Goal: Task Accomplishment & Management: Use online tool/utility

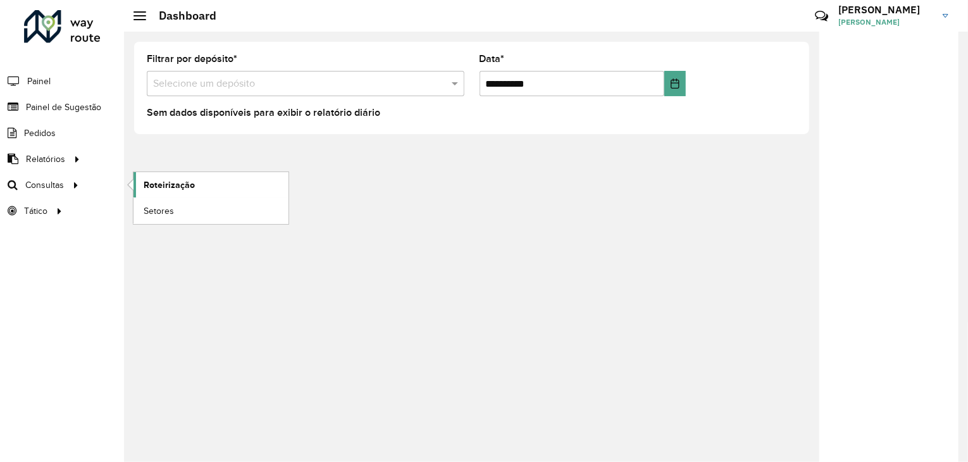
click at [173, 180] on span "Roteirização" at bounding box center [169, 184] width 51 height 13
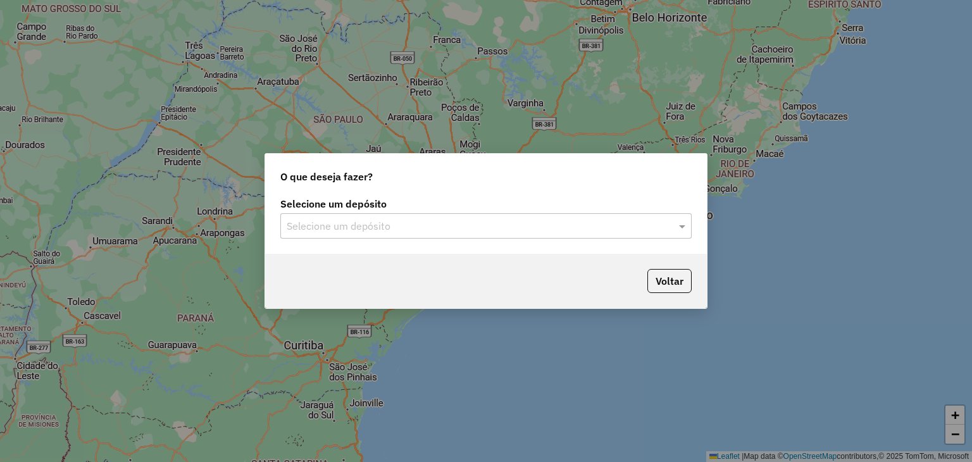
click at [404, 220] on input "text" at bounding box center [473, 226] width 373 height 15
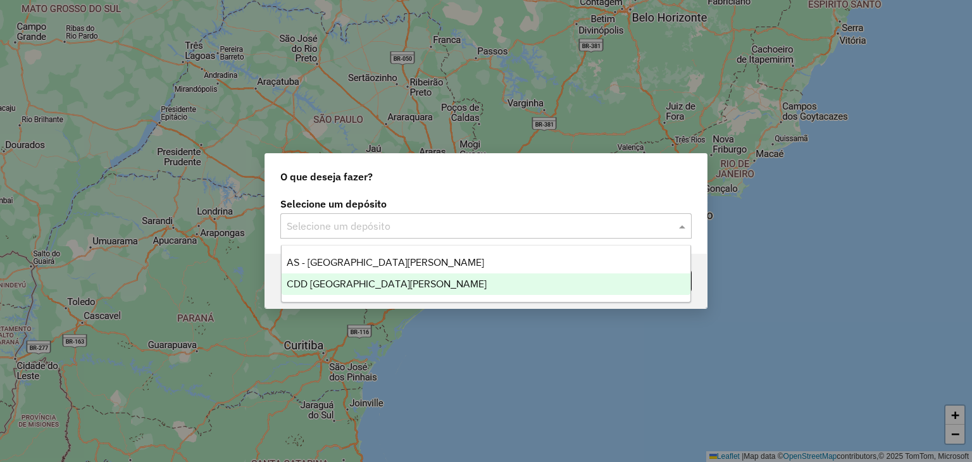
click at [385, 278] on span "CDD [GEOGRAPHIC_DATA]" at bounding box center [387, 283] width 200 height 11
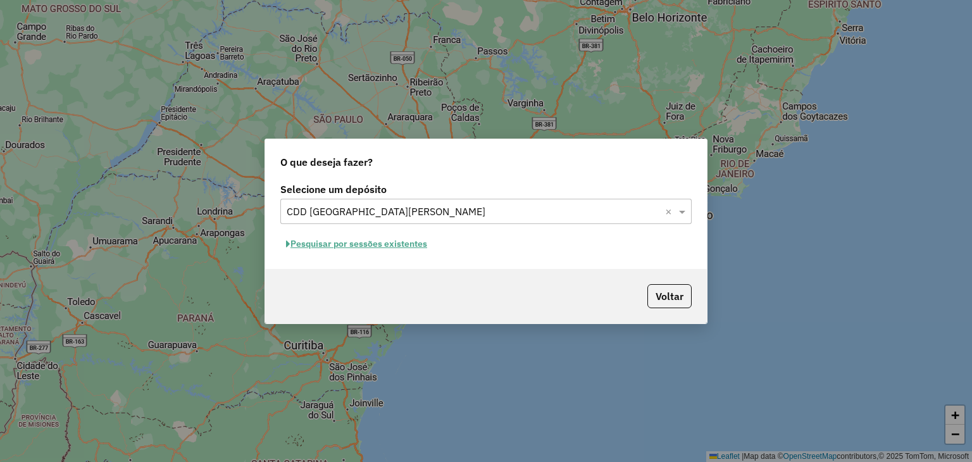
click at [387, 244] on button "Pesquisar por sessões existentes" at bounding box center [356, 244] width 152 height 20
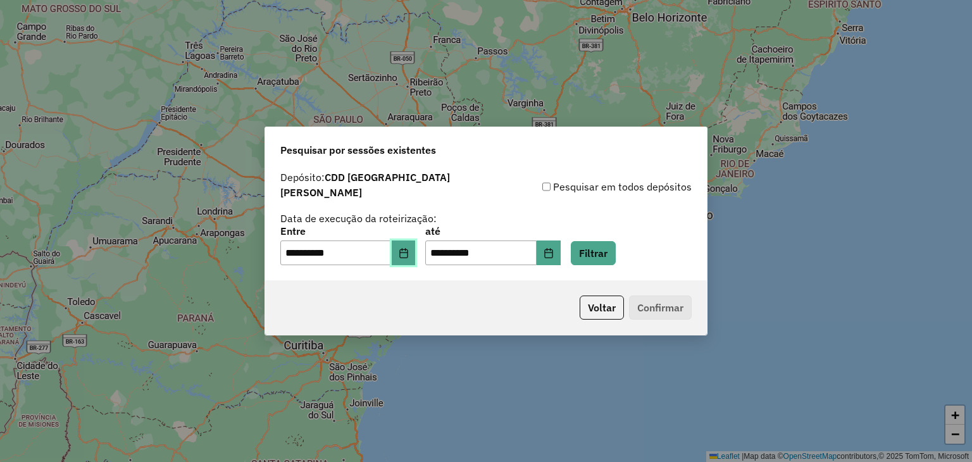
click at [409, 248] on icon "Choose Date" at bounding box center [404, 253] width 10 height 10
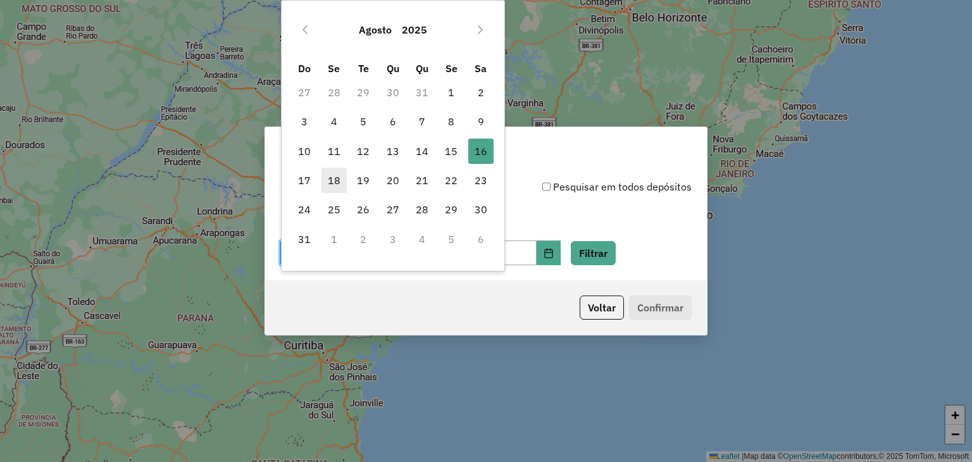
click at [325, 183] on span "18" at bounding box center [333, 180] width 25 height 25
type input "**********"
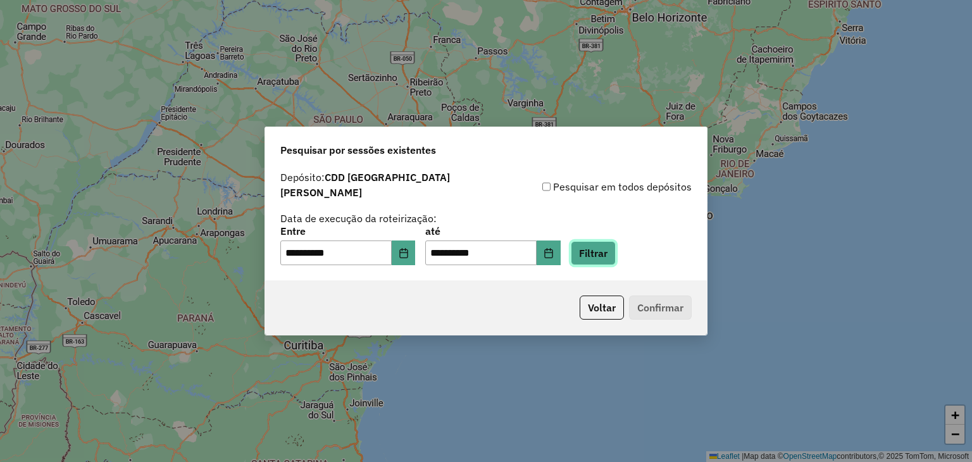
click at [604, 244] on button "Filtrar" at bounding box center [593, 253] width 45 height 24
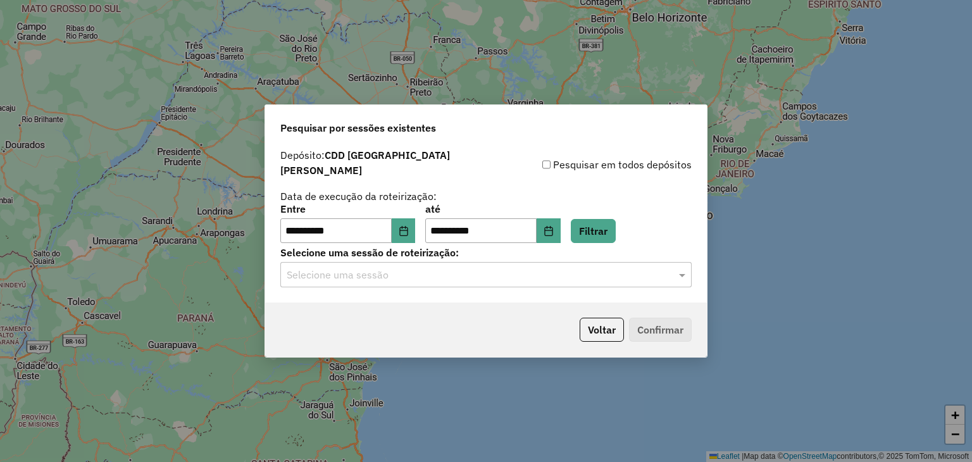
click at [388, 269] on input "text" at bounding box center [473, 275] width 373 height 15
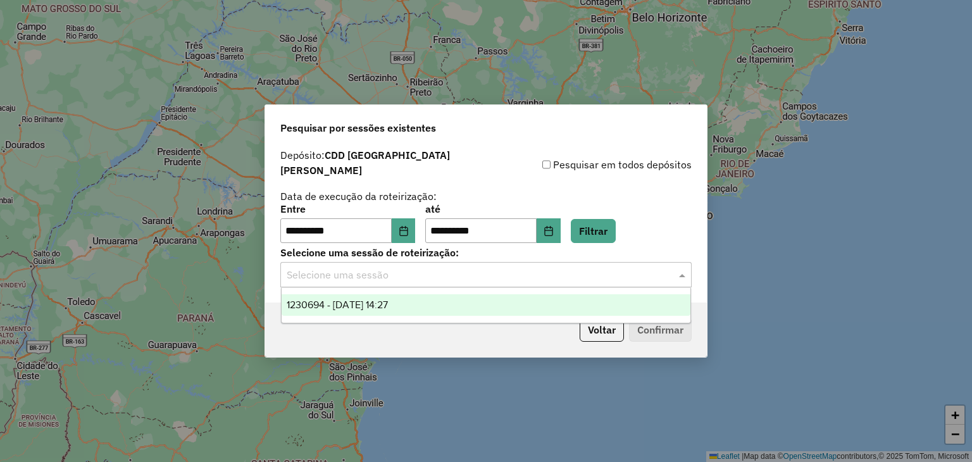
click at [388, 304] on span "1230694 - 18/08/2025 14:27" at bounding box center [337, 304] width 101 height 11
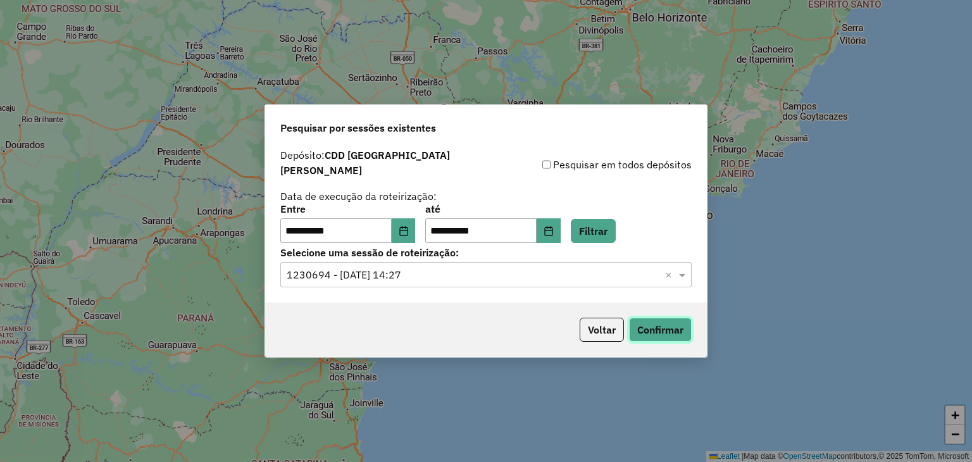
click at [650, 318] on button "Confirmar" at bounding box center [660, 330] width 63 height 24
click at [409, 226] on icon "Choose Date" at bounding box center [404, 231] width 10 height 10
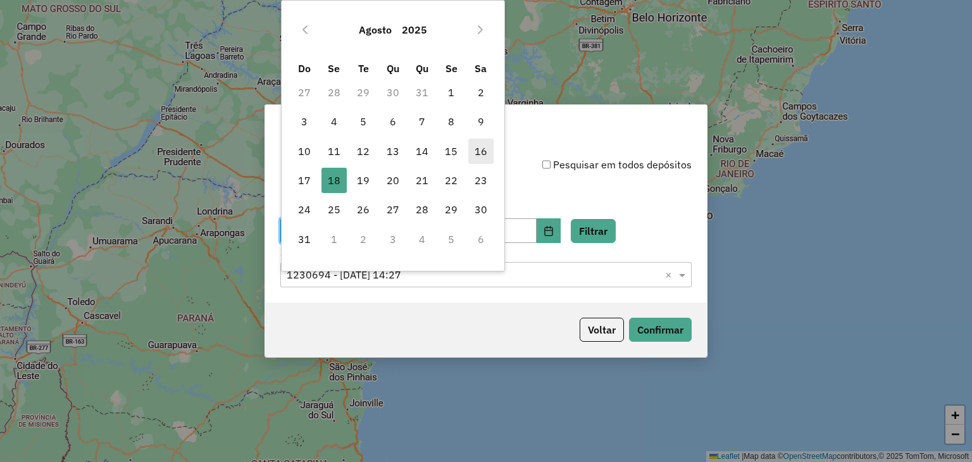
click at [478, 152] on span "16" at bounding box center [480, 151] width 25 height 25
type input "**********"
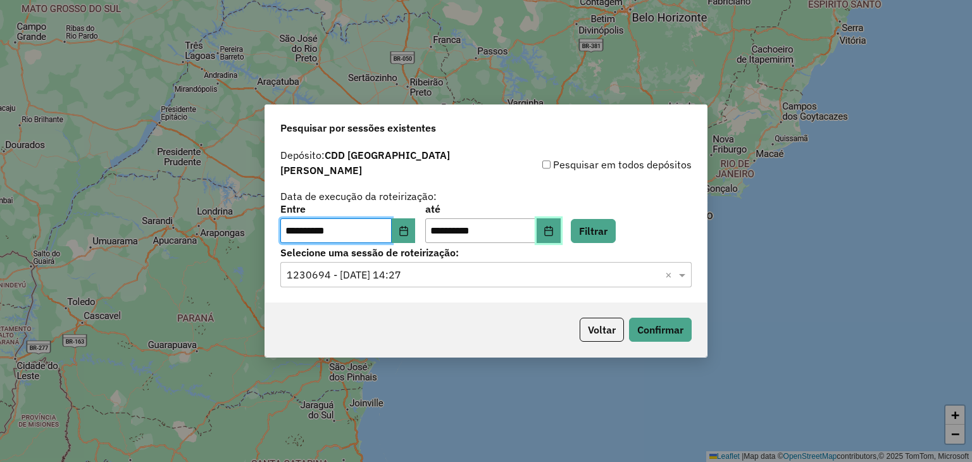
click at [554, 226] on icon "Choose Date" at bounding box center [548, 231] width 10 height 10
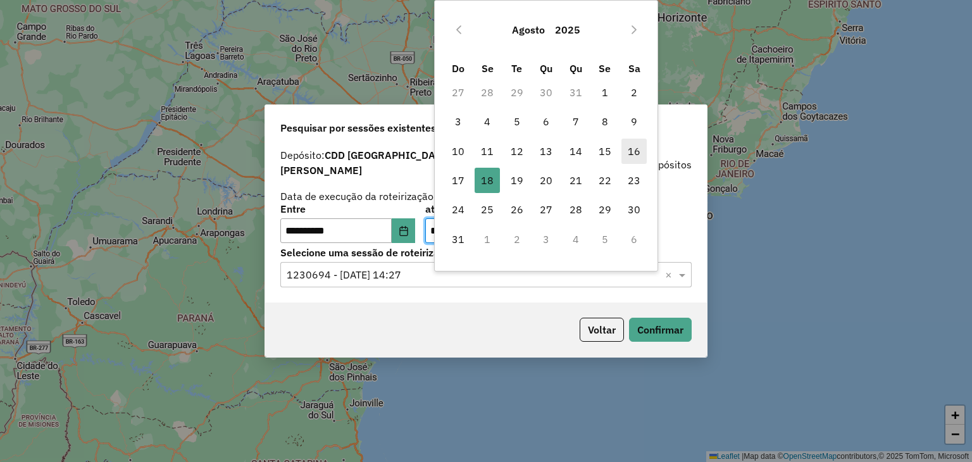
click at [633, 143] on span "16" at bounding box center [633, 151] width 25 height 25
type input "**********"
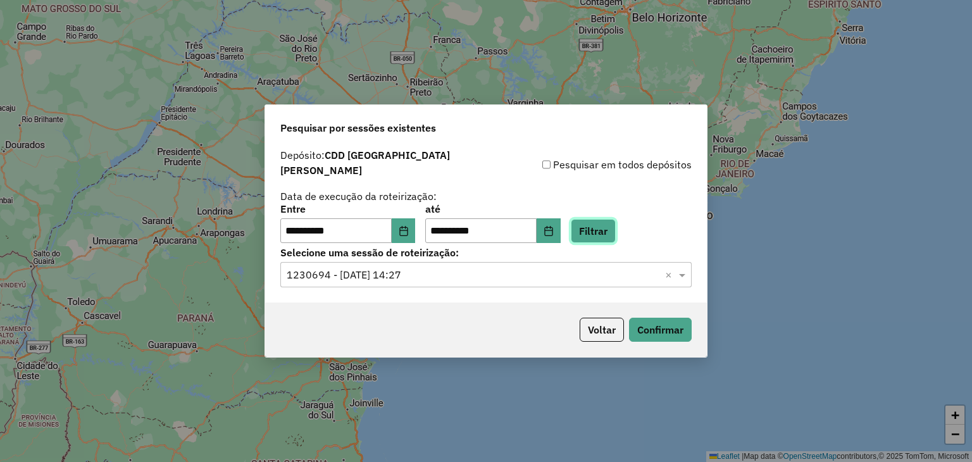
click at [615, 235] on button "Filtrar" at bounding box center [593, 231] width 45 height 24
click at [428, 272] on input "text" at bounding box center [473, 275] width 373 height 15
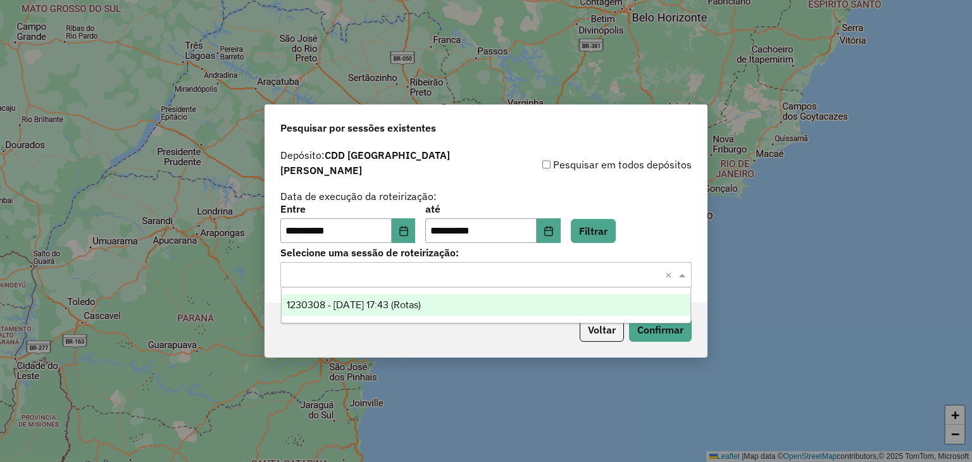
click at [409, 298] on div "1230308 - 16/08/2025 17:43 (Rotas)" at bounding box center [486, 305] width 409 height 22
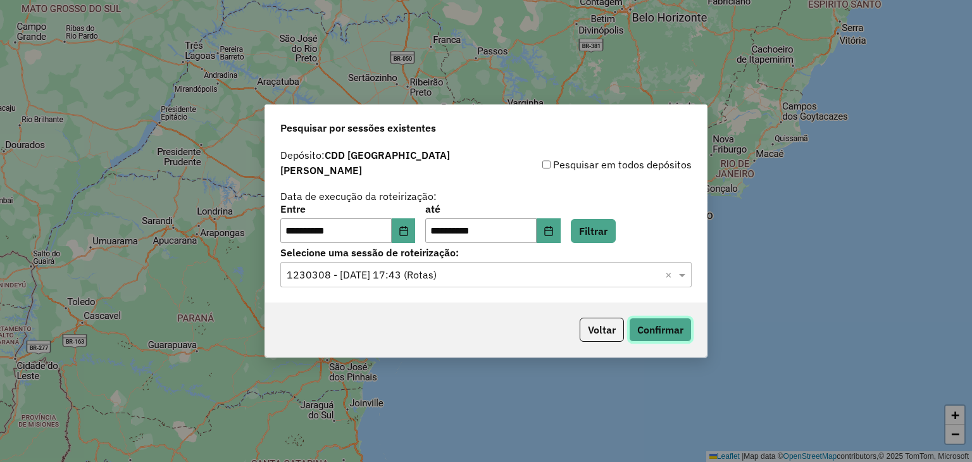
click at [661, 318] on button "Confirmar" at bounding box center [660, 330] width 63 height 24
click at [407, 226] on icon "Choose Date" at bounding box center [404, 231] width 10 height 10
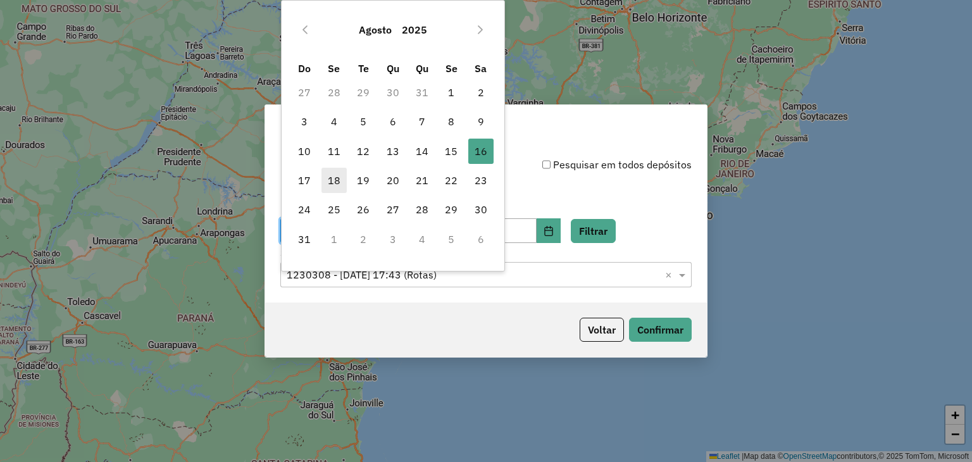
click at [335, 177] on span "18" at bounding box center [333, 180] width 25 height 25
type input "**********"
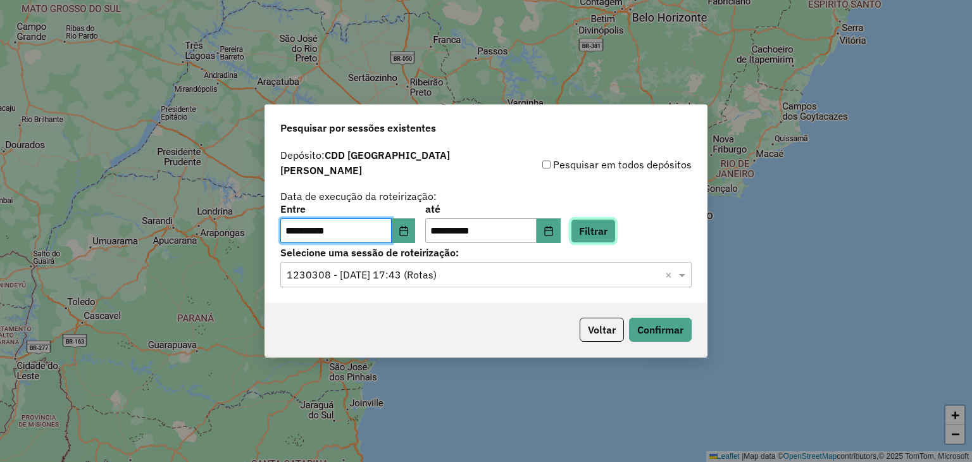
click at [616, 225] on button "Filtrar" at bounding box center [593, 231] width 45 height 24
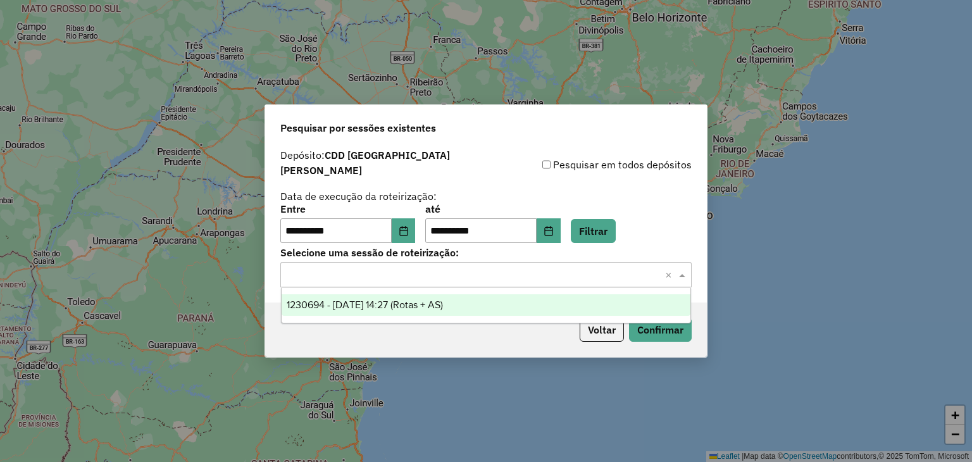
click at [411, 268] on input "text" at bounding box center [473, 275] width 373 height 15
click at [443, 302] on span "1230694 - [DATE] 14:27 (Rotas + AS)" at bounding box center [365, 304] width 156 height 11
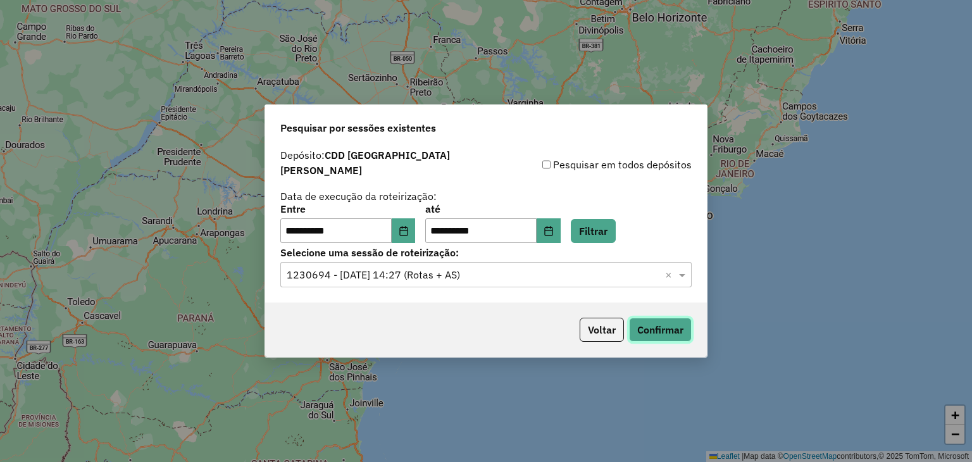
click at [673, 329] on button "Confirmar" at bounding box center [660, 330] width 63 height 24
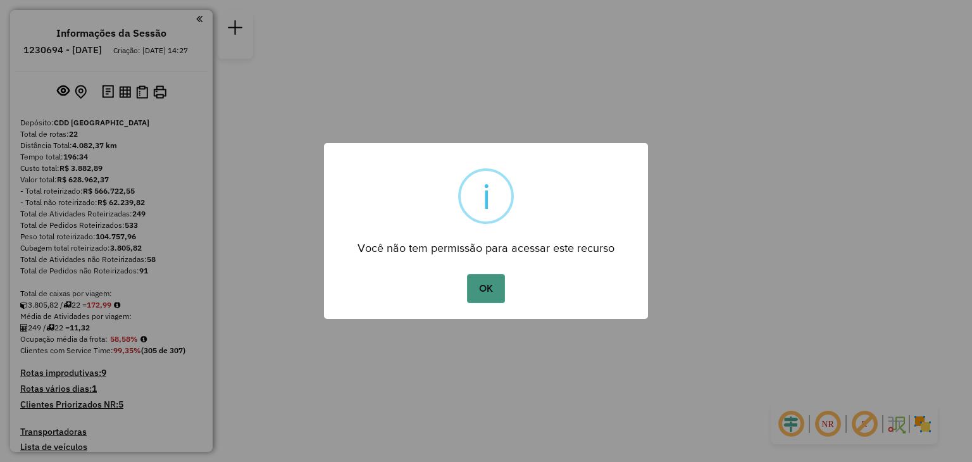
click at [490, 286] on button "OK" at bounding box center [485, 288] width 37 height 29
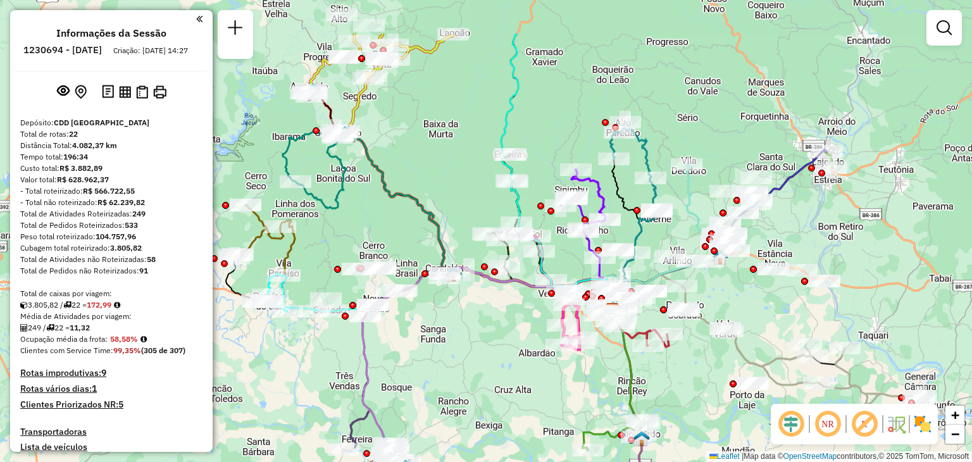
drag, startPoint x: 557, startPoint y: 302, endPoint x: 684, endPoint y: 382, distance: 149.6
click at [684, 382] on div "Janela de atendimento Grade de atendimento Capacidade Transportadoras Veículos …" at bounding box center [486, 231] width 972 height 462
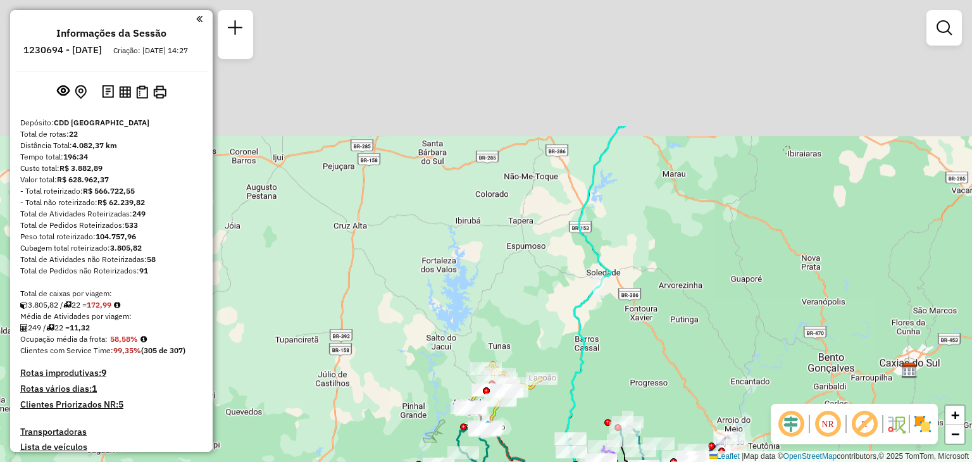
drag, startPoint x: 621, startPoint y: 214, endPoint x: 601, endPoint y: 362, distance: 149.3
click at [601, 362] on div "Janela de atendimento Grade de atendimento Capacidade Transportadoras Veículos …" at bounding box center [486, 231] width 972 height 462
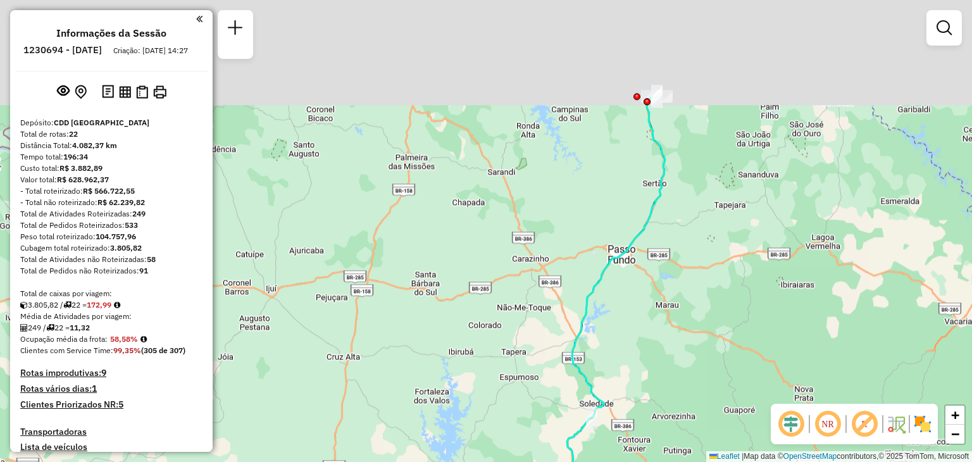
drag, startPoint x: 613, startPoint y: 226, endPoint x: 596, endPoint y: 400, distance: 175.5
click at [596, 400] on div "Janela de atendimento Grade de atendimento Capacidade Transportadoras Veículos …" at bounding box center [486, 231] width 972 height 462
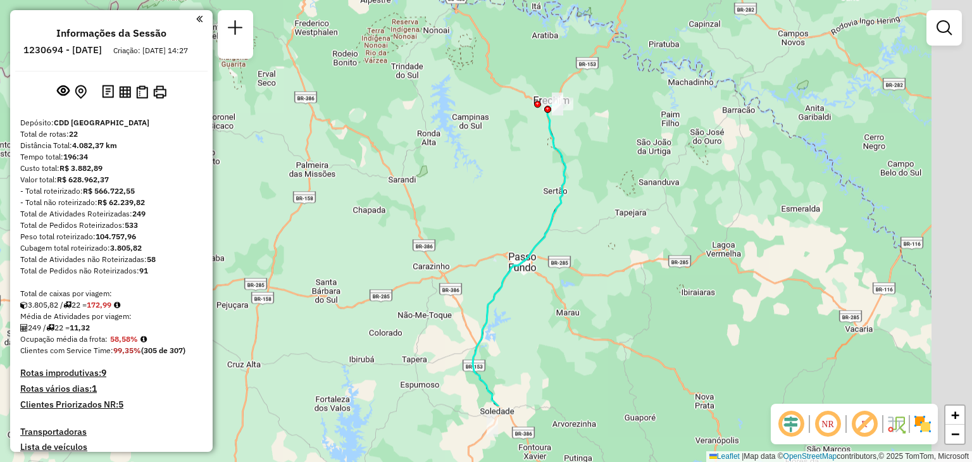
drag, startPoint x: 671, startPoint y: 292, endPoint x: 534, endPoint y: 137, distance: 206.2
click at [534, 137] on div "Janela de atendimento Grade de atendimento Capacidade Transportadoras Veículos …" at bounding box center [486, 231] width 972 height 462
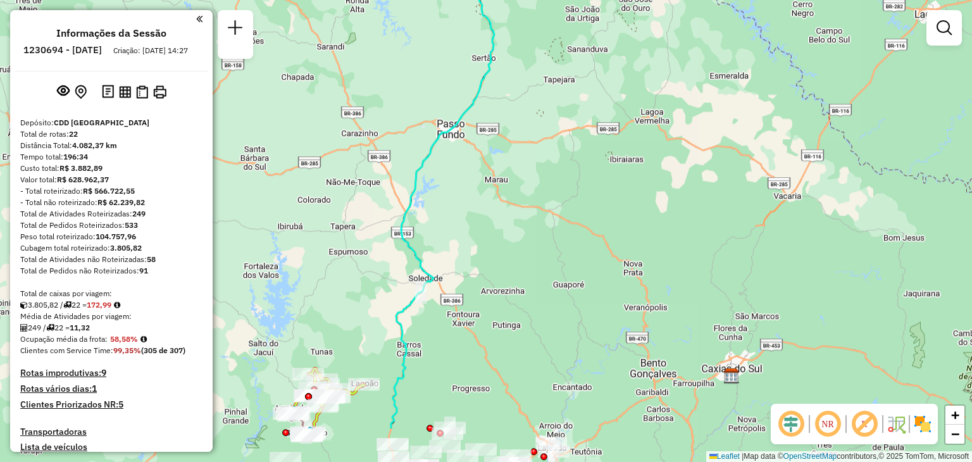
drag, startPoint x: 574, startPoint y: 312, endPoint x: 533, endPoint y: 130, distance: 186.3
click at [533, 130] on div "Janela de atendimento Grade de atendimento Capacidade Transportadoras Veículos …" at bounding box center [486, 231] width 972 height 462
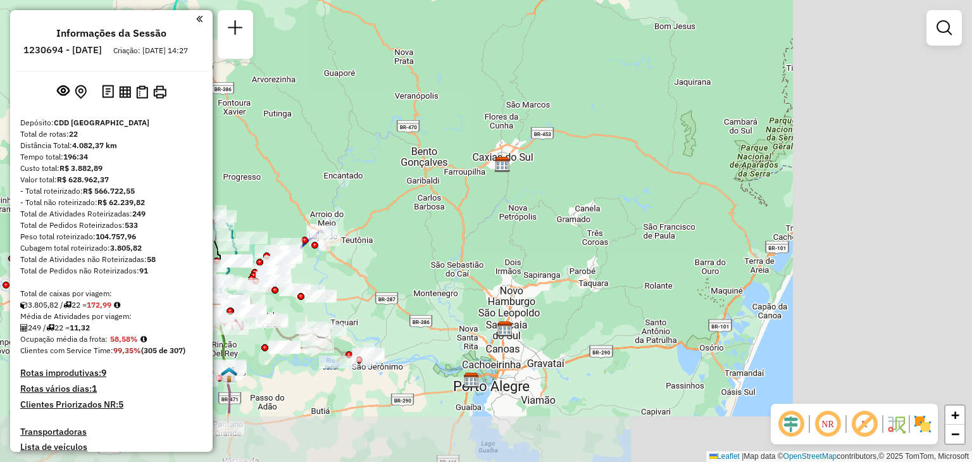
drag, startPoint x: 580, startPoint y: 282, endPoint x: 377, endPoint y: 183, distance: 225.2
click at [371, 184] on div "Janela de atendimento Grade de atendimento Capacidade Transportadoras Veículos …" at bounding box center [486, 231] width 972 height 462
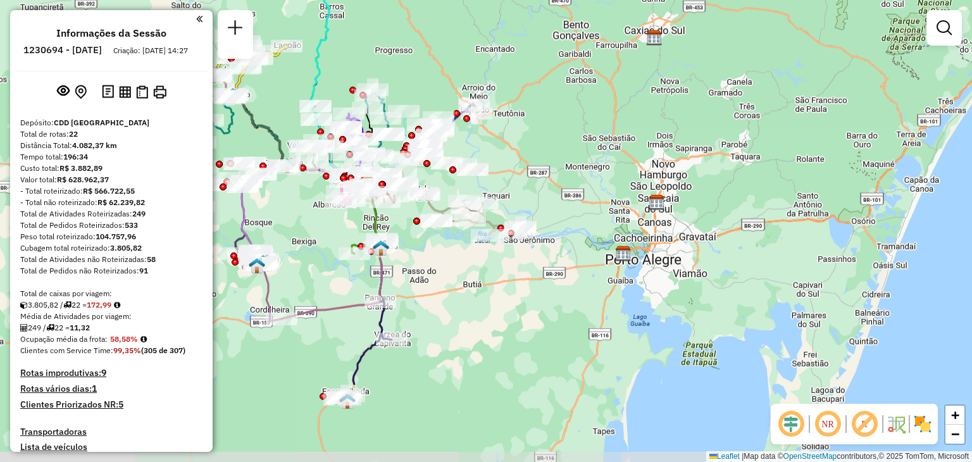
drag, startPoint x: 571, startPoint y: 276, endPoint x: 731, endPoint y: 163, distance: 196.4
click at [726, 154] on div "Janela de atendimento Grade de atendimento Capacidade Transportadoras Veículos …" at bounding box center [486, 231] width 972 height 462
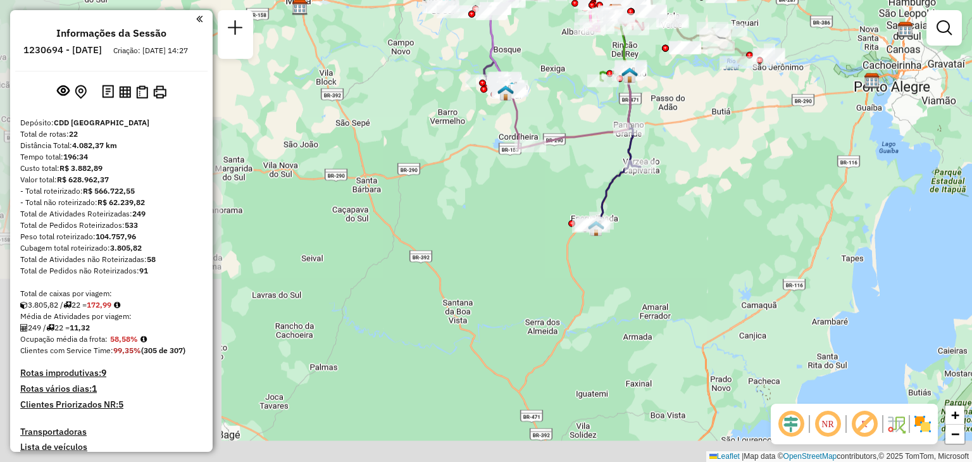
drag, startPoint x: 493, startPoint y: 369, endPoint x: 743, endPoint y: 195, distance: 304.0
click at [743, 195] on div "Janela de atendimento Grade de atendimento Capacidade Transportadoras Veículos …" at bounding box center [486, 231] width 972 height 462
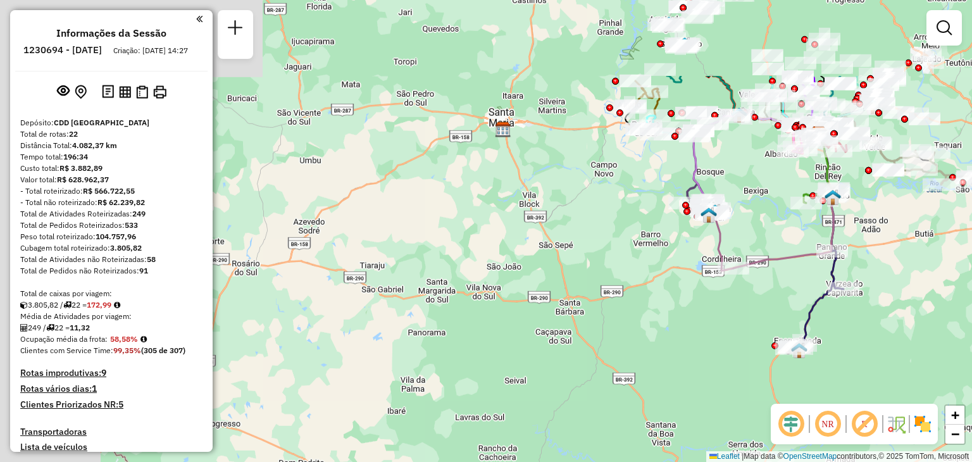
drag, startPoint x: 445, startPoint y: 164, endPoint x: 602, endPoint y: 232, distance: 171.1
click at [666, 299] on div "Janela de atendimento Grade de atendimento Capacidade Transportadoras Veículos …" at bounding box center [486, 231] width 972 height 462
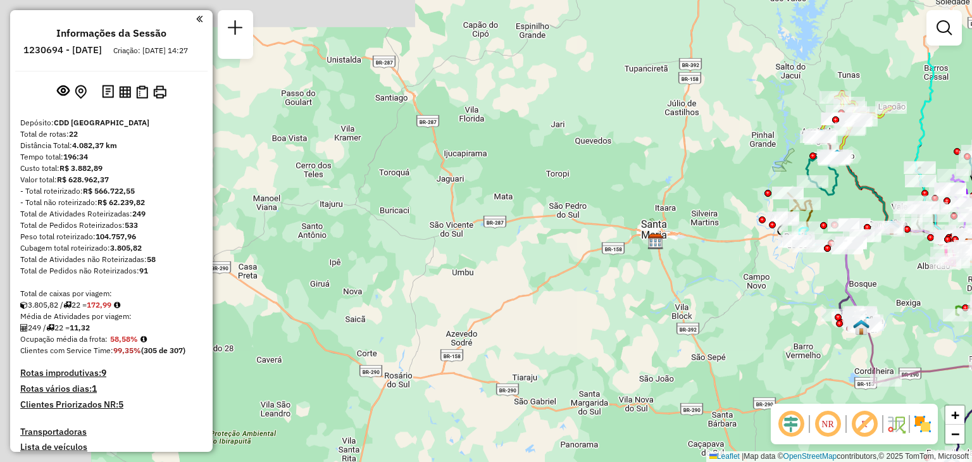
drag, startPoint x: 562, startPoint y: 173, endPoint x: 728, endPoint y: 310, distance: 214.8
click at [728, 310] on div "Janela de atendimento Grade de atendimento Capacidade Transportadoras Veículos …" at bounding box center [486, 231] width 972 height 462
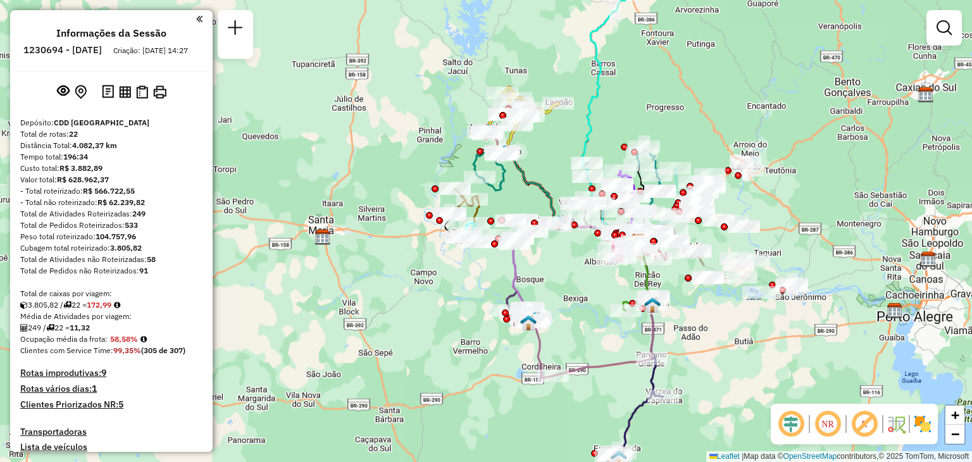
drag, startPoint x: 726, startPoint y: 313, endPoint x: 319, endPoint y: 260, distance: 410.9
click at [319, 260] on div "Janela de atendimento Grade de atendimento Capacidade Transportadoras Veículos …" at bounding box center [486, 231] width 972 height 462
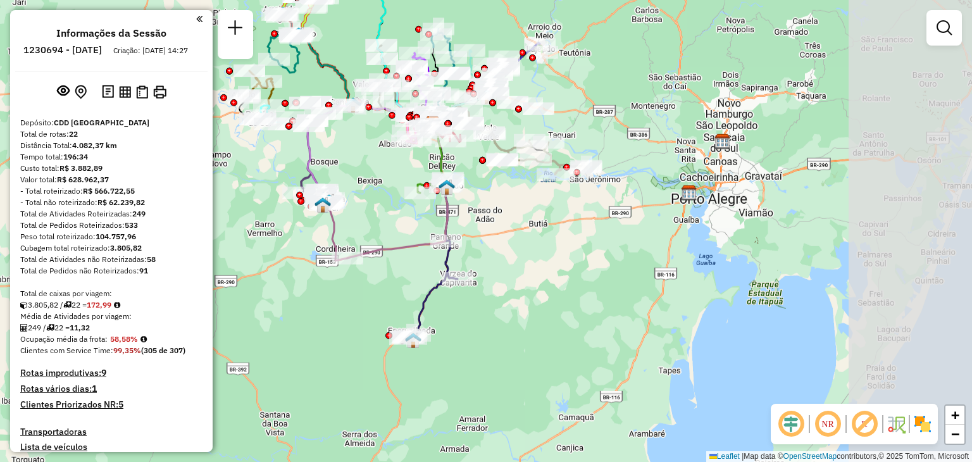
drag, startPoint x: 685, startPoint y: 353, endPoint x: 519, endPoint y: 244, distance: 198.3
click at [519, 244] on div "Janela de atendimento Grade de atendimento Capacidade Transportadoras Veículos …" at bounding box center [486, 231] width 972 height 462
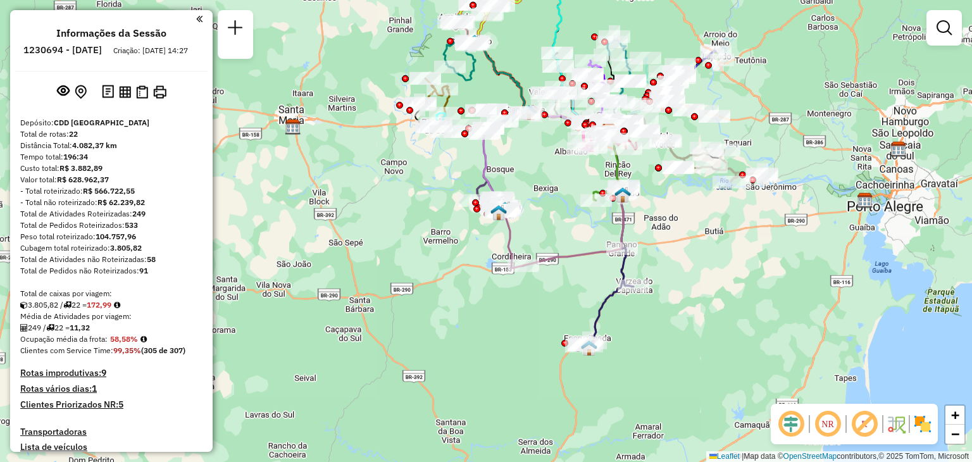
drag, startPoint x: 388, startPoint y: 272, endPoint x: 568, endPoint y: 282, distance: 179.9
click at [568, 282] on div "Janela de atendimento Grade de atendimento Capacidade Transportadoras Veículos …" at bounding box center [486, 231] width 972 height 462
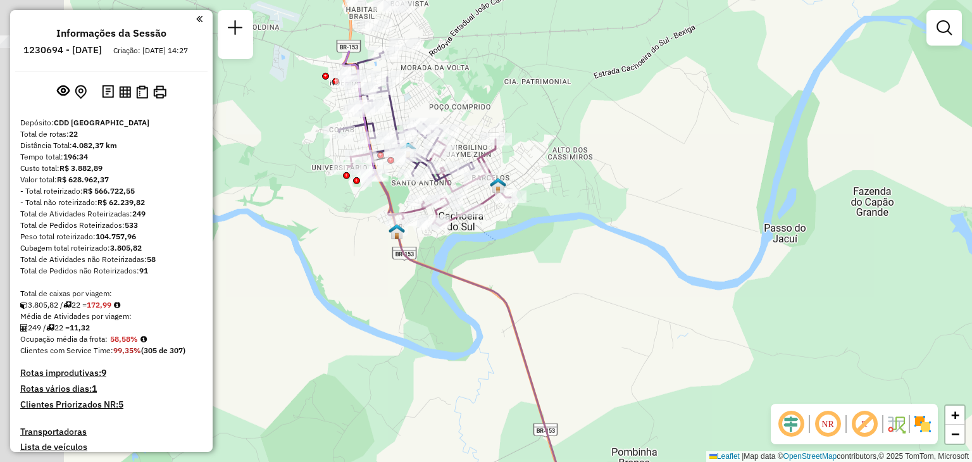
drag, startPoint x: 480, startPoint y: 158, endPoint x: 589, endPoint y: 242, distance: 137.6
click at [590, 242] on div "Janela de atendimento Grade de atendimento Capacidade Transportadoras Veículos …" at bounding box center [486, 231] width 972 height 462
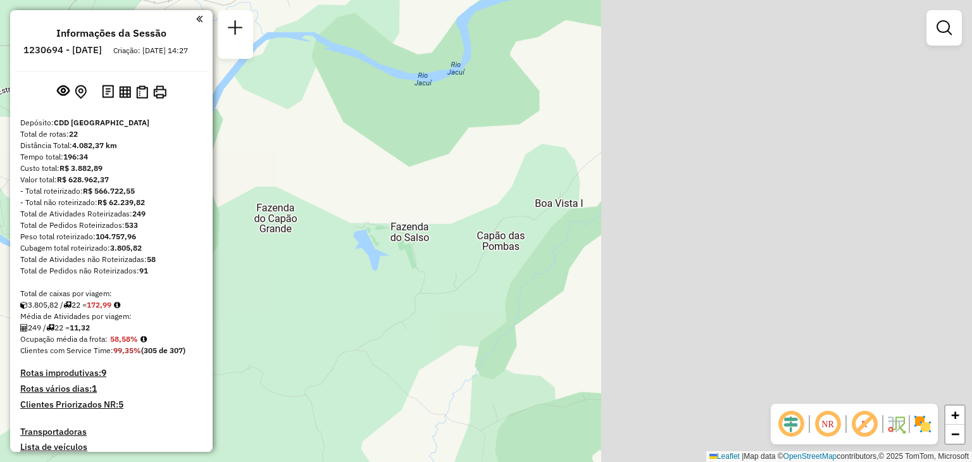
drag, startPoint x: 886, startPoint y: 218, endPoint x: 293, endPoint y: 233, distance: 593.0
click at [293, 233] on div "Janela de atendimento Grade de atendimento Capacidade Transportadoras Veículos …" at bounding box center [486, 231] width 972 height 462
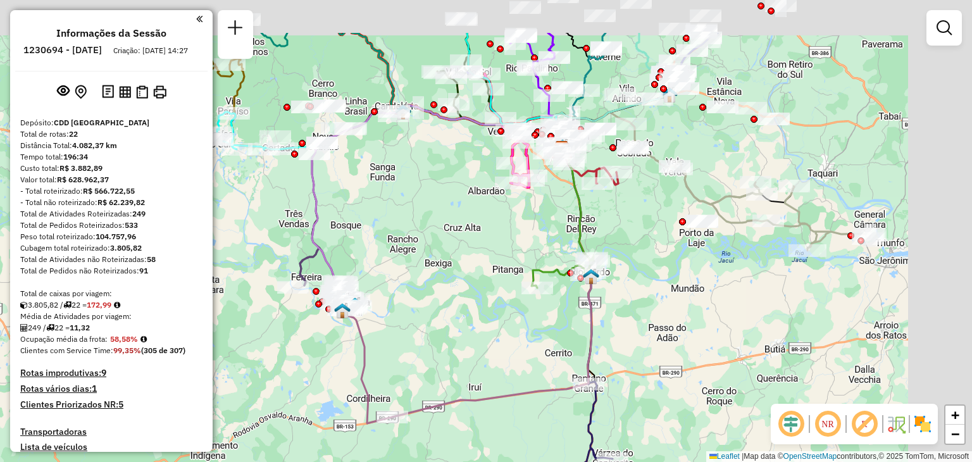
drag, startPoint x: 716, startPoint y: 215, endPoint x: 635, endPoint y: 302, distance: 118.7
click at [635, 302] on div "Janela de atendimento Grade de atendimento Capacidade Transportadoras Veículos …" at bounding box center [486, 231] width 972 height 462
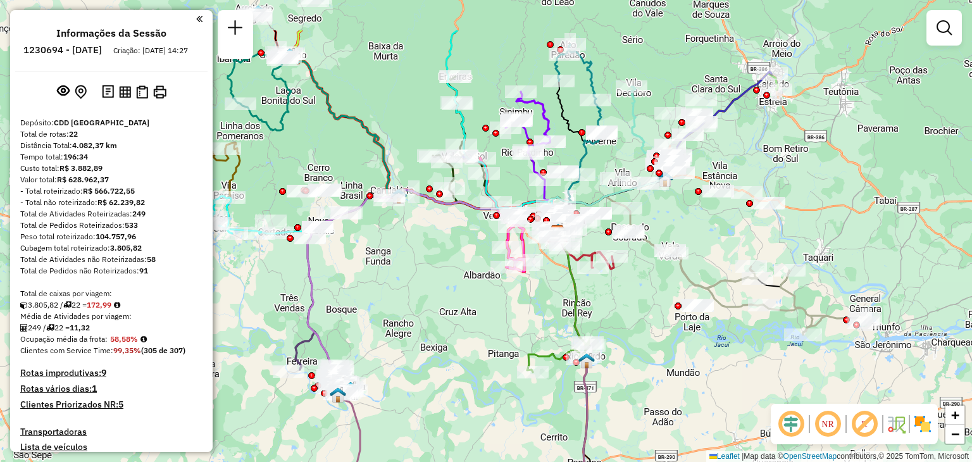
drag, startPoint x: 648, startPoint y: 233, endPoint x: 651, endPoint y: 311, distance: 77.9
click at [651, 311] on div "Janela de atendimento Grade de atendimento Capacidade Transportadoras Veículos …" at bounding box center [486, 231] width 972 height 462
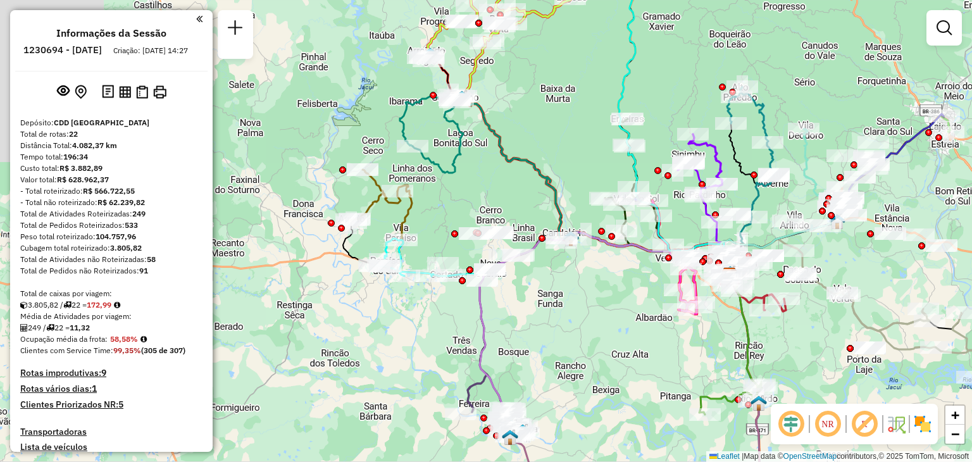
drag, startPoint x: 418, startPoint y: 259, endPoint x: 623, endPoint y: 308, distance: 210.8
click at [622, 307] on div "Janela de atendimento Grade de atendimento Capacidade Transportadoras Veículos …" at bounding box center [486, 231] width 972 height 462
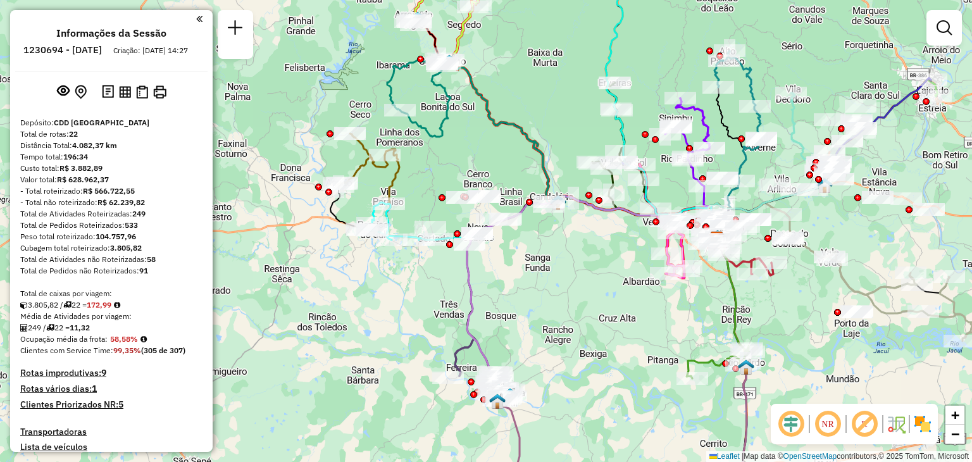
drag, startPoint x: 511, startPoint y: 195, endPoint x: 447, endPoint y: 132, distance: 89.5
click at [447, 132] on div "Janela de atendimento Grade de atendimento Capacidade Transportadoras Veículos …" at bounding box center [486, 231] width 972 height 462
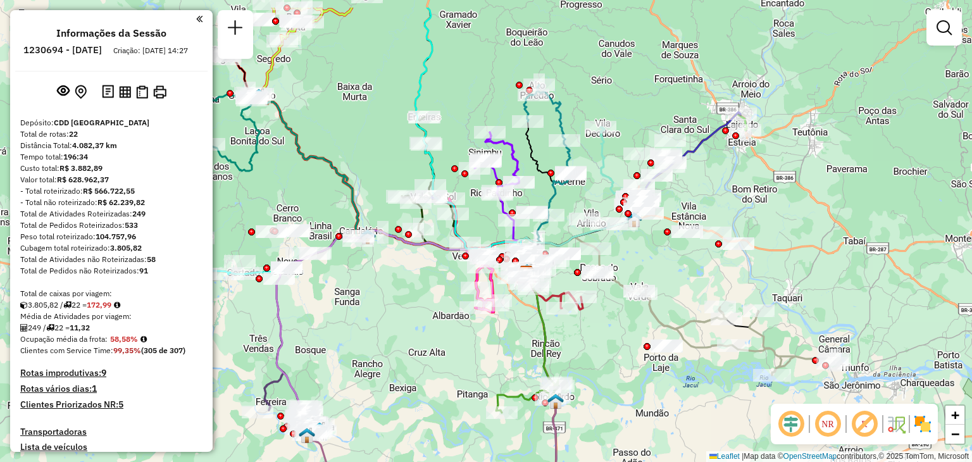
drag, startPoint x: 607, startPoint y: 211, endPoint x: 396, endPoint y: 280, distance: 221.7
click at [396, 280] on div "Janela de atendimento Grade de atendimento Capacidade Transportadoras Veículos …" at bounding box center [486, 231] width 972 height 462
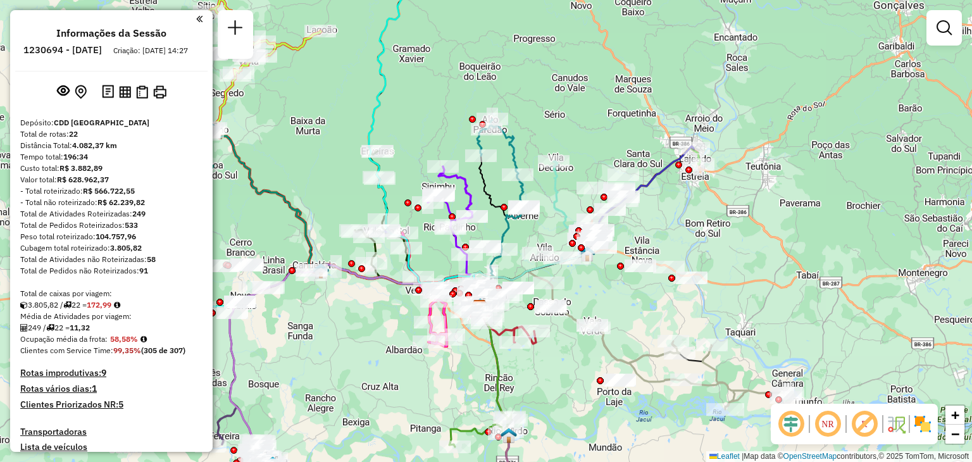
drag, startPoint x: 652, startPoint y: 188, endPoint x: 640, endPoint y: 227, distance: 41.0
click at [640, 227] on div "Janela de atendimento Grade de atendimento Capacidade Transportadoras Veículos …" at bounding box center [486, 231] width 972 height 462
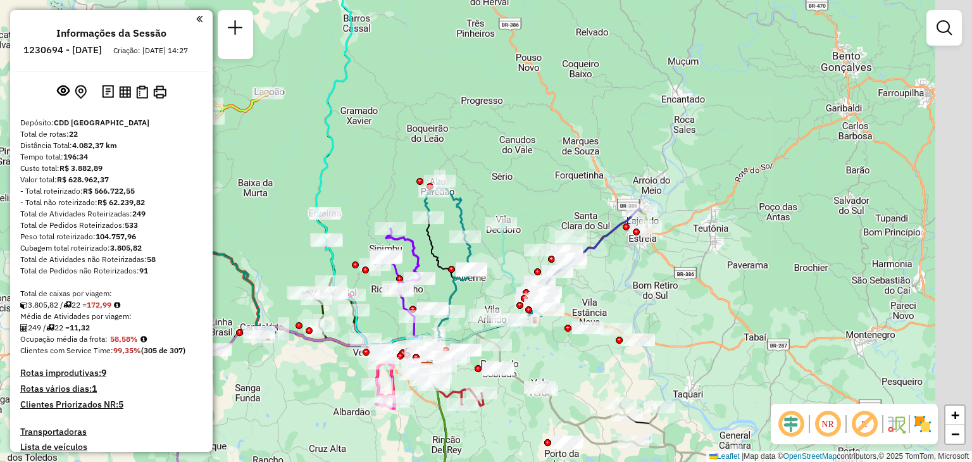
drag, startPoint x: 657, startPoint y: 254, endPoint x: 575, endPoint y: 304, distance: 96.2
click at [575, 304] on div "Janela de atendimento Grade de atendimento Capacidade Transportadoras Veículos …" at bounding box center [486, 231] width 972 height 462
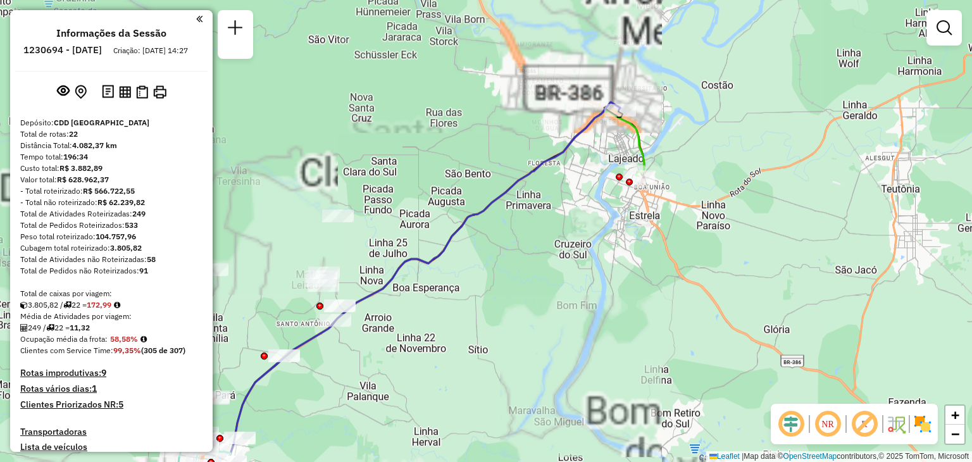
drag, startPoint x: 650, startPoint y: 132, endPoint x: 588, endPoint y: 254, distance: 136.9
click at [588, 254] on div "Janela de atendimento Grade de atendimento Capacidade Transportadoras Veículos …" at bounding box center [486, 231] width 972 height 462
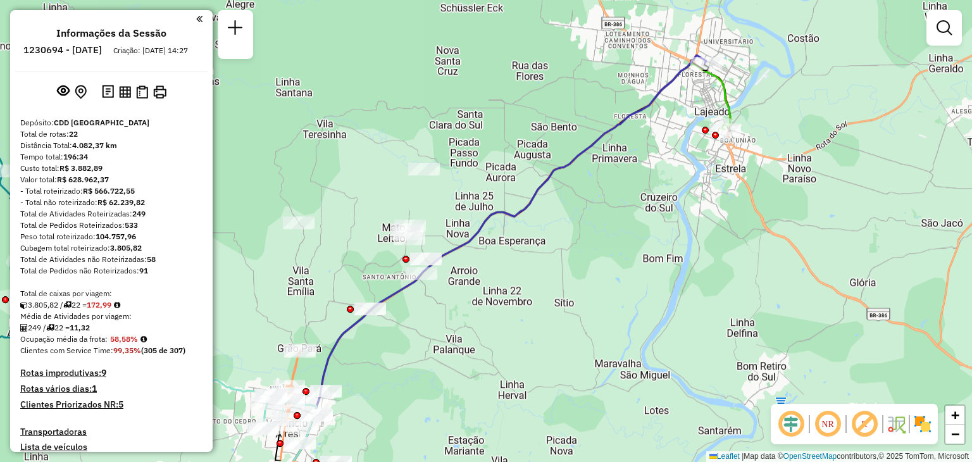
drag, startPoint x: 571, startPoint y: 276, endPoint x: 807, endPoint y: 125, distance: 279.9
click at [806, 126] on div "Janela de atendimento Grade de atendimento Capacidade Transportadoras Veículos …" at bounding box center [486, 231] width 972 height 462
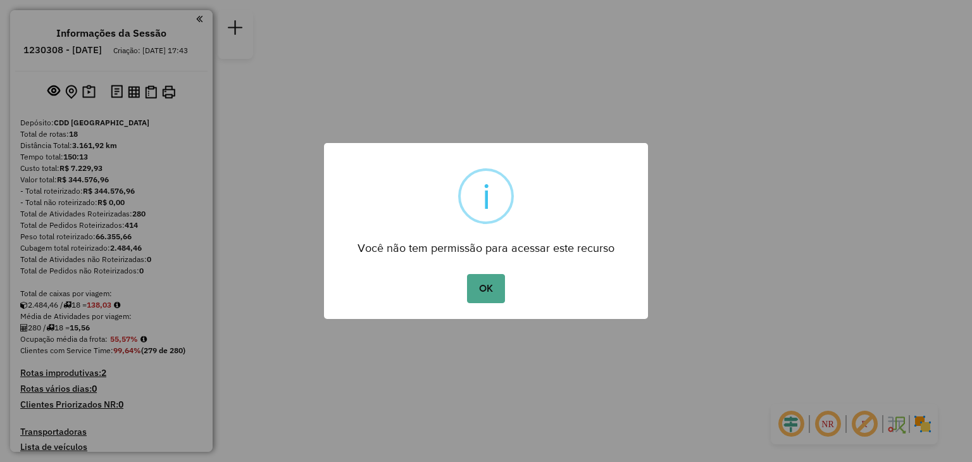
click at [467, 274] on button "OK" at bounding box center [485, 288] width 37 height 29
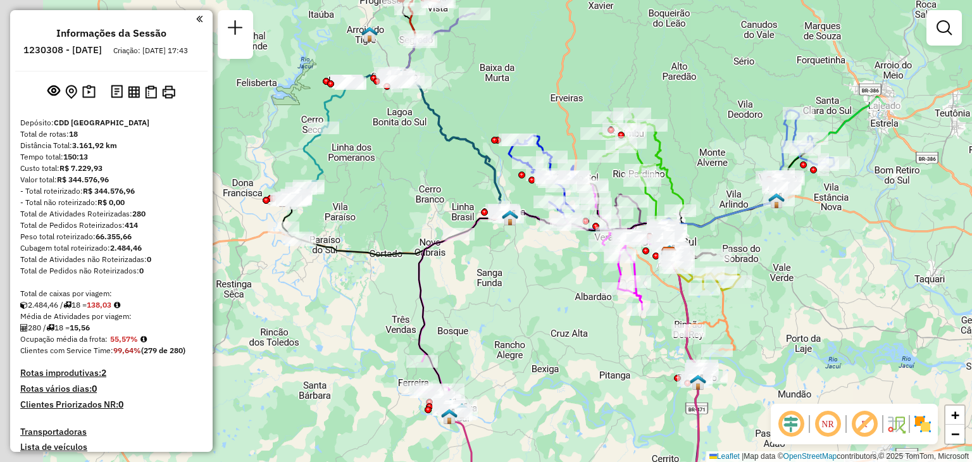
drag, startPoint x: 304, startPoint y: 220, endPoint x: 492, endPoint y: 243, distance: 188.7
click at [491, 243] on div "Janela de atendimento Grade de atendimento Capacidade Transportadoras Veículos …" at bounding box center [486, 231] width 972 height 462
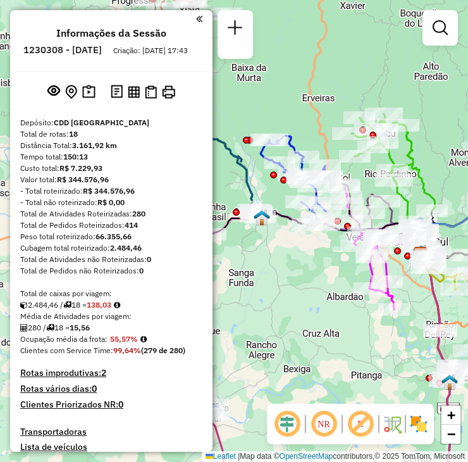
click at [196, 15] on em at bounding box center [199, 18] width 6 height 11
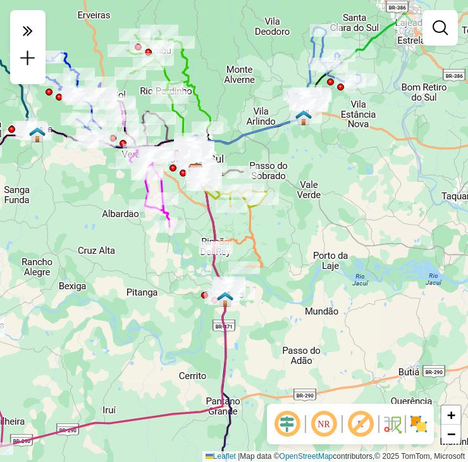
drag, startPoint x: 127, startPoint y: 249, endPoint x: 81, endPoint y: 240, distance: 46.4
click at [81, 240] on div "Janela de atendimento Grade de atendimento Capacidade Transportadoras Veículos …" at bounding box center [234, 231] width 468 height 462
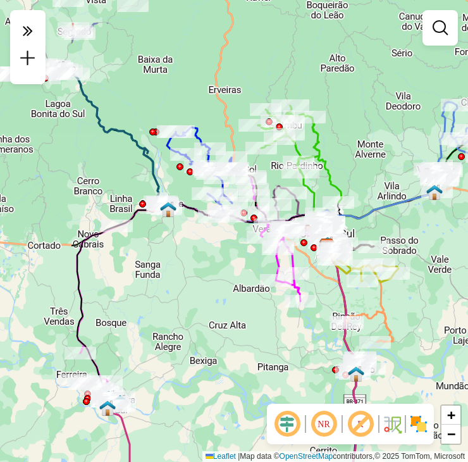
drag, startPoint x: 91, startPoint y: 244, endPoint x: 200, endPoint y: 307, distance: 126.2
click at [200, 307] on div "Janela de atendimento Grade de atendimento Capacidade Transportadoras Veículos …" at bounding box center [234, 231] width 468 height 462
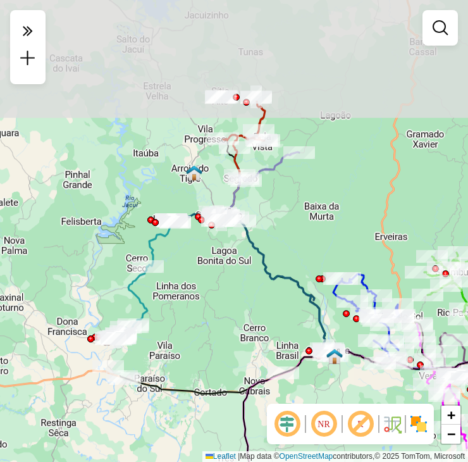
drag, startPoint x: 55, startPoint y: 193, endPoint x: 220, endPoint y: 347, distance: 226.1
click at [220, 347] on div "Janela de atendimento Grade de atendimento Capacidade Transportadoras Veículos …" at bounding box center [234, 231] width 468 height 462
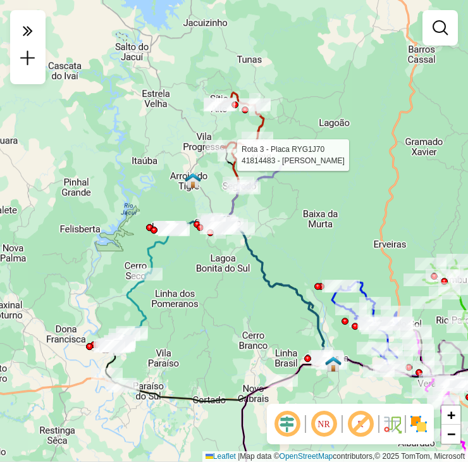
select select "**********"
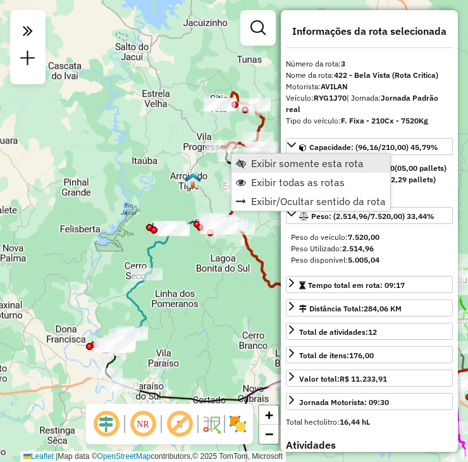
click at [317, 168] on span "Exibir somente esta rota" at bounding box center [307, 163] width 113 height 10
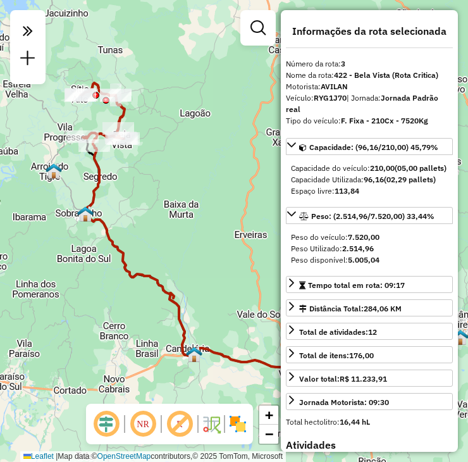
drag, startPoint x: 221, startPoint y: 211, endPoint x: 169, endPoint y: 226, distance: 54.1
click at [176, 223] on div "Janela de atendimento Grade de atendimento Capacidade Transportadoras Veículos …" at bounding box center [234, 231] width 468 height 462
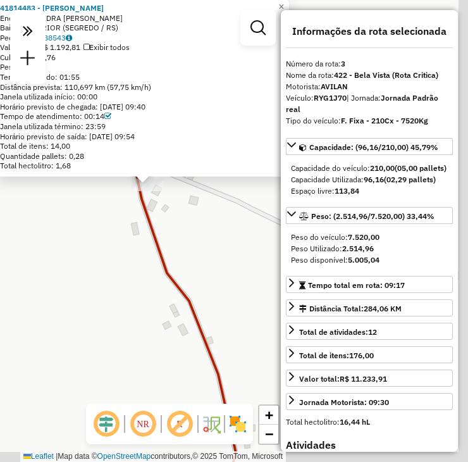
drag, startPoint x: 159, startPoint y: 301, endPoint x: 73, endPoint y: 255, distance: 98.2
click at [73, 255] on div "41814483 - RAFAEL LIMBERGER Endereço: PEDRA LISA SN Bairro: INTERIOR (SEGREDO /…" at bounding box center [234, 231] width 468 height 462
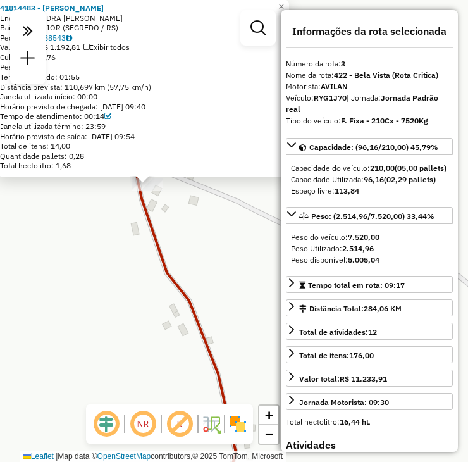
click at [98, 247] on div "41814483 - RAFAEL LIMBERGER Endereço: PEDRA LISA SN Bairro: INTERIOR (SEGREDO /…" at bounding box center [234, 231] width 468 height 462
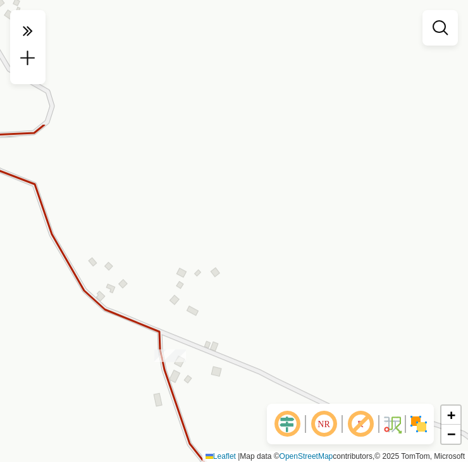
drag, startPoint x: 192, startPoint y: 218, endPoint x: 201, endPoint y: 370, distance: 152.1
click at [215, 390] on div "Janela de atendimento Grade de atendimento Capacidade Transportadoras Veículos …" at bounding box center [234, 231] width 468 height 462
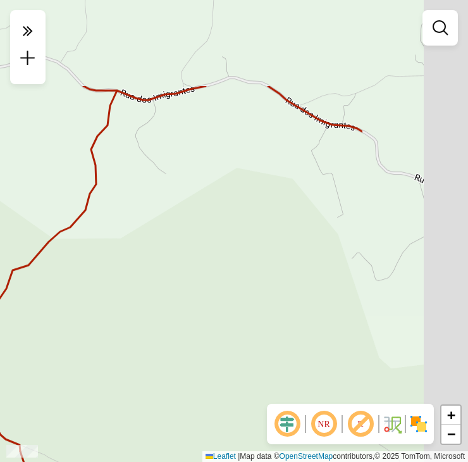
drag, startPoint x: 188, startPoint y: 198, endPoint x: 35, endPoint y: 330, distance: 202.3
click at [35, 330] on div "Janela de atendimento Grade de atendimento Capacidade Transportadoras Veículos …" at bounding box center [234, 231] width 468 height 462
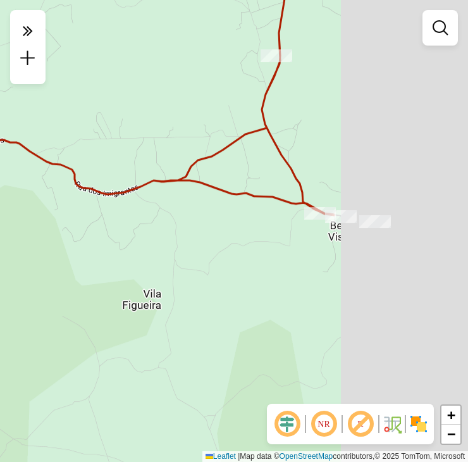
drag, startPoint x: 212, startPoint y: 297, endPoint x: 31, endPoint y: 270, distance: 183.0
click at [31, 270] on div "Janela de atendimento Grade de atendimento Capacidade Transportadoras Veículos …" at bounding box center [234, 231] width 468 height 462
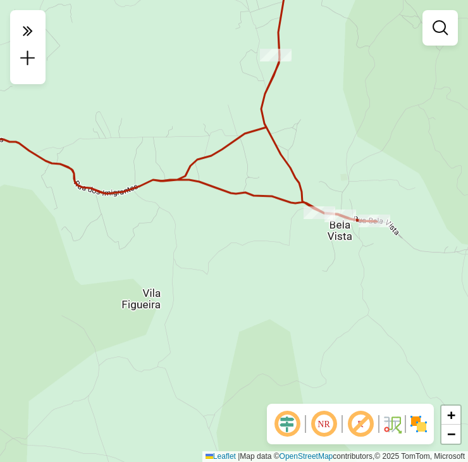
drag, startPoint x: 283, startPoint y: 266, endPoint x: 100, endPoint y: 249, distance: 183.6
click at [100, 249] on div "Janela de atendimento Grade de atendimento Capacidade Transportadoras Veículos …" at bounding box center [234, 231] width 468 height 462
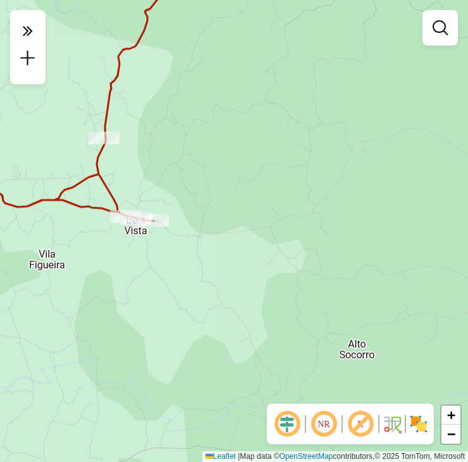
drag, startPoint x: 77, startPoint y: 268, endPoint x: 98, endPoint y: 240, distance: 35.3
click at [98, 240] on div "Janela de atendimento Grade de atendimento Capacidade Transportadoras Veículos …" at bounding box center [234, 231] width 468 height 462
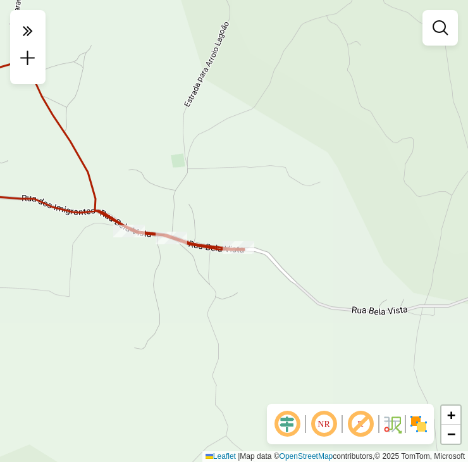
drag, startPoint x: 190, startPoint y: 183, endPoint x: 127, endPoint y: 264, distance: 102.7
click at [128, 264] on div "Janela de atendimento Grade de atendimento Capacidade Transportadoras Veículos …" at bounding box center [234, 231] width 468 height 462
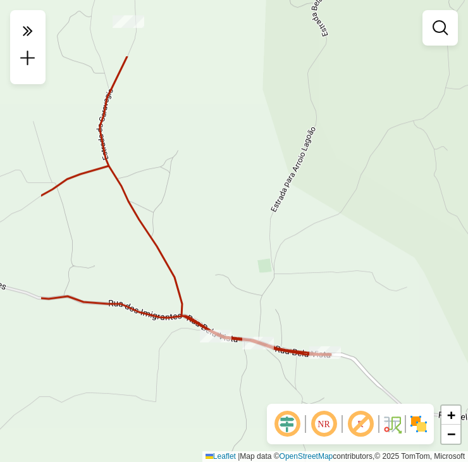
drag, startPoint x: 106, startPoint y: 155, endPoint x: 195, endPoint y: 261, distance: 138.3
click at [195, 261] on div "Janela de atendimento Grade de atendimento Capacidade Transportadoras Veículos …" at bounding box center [234, 231] width 468 height 462
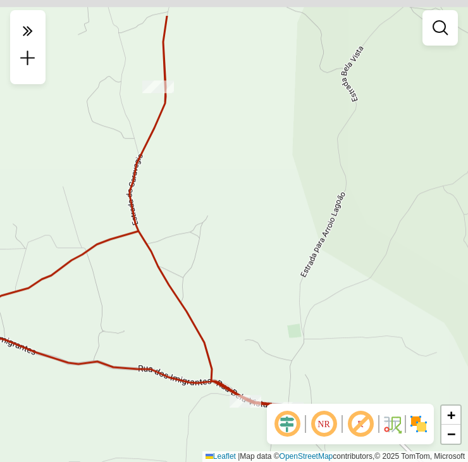
drag, startPoint x: 101, startPoint y: 159, endPoint x: 144, endPoint y: 259, distance: 108.2
click at [144, 256] on icon at bounding box center [171, 218] width 379 height 404
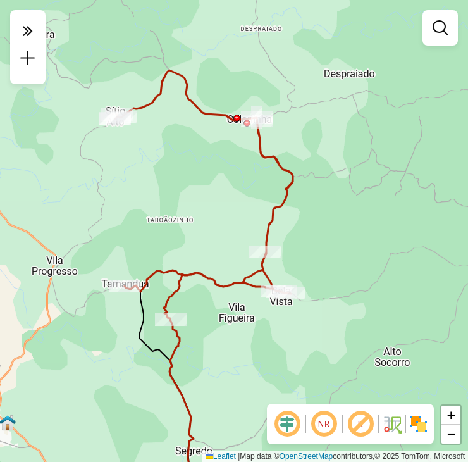
drag, startPoint x: 106, startPoint y: 213, endPoint x: 220, endPoint y: 220, distance: 114.1
click at [220, 220] on div "Janela de atendimento Grade de atendimento Capacidade Transportadoras Veículos …" at bounding box center [234, 231] width 468 height 462
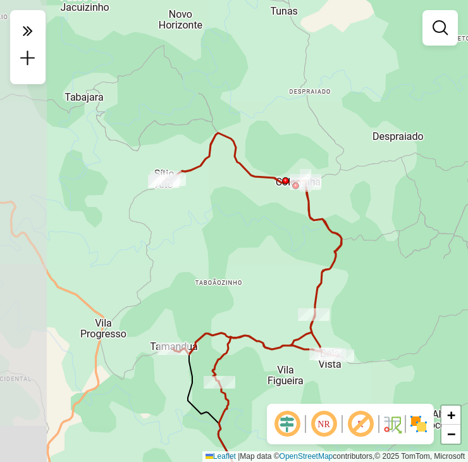
drag, startPoint x: 101, startPoint y: 198, endPoint x: 142, endPoint y: 285, distance: 96.5
click at [145, 256] on div "Janela de atendimento Grade de atendimento Capacidade Transportadoras Veículos …" at bounding box center [234, 231] width 468 height 462
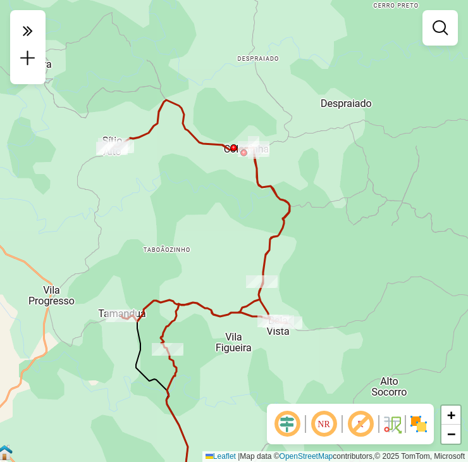
drag, startPoint x: 211, startPoint y: 257, endPoint x: 147, endPoint y: 221, distance: 72.8
click at [149, 221] on div "Janela de atendimento Grade de atendimento Capacidade Transportadoras Veículos …" at bounding box center [234, 231] width 468 height 462
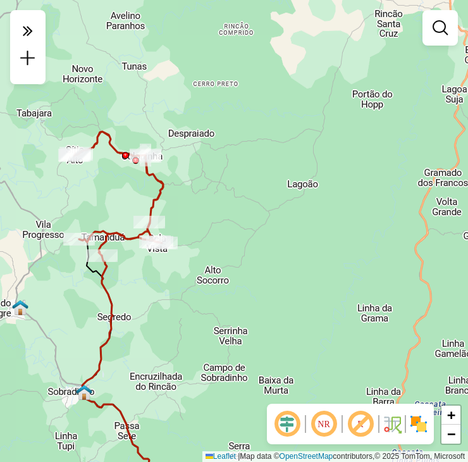
drag, startPoint x: 250, startPoint y: 267, endPoint x: 161, endPoint y: 213, distance: 103.6
click at [163, 214] on div "Janela de atendimento Grade de atendimento Capacidade Transportadoras Veículos …" at bounding box center [234, 231] width 468 height 462
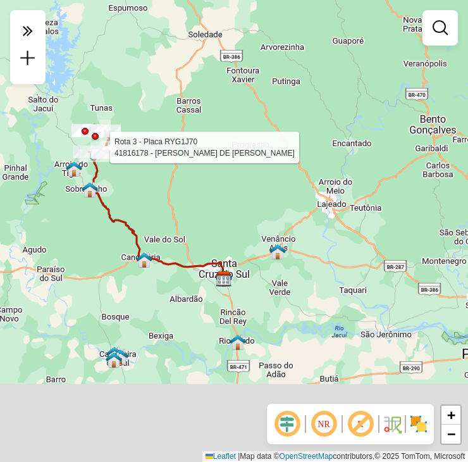
drag, startPoint x: 182, startPoint y: 314, endPoint x: 121, endPoint y: 190, distance: 137.5
click at [121, 190] on div "Rota 3 - Placa RYG1J70 41816178 - MARILEI ROZANE DE MOURA VIEIRA Janela de aten…" at bounding box center [234, 231] width 468 height 462
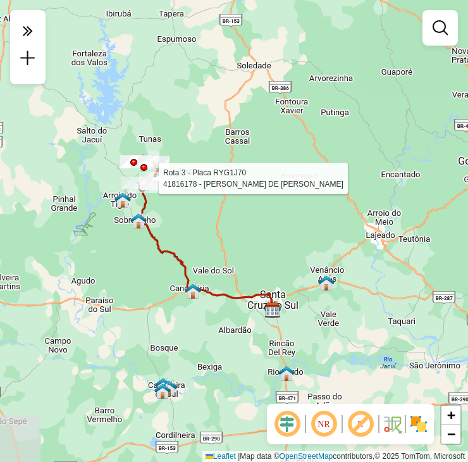
drag, startPoint x: 118, startPoint y: 185, endPoint x: 175, endPoint y: 232, distance: 73.6
click at [175, 232] on div "Rota 3 - Placa RYG1J70 41816178 - MARILEI ROZANE DE MOURA VIEIRA Janela de aten…" at bounding box center [234, 231] width 468 height 462
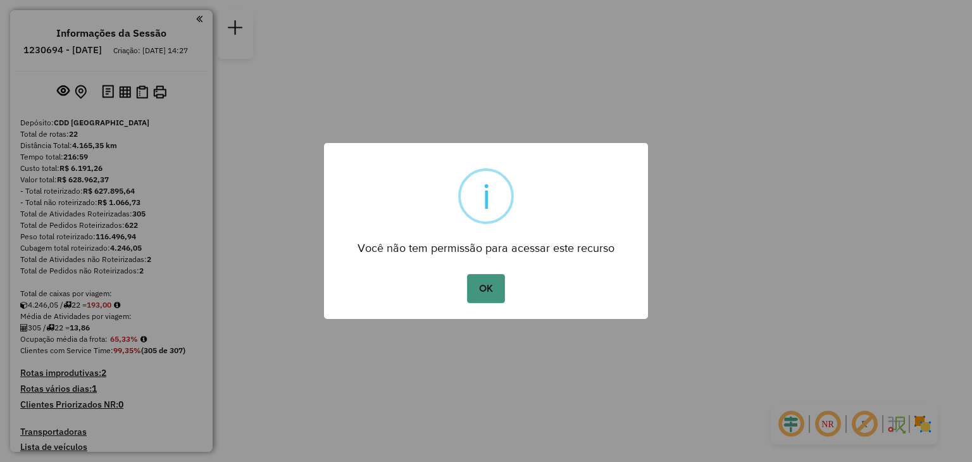
click at [486, 276] on button "OK" at bounding box center [485, 288] width 37 height 29
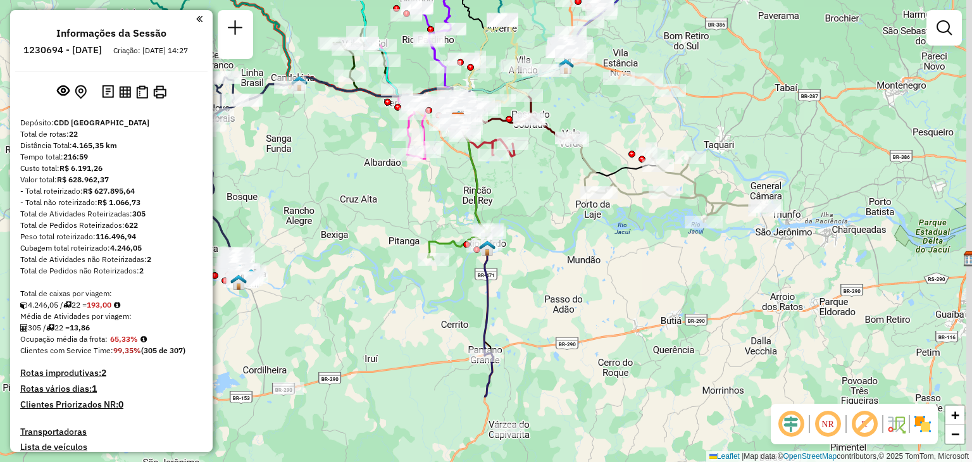
drag, startPoint x: 539, startPoint y: 408, endPoint x: 504, endPoint y: 248, distance: 163.9
click at [504, 248] on div "Janela de atendimento Grade de atendimento Capacidade Transportadoras Veículos …" at bounding box center [486, 231] width 972 height 462
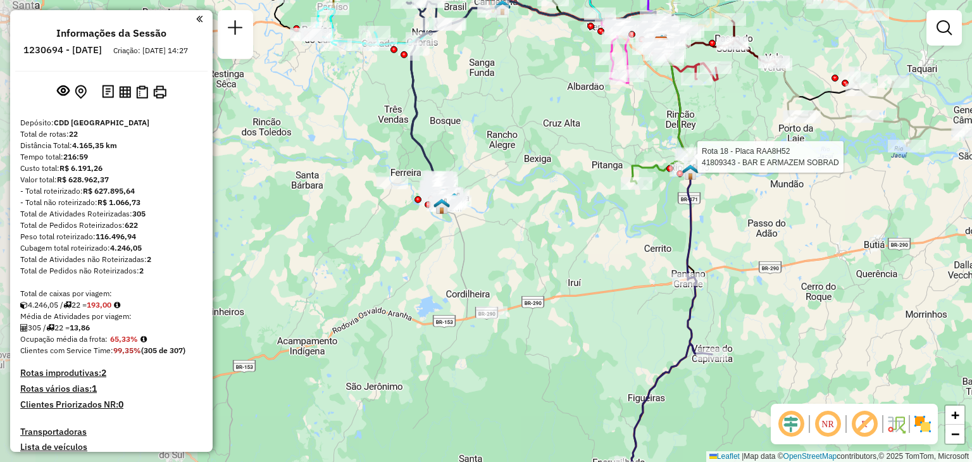
drag, startPoint x: 465, startPoint y: 268, endPoint x: 580, endPoint y: 258, distance: 115.6
click at [580, 256] on div "Rota 18 - Placa RAA8H52 41809343 - BAR E ARMAZEM SOBRAD Janela de atendimento G…" at bounding box center [486, 231] width 972 height 462
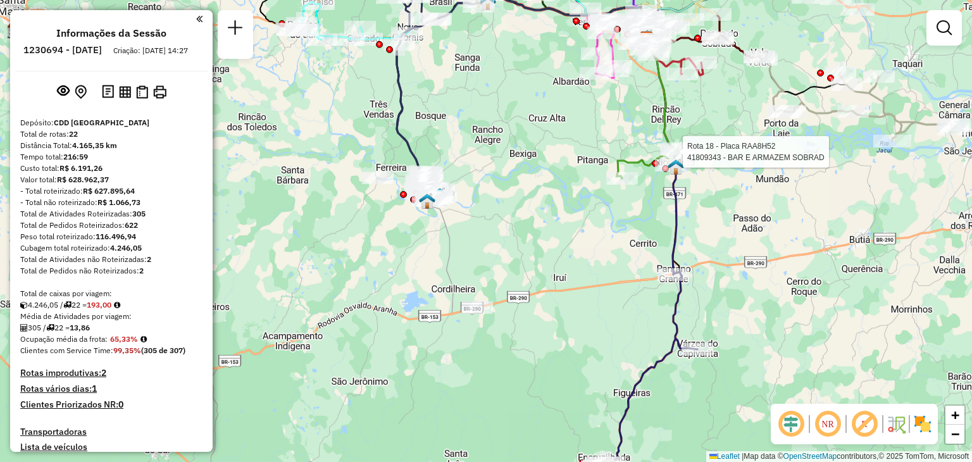
drag, startPoint x: 696, startPoint y: 328, endPoint x: 557, endPoint y: 309, distance: 139.9
click at [597, 309] on icon at bounding box center [647, 370] width 101 height 196
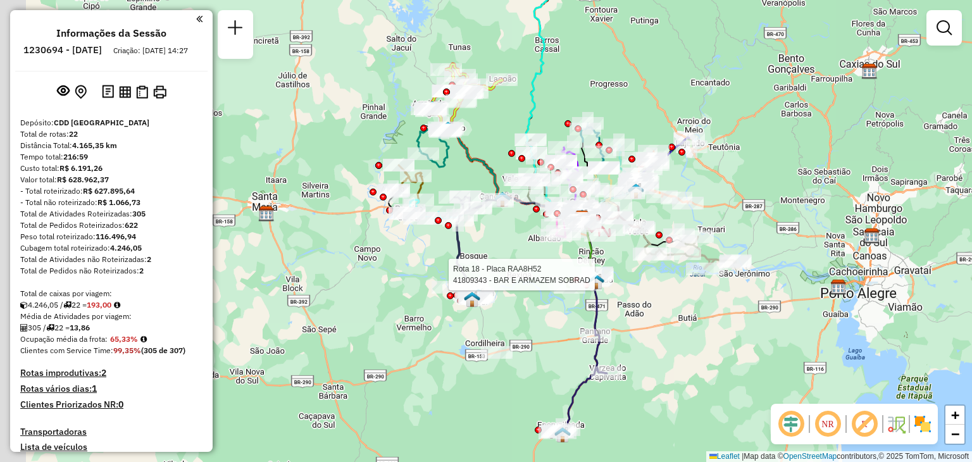
drag, startPoint x: 487, startPoint y: 284, endPoint x: 534, endPoint y: 332, distance: 67.1
click at [533, 332] on div "Rota 18 - Placa RAA8H52 41809343 - BAR E ARMAZEM SOBRAD Janela de atendimento G…" at bounding box center [486, 231] width 972 height 462
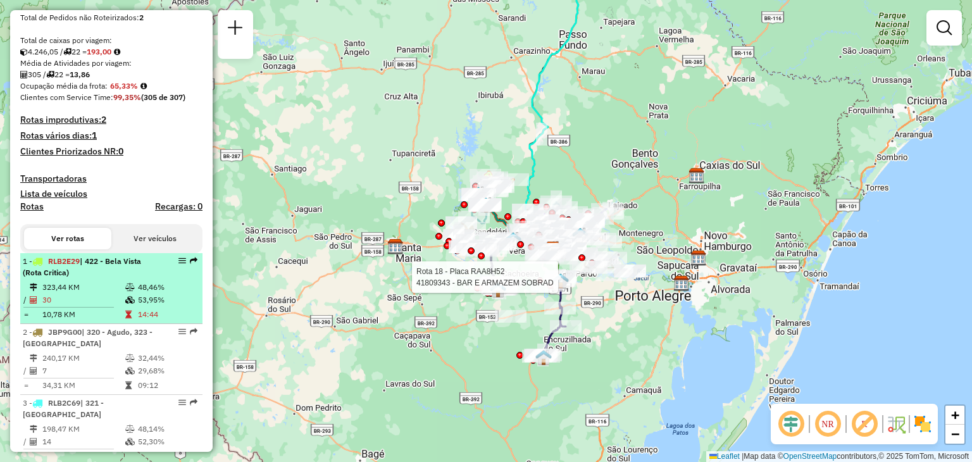
scroll to position [127, 0]
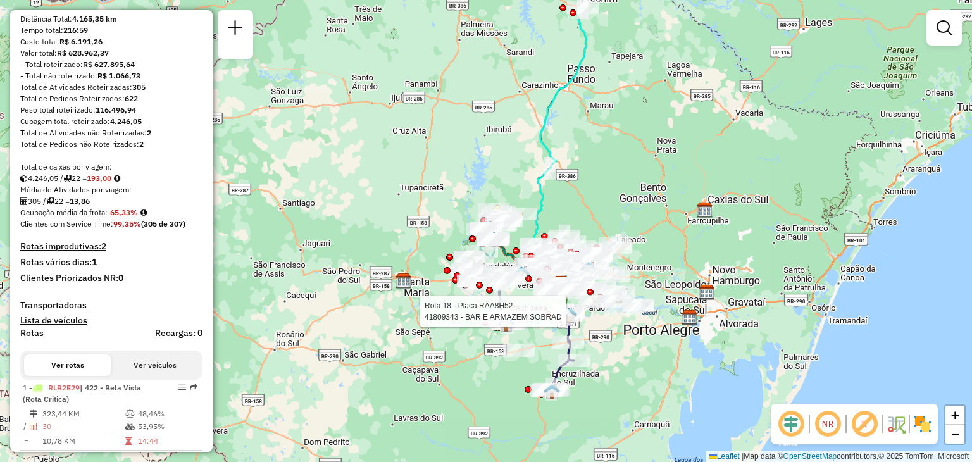
drag, startPoint x: 466, startPoint y: 174, endPoint x: 374, endPoint y: 365, distance: 212.2
click at [374, 365] on div "Rota 18 - Placa RAA8H52 41809343 - BAR E ARMAZEM SOBRAD Janela de atendimento G…" at bounding box center [486, 231] width 972 height 462
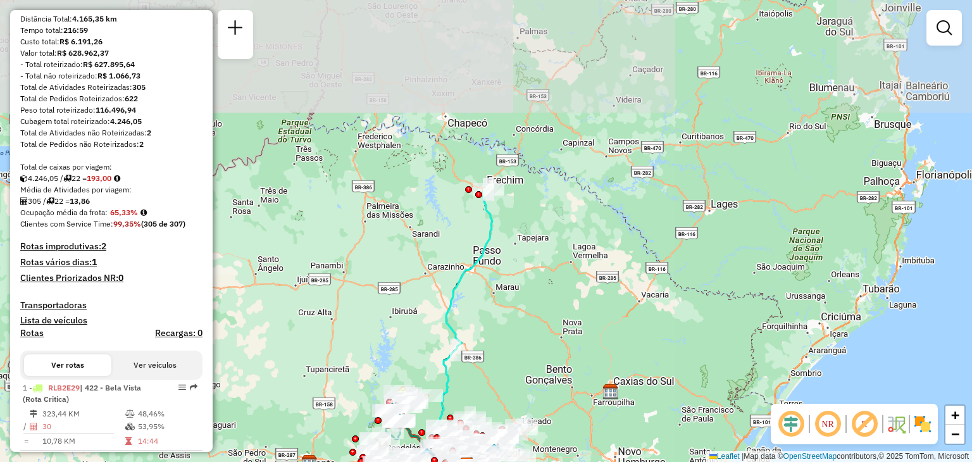
drag, startPoint x: 421, startPoint y: 243, endPoint x: 395, endPoint y: 308, distance: 70.4
click at [395, 308] on div "Rota 18 - Placa RAA8H52 41809343 - BAR E ARMAZEM SOBRAD Janela de atendimento G…" at bounding box center [486, 231] width 972 height 462
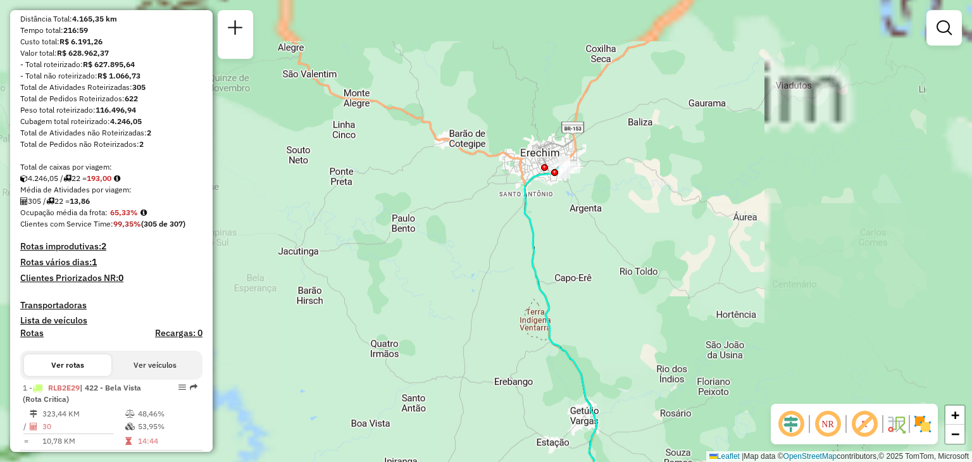
drag, startPoint x: 599, startPoint y: 147, endPoint x: 556, endPoint y: 233, distance: 96.2
click at [557, 236] on div "Rota 18 - Placa RAA8H52 41809343 - BAR E ARMAZEM SOBRAD Janela de atendimento G…" at bounding box center [486, 231] width 972 height 462
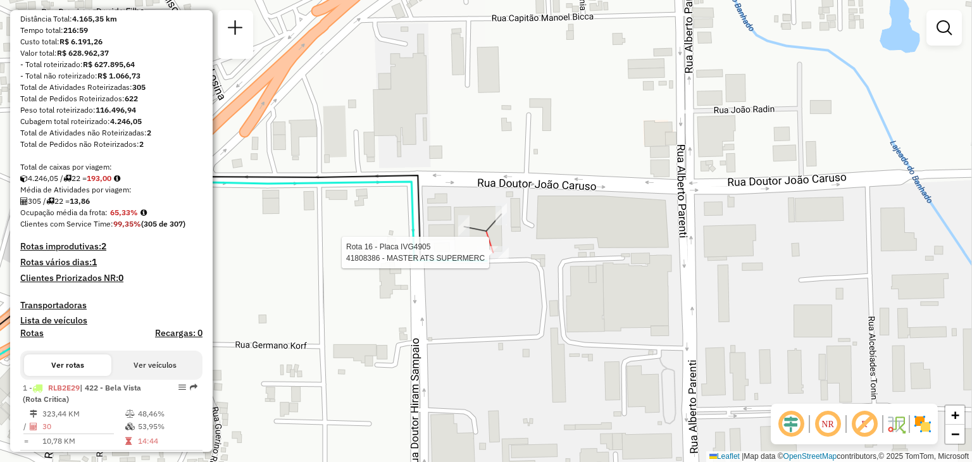
select select "**********"
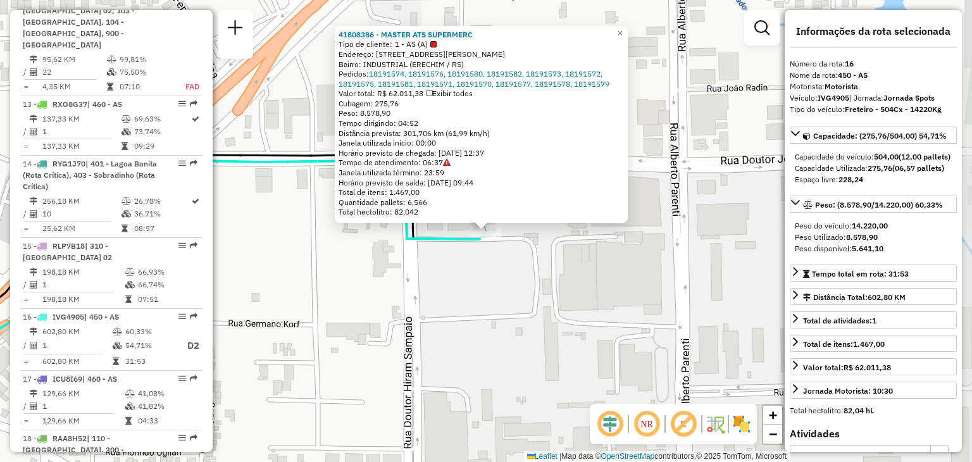
scroll to position [1568, 0]
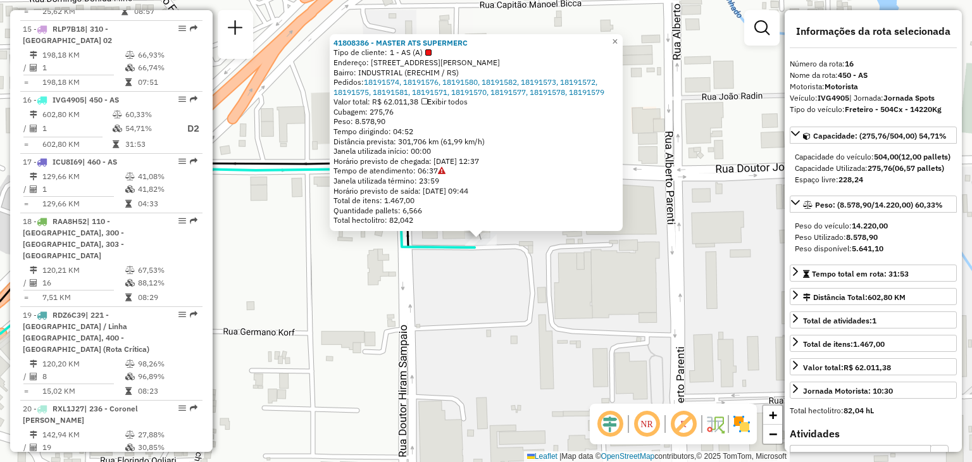
drag, startPoint x: 605, startPoint y: 238, endPoint x: 567, endPoint y: 301, distance: 73.2
click at [567, 301] on div "41808386 - MASTER ATS SUPERMERC Tipo de cliente: 1 - AS (A) Endereço: RUA DOUTO…" at bounding box center [486, 231] width 972 height 462
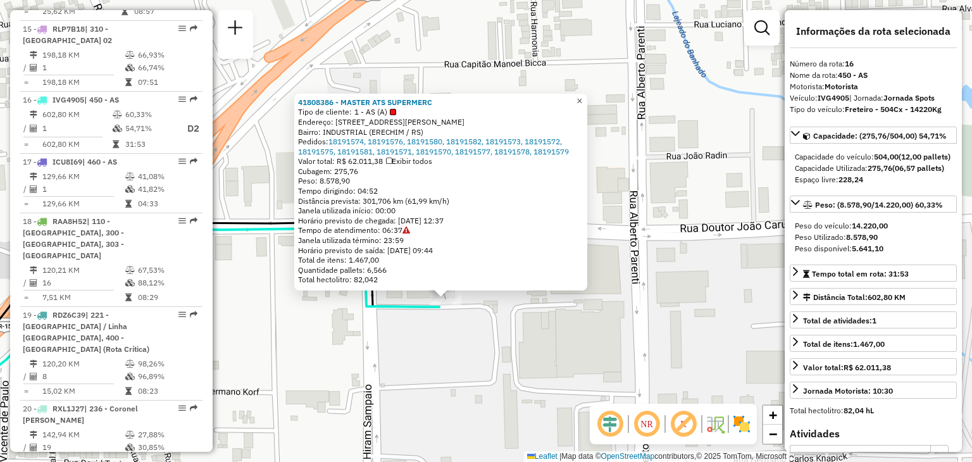
click at [582, 96] on span "×" at bounding box center [579, 101] width 6 height 11
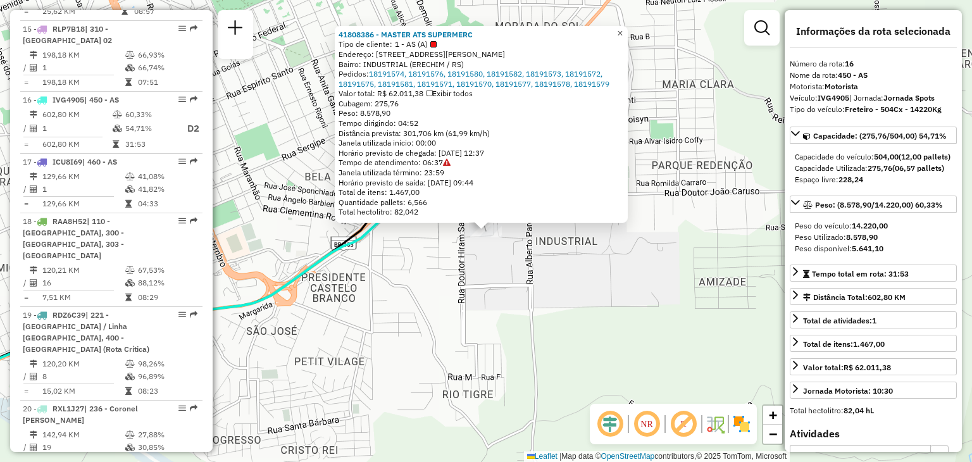
click at [623, 28] on span "×" at bounding box center [620, 33] width 6 height 11
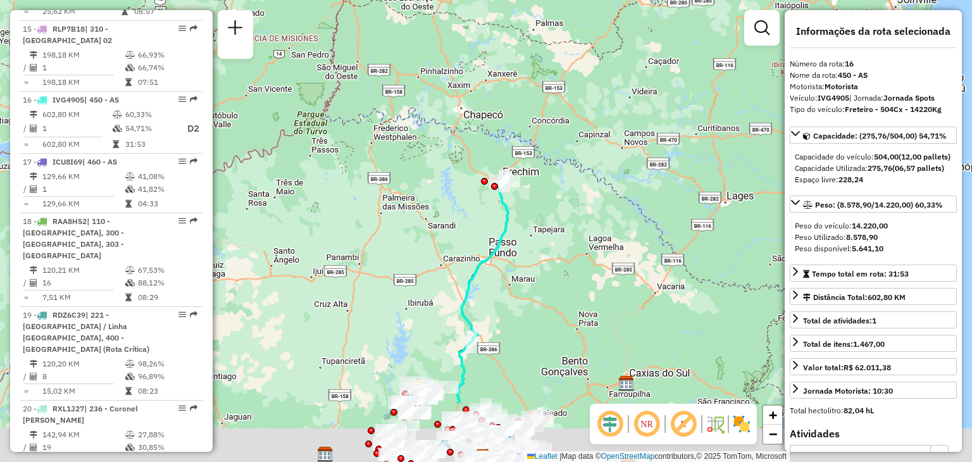
drag, startPoint x: 564, startPoint y: 330, endPoint x: 511, endPoint y: 225, distance: 117.7
click at [508, 225] on icon at bounding box center [482, 292] width 51 height 222
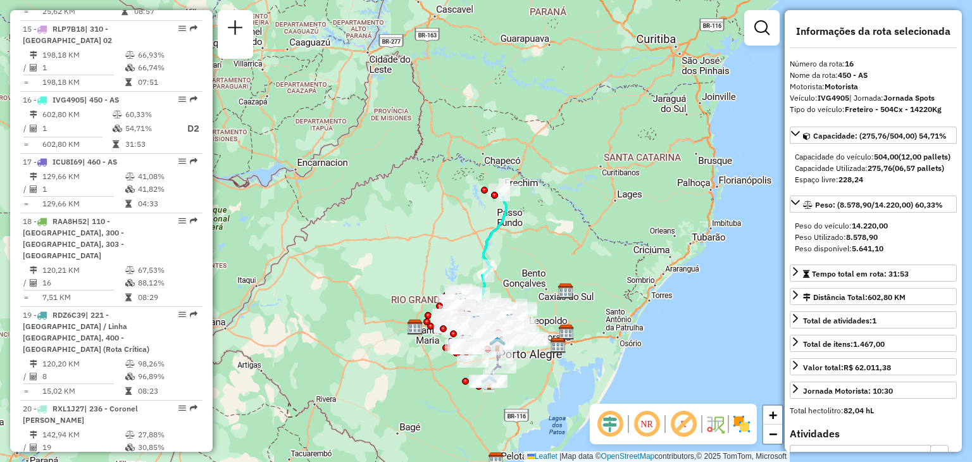
drag, startPoint x: 521, startPoint y: 251, endPoint x: 497, endPoint y: 182, distance: 73.2
click at [497, 182] on div "Janela de atendimento Grade de atendimento Capacidade Transportadoras Veículos …" at bounding box center [486, 231] width 972 height 462
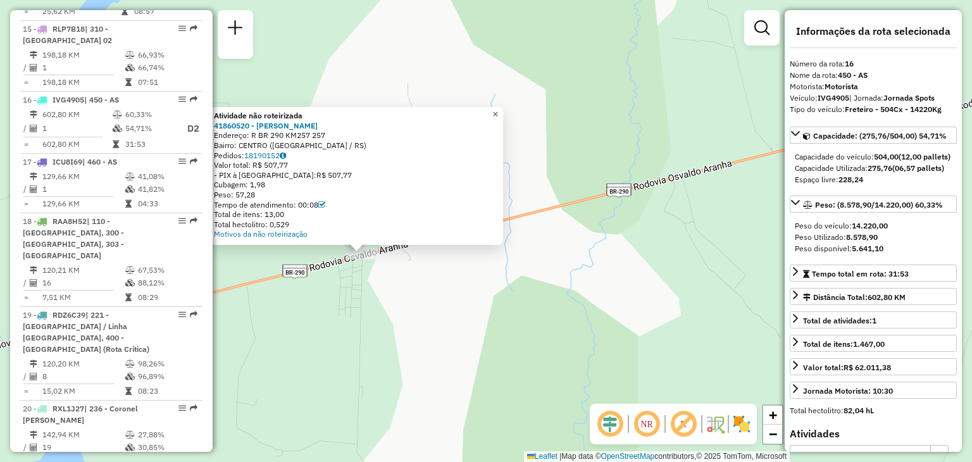
click at [498, 112] on span "×" at bounding box center [495, 114] width 6 height 11
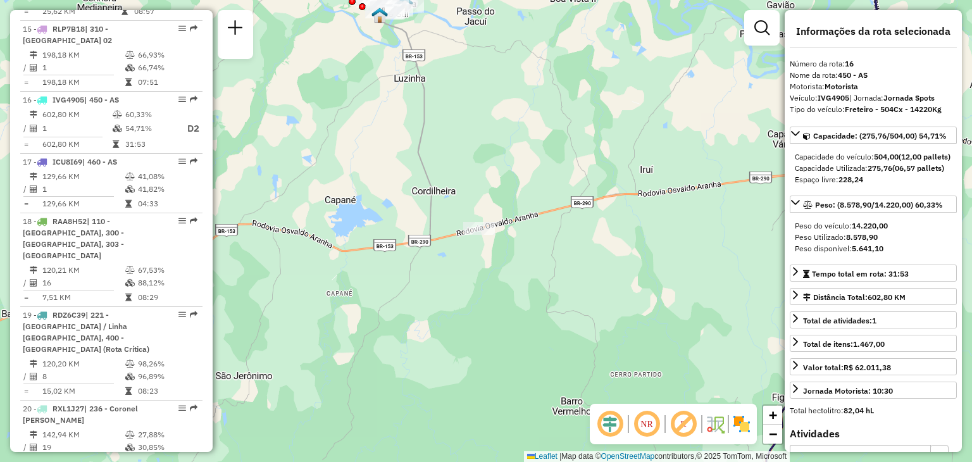
drag, startPoint x: 468, startPoint y: 178, endPoint x: 504, endPoint y: 257, distance: 86.1
click at [504, 257] on div "Janela de atendimento Grade de atendimento Capacidade Transportadoras Veículos …" at bounding box center [486, 231] width 972 height 462
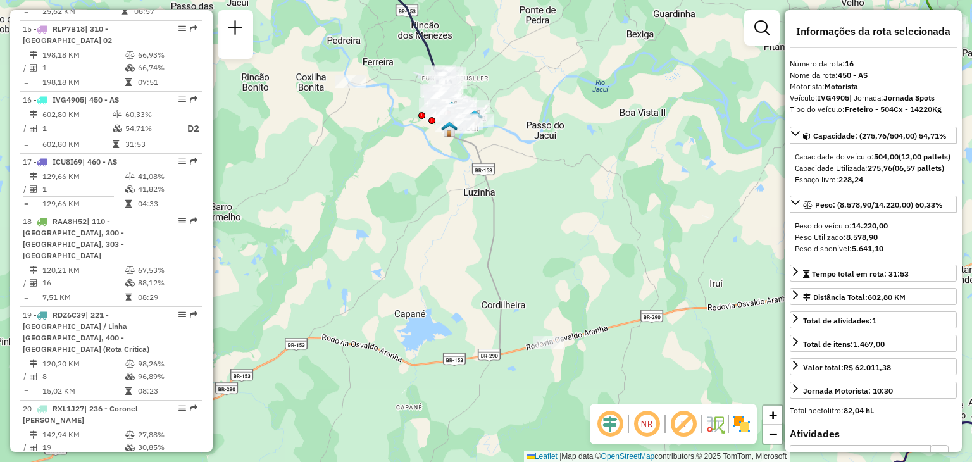
drag, startPoint x: 381, startPoint y: 133, endPoint x: 476, endPoint y: 251, distance: 151.6
click at [480, 255] on div "Janela de atendimento Grade de atendimento Capacidade Transportadoras Veículos …" at bounding box center [486, 231] width 972 height 462
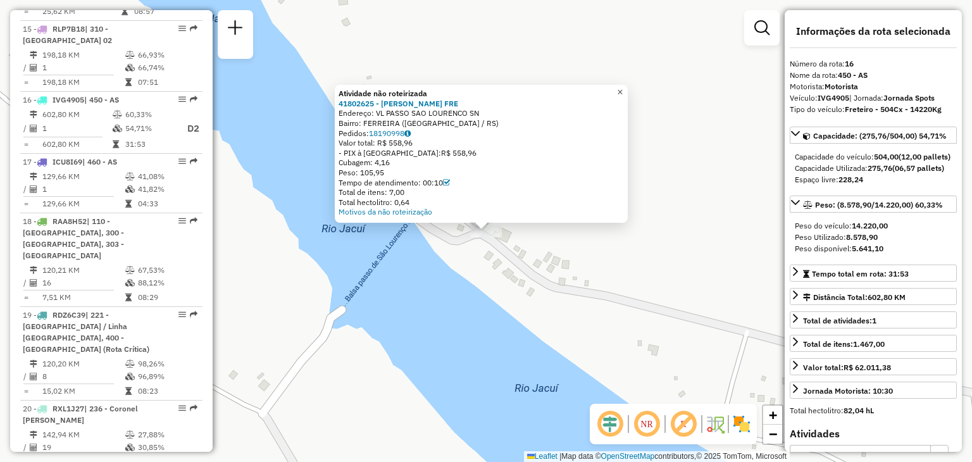
click at [623, 88] on span "×" at bounding box center [620, 92] width 6 height 11
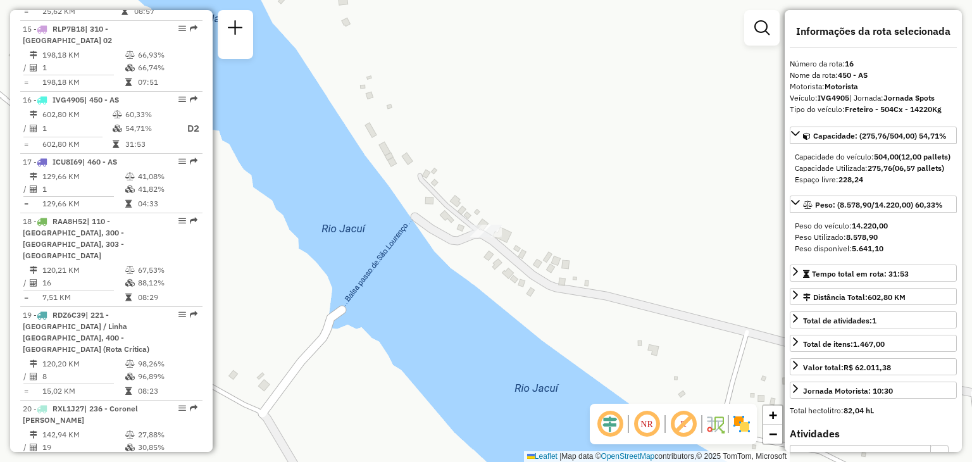
drag, startPoint x: 674, startPoint y: 188, endPoint x: 491, endPoint y: 142, distance: 188.4
click at [492, 142] on div "Janela de atendimento Grade de atendimento Capacidade Transportadoras Veículos …" at bounding box center [486, 231] width 972 height 462
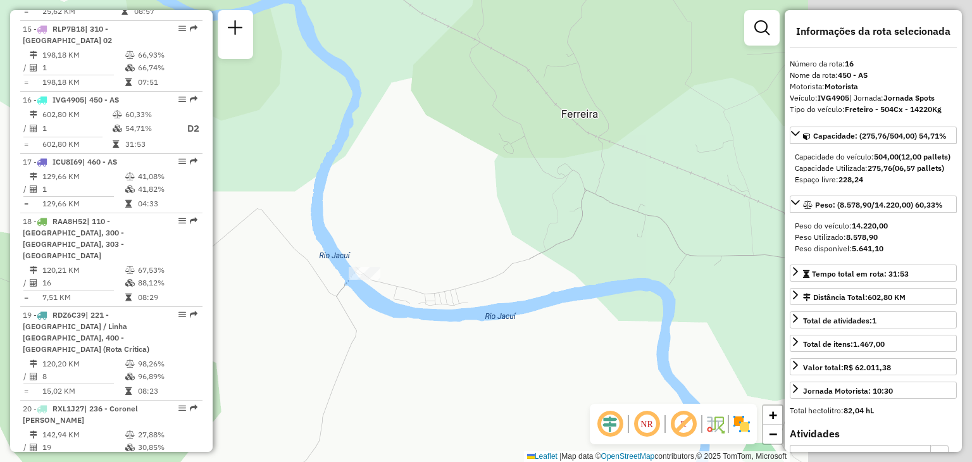
drag, startPoint x: 630, startPoint y: 264, endPoint x: 354, endPoint y: 250, distance: 276.2
click at [354, 250] on div "Janela de atendimento Grade de atendimento Capacidade Transportadoras Veículos …" at bounding box center [486, 231] width 972 height 462
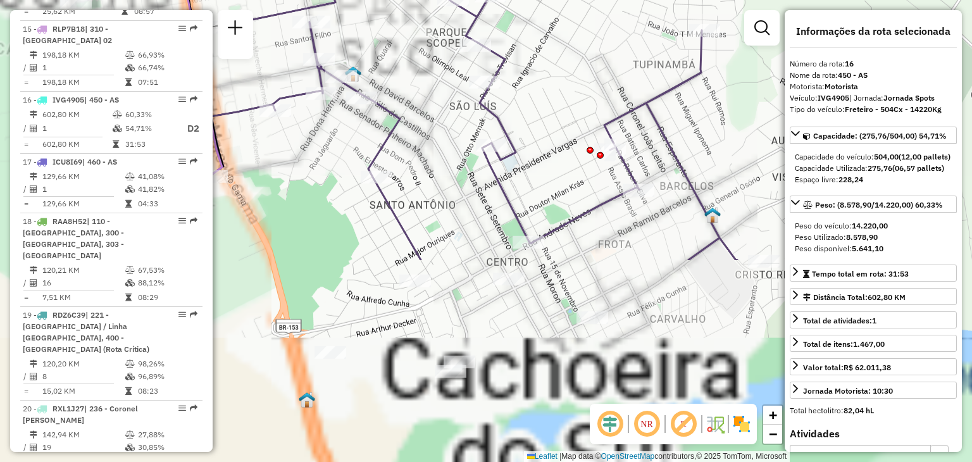
drag, startPoint x: 406, startPoint y: 297, endPoint x: 567, endPoint y: 69, distance: 278.8
click at [567, 69] on div "Rota 22 - Placa RLC7E98 41806808 - DIEGO OLIVEIRA DE FR Janela de atendimento G…" at bounding box center [486, 231] width 972 height 462
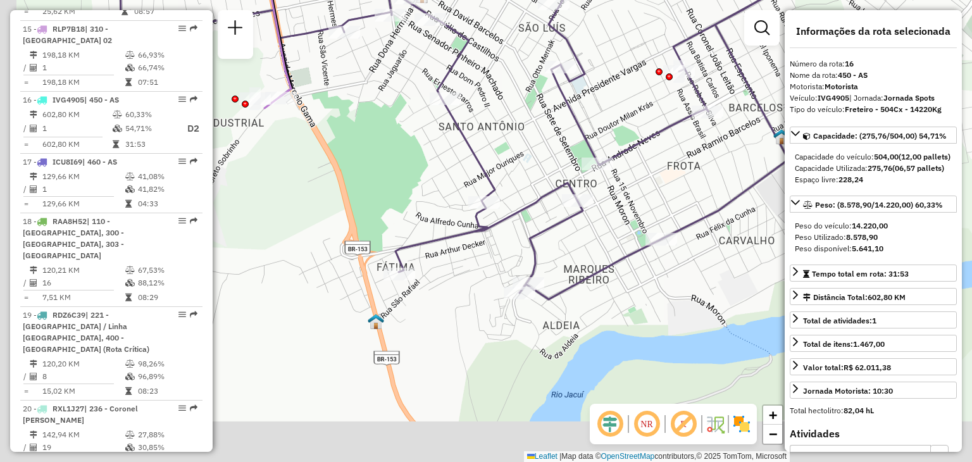
drag, startPoint x: 493, startPoint y: 249, endPoint x: 617, endPoint y: 88, distance: 203.4
click at [617, 88] on div "Rota 22 - Placa RLC7E98 41806808 - DIEGO OLIVEIRA DE FR Janela de atendimento G…" at bounding box center [486, 231] width 972 height 462
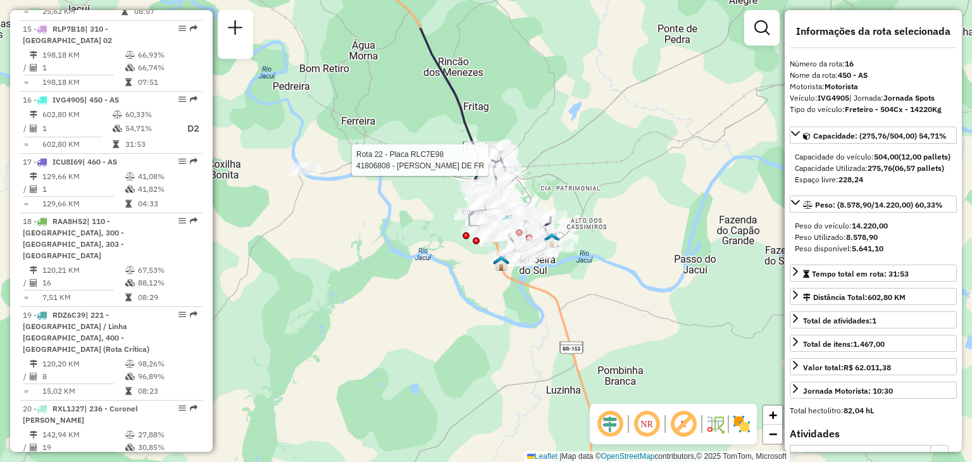
drag, startPoint x: 592, startPoint y: 106, endPoint x: 554, endPoint y: 181, distance: 83.8
click at [554, 180] on div "Rota 22 - Placa RLC7E98 41806808 - DIEGO OLIVEIRA DE FR Janela de atendimento G…" at bounding box center [486, 231] width 972 height 462
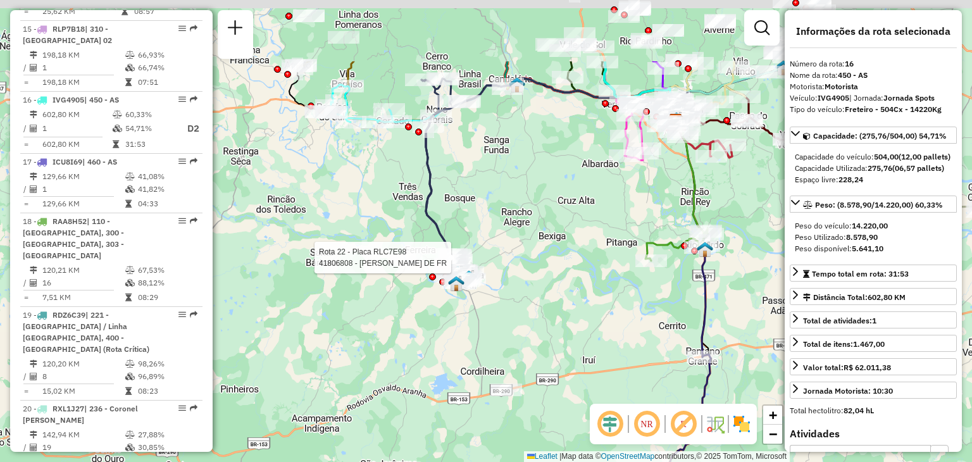
drag, startPoint x: 592, startPoint y: 163, endPoint x: 468, endPoint y: 289, distance: 177.2
click at [468, 289] on div "Rota 22 - Placa RLC7E98 41806808 - DIEGO OLIVEIRA DE FR Janela de atendimento G…" at bounding box center [486, 231] width 972 height 462
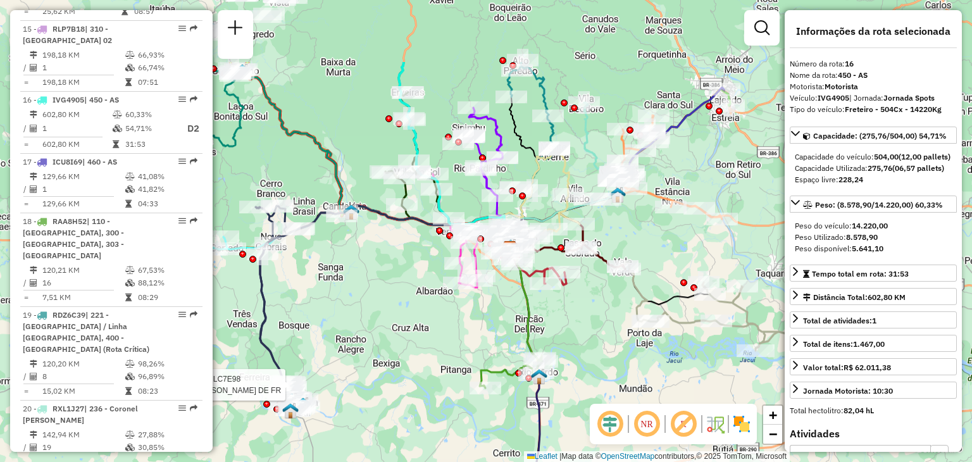
drag, startPoint x: 642, startPoint y: 201, endPoint x: 520, endPoint y: 299, distance: 156.1
click at [520, 299] on icon at bounding box center [511, 311] width 63 height 154
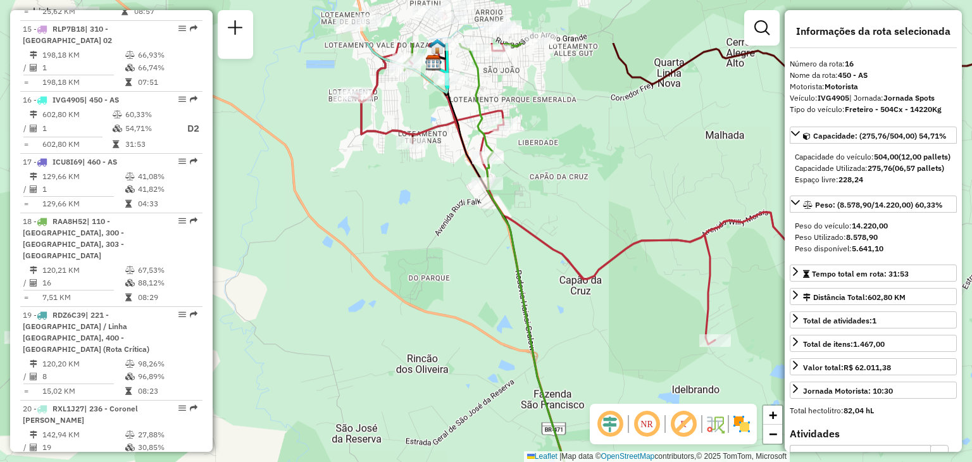
drag, startPoint x: 569, startPoint y: 104, endPoint x: 587, endPoint y: 237, distance: 133.4
click at [587, 236] on div "Rota 22 - Placa RLC7E98 41806808 - DIEGO OLIVEIRA DE FR Janela de atendimento G…" at bounding box center [486, 231] width 972 height 462
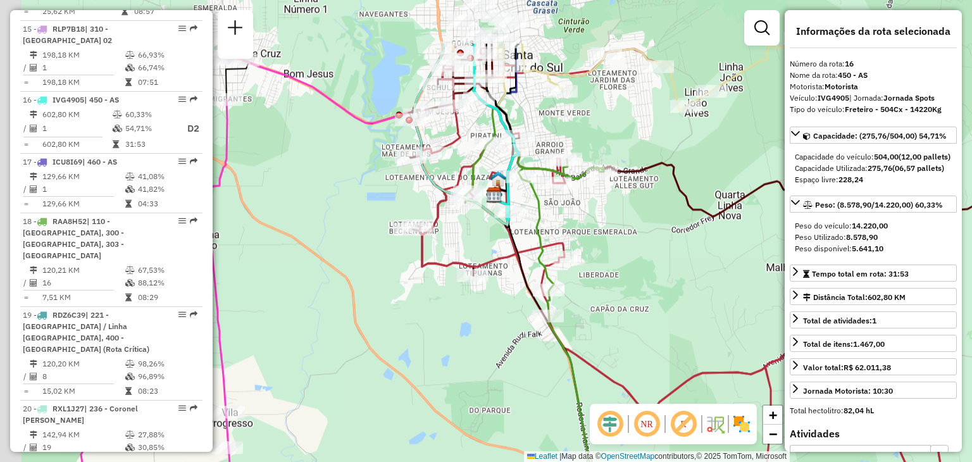
drag, startPoint x: 569, startPoint y: 146, endPoint x: 647, endPoint y: 275, distance: 151.0
click at [647, 275] on div "Rota 22 - Placa RLC7E98 41806808 - DIEGO OLIVEIRA DE FR Janela de atendimento G…" at bounding box center [486, 231] width 972 height 462
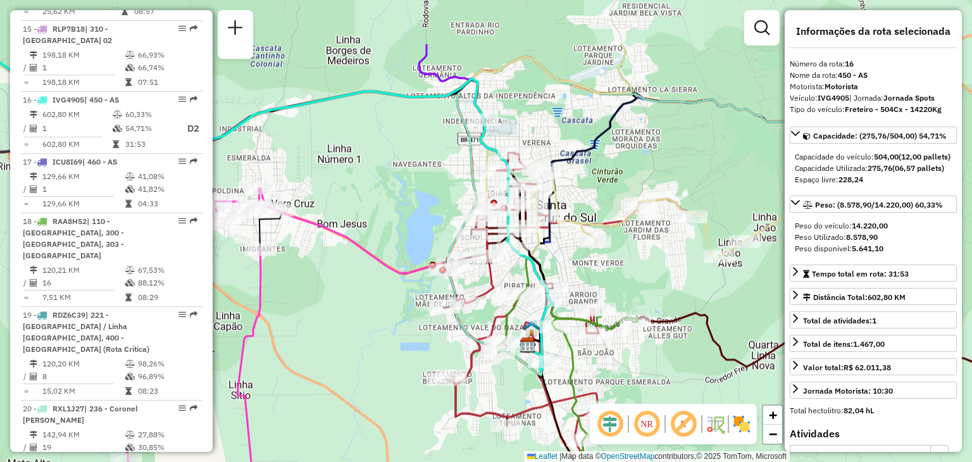
drag, startPoint x: 602, startPoint y: 188, endPoint x: 601, endPoint y: 278, distance: 90.5
click at [601, 278] on div "Rota 22 - Placa RLC7E98 41806808 - DIEGO OLIVEIRA DE FR Janela de atendimento G…" at bounding box center [486, 231] width 972 height 462
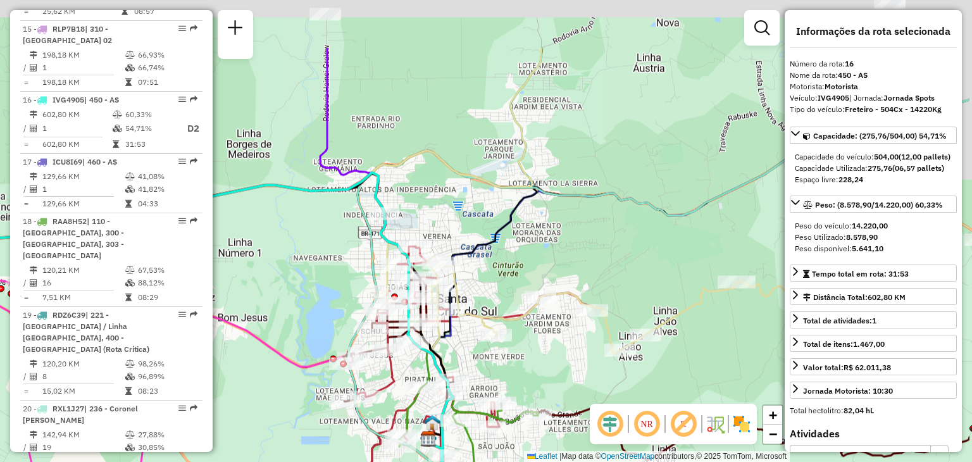
drag, startPoint x: 618, startPoint y: 152, endPoint x: 481, endPoint y: 266, distance: 177.5
click at [481, 266] on div "Rota 22 - Placa RLC7E98 41806808 - DIEGO OLIVEIRA DE FR Janela de atendimento G…" at bounding box center [486, 231] width 972 height 462
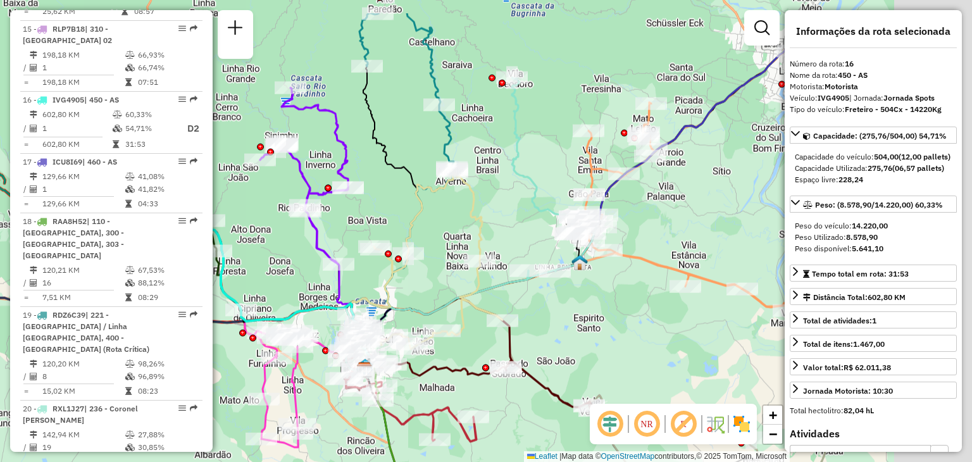
drag, startPoint x: 550, startPoint y: 214, endPoint x: 437, endPoint y: 279, distance: 129.8
click at [437, 279] on div "Rota 22 - Placa RLC7E98 41806808 - DIEGO OLIVEIRA DE FR Janela de atendimento G…" at bounding box center [486, 231] width 972 height 462
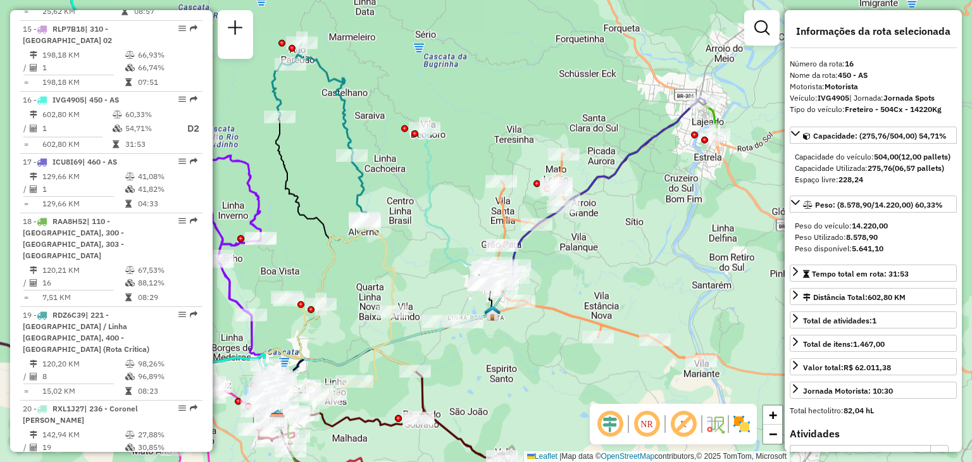
drag, startPoint x: 648, startPoint y: 218, endPoint x: 652, endPoint y: 269, distance: 50.8
click at [654, 269] on div "Rota 22 - Placa RLC7E98 41806808 - DIEGO OLIVEIRA DE FR Janela de atendimento G…" at bounding box center [486, 231] width 972 height 462
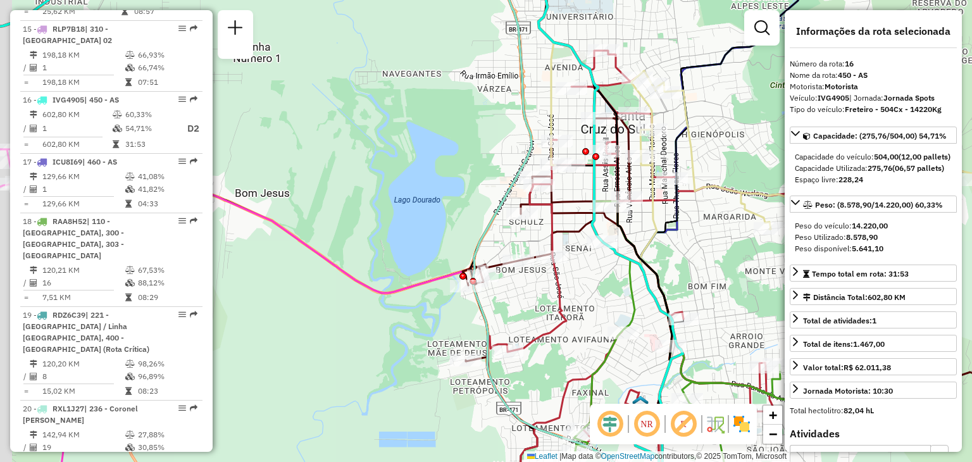
drag, startPoint x: 456, startPoint y: 306, endPoint x: 523, endPoint y: 283, distance: 71.2
click at [523, 283] on div "Rota 22 - Placa RLC7E98 41806808 - DIEGO OLIVEIRA DE FR Janela de atendimento G…" at bounding box center [486, 231] width 972 height 462
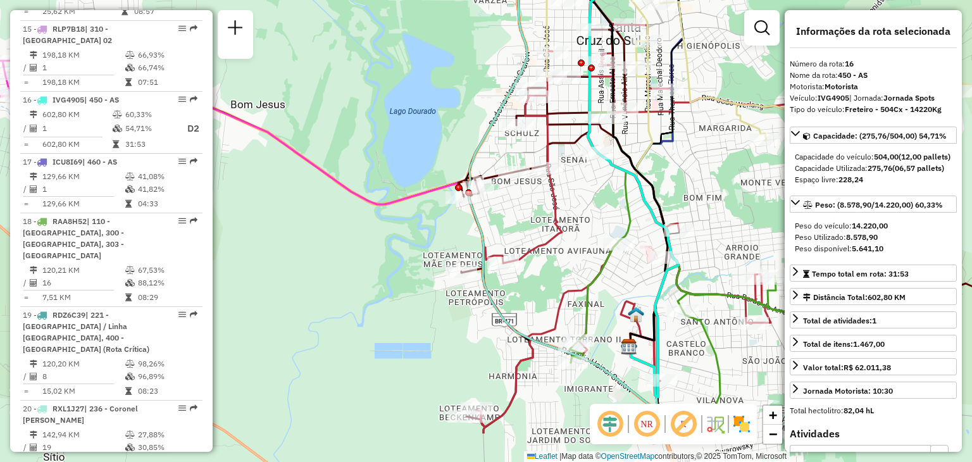
drag, startPoint x: 543, startPoint y: 294, endPoint x: 518, endPoint y: 218, distance: 79.6
click at [518, 218] on div "Rota 22 - Placa RLC7E98 41806808 - DIEGO OLIVEIRA DE FR Janela de atendimento G…" at bounding box center [486, 231] width 972 height 462
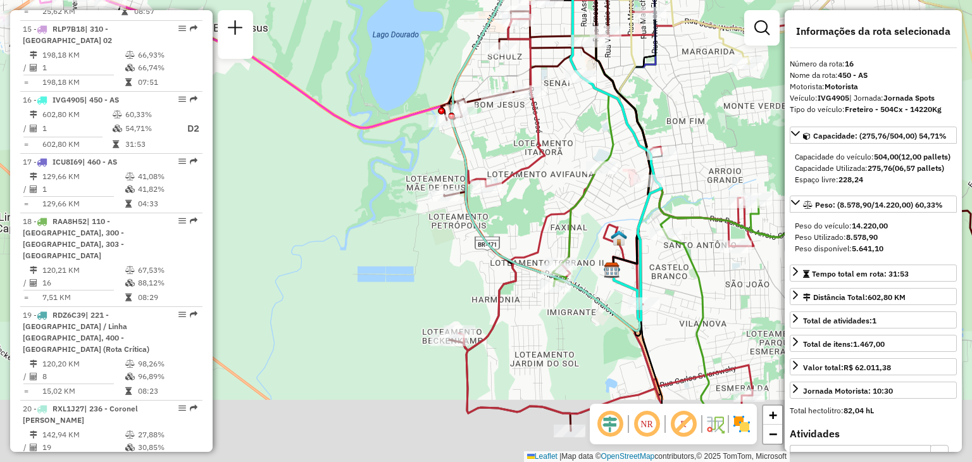
drag, startPoint x: 569, startPoint y: 285, endPoint x: 551, endPoint y: 196, distance: 90.9
click at [551, 196] on icon at bounding box center [700, 158] width 483 height 547
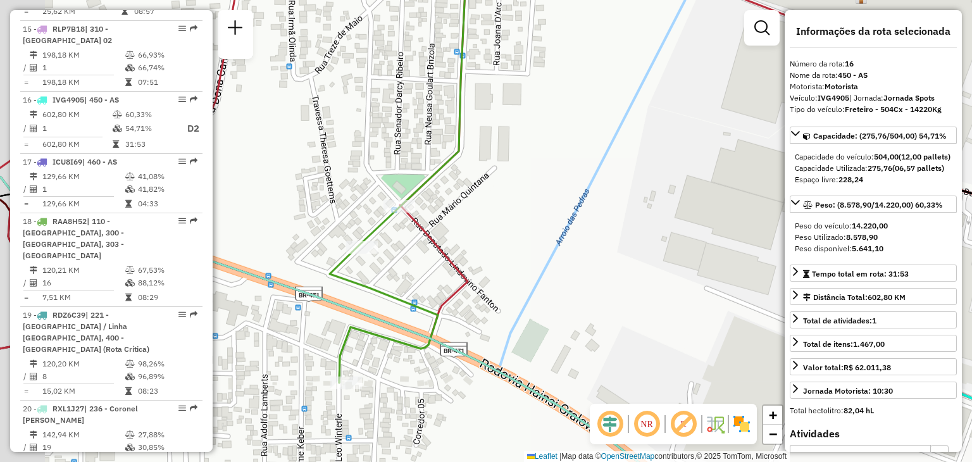
drag, startPoint x: 444, startPoint y: 208, endPoint x: 548, endPoint y: 215, distance: 104.0
click at [547, 215] on div "Rota 22 - Placa RLC7E98 41806808 - DIEGO OLIVEIRA DE FR Janela de atendimento G…" at bounding box center [486, 231] width 972 height 462
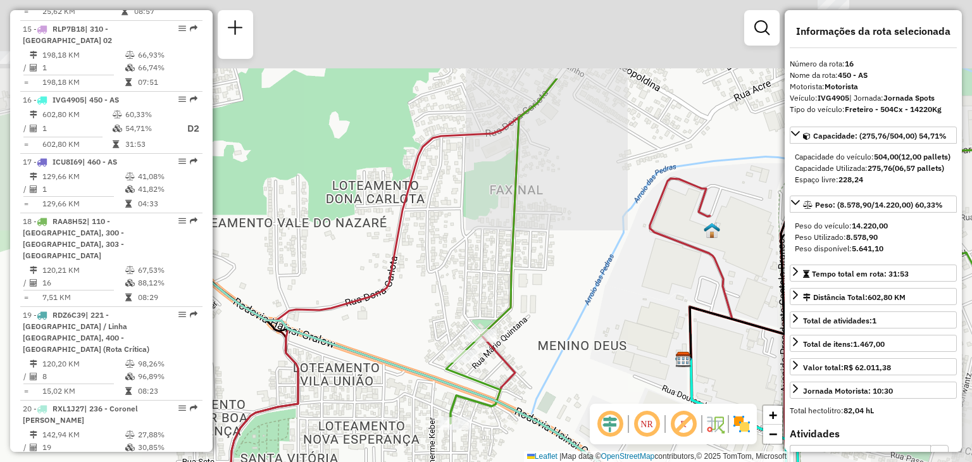
drag, startPoint x: 561, startPoint y: 173, endPoint x: 552, endPoint y: 299, distance: 126.8
click at [552, 299] on div "Rota 22 - Placa RLC7E98 41806808 - DIEGO OLIVEIRA DE FR Janela de atendimento G…" at bounding box center [486, 231] width 972 height 462
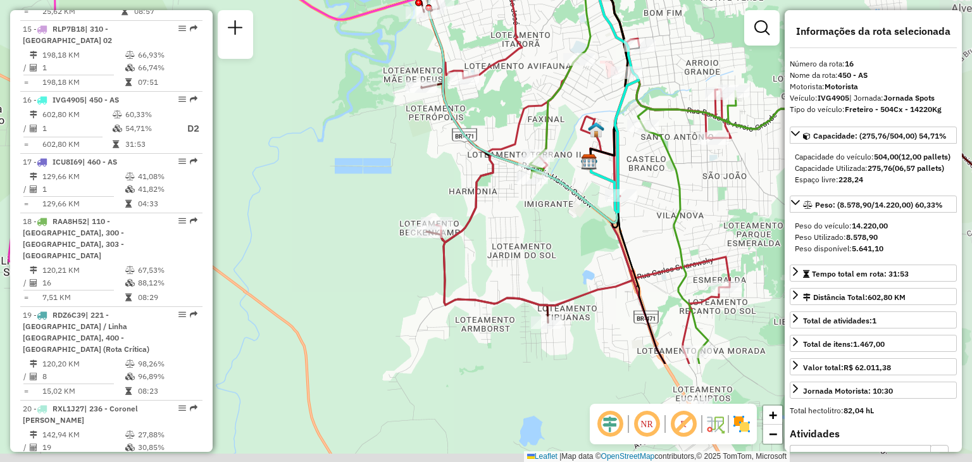
drag, startPoint x: 630, startPoint y: 362, endPoint x: 545, endPoint y: 218, distance: 167.3
click at [545, 218] on div "Rota 22 - Placa RLC7E98 41806808 - DIEGO OLIVEIRA DE FR Janela de atendimento G…" at bounding box center [486, 231] width 972 height 462
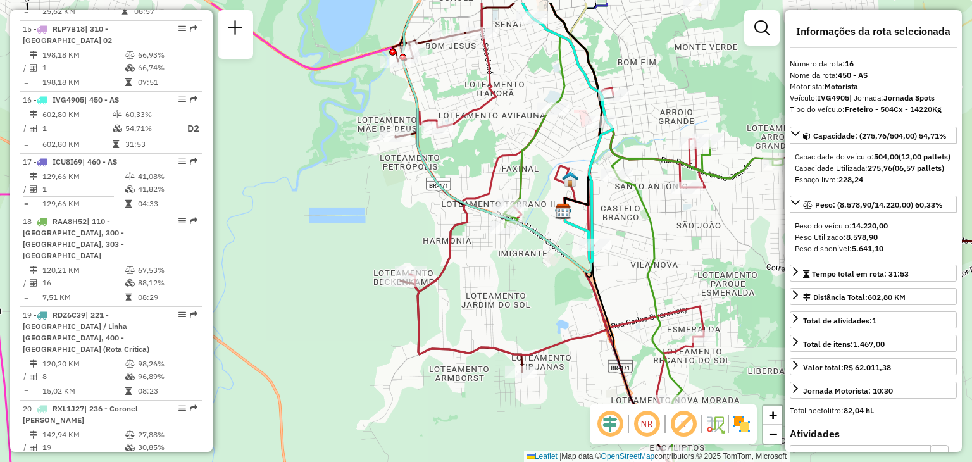
drag, startPoint x: 592, startPoint y: 279, endPoint x: 566, endPoint y: 329, distance: 56.3
click at [566, 329] on div "Rota 22 - Placa RLC7E98 41806808 - DIEGO OLIVEIRA DE FR Janela de atendimento G…" at bounding box center [486, 231] width 972 height 462
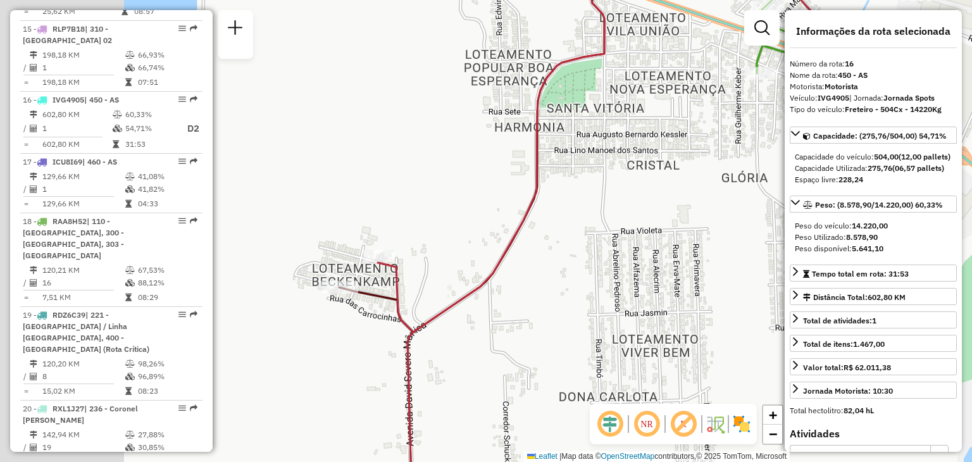
drag, startPoint x: 287, startPoint y: 325, endPoint x: 472, endPoint y: 283, distance: 189.4
click at [472, 283] on div "Rota 22 - Placa RLC7E98 41806808 - DIEGO OLIVEIRA DE FR Janela de atendimento G…" at bounding box center [486, 231] width 972 height 462
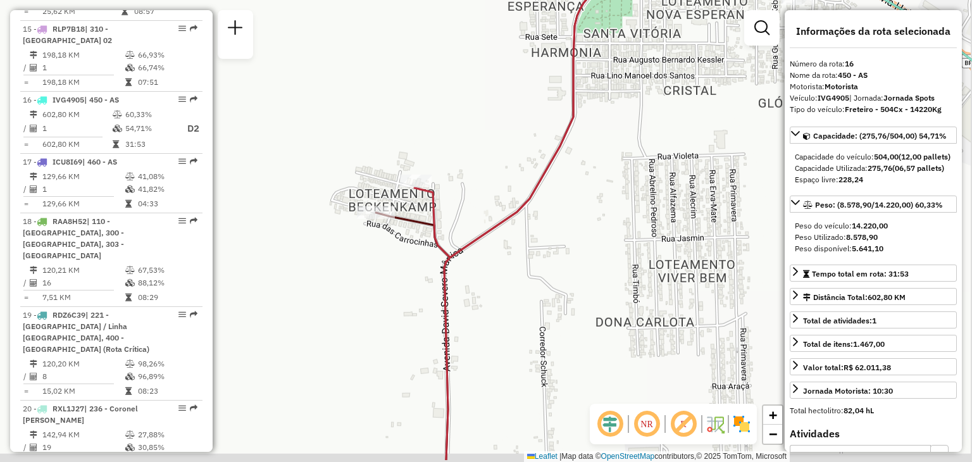
drag, startPoint x: 485, startPoint y: 246, endPoint x: 458, endPoint y: 195, distance: 57.5
click at [458, 195] on div "Rota 22 - Placa RLC7E98 41806808 - DIEGO OLIVEIRA DE FR Janela de atendimento G…" at bounding box center [486, 231] width 972 height 462
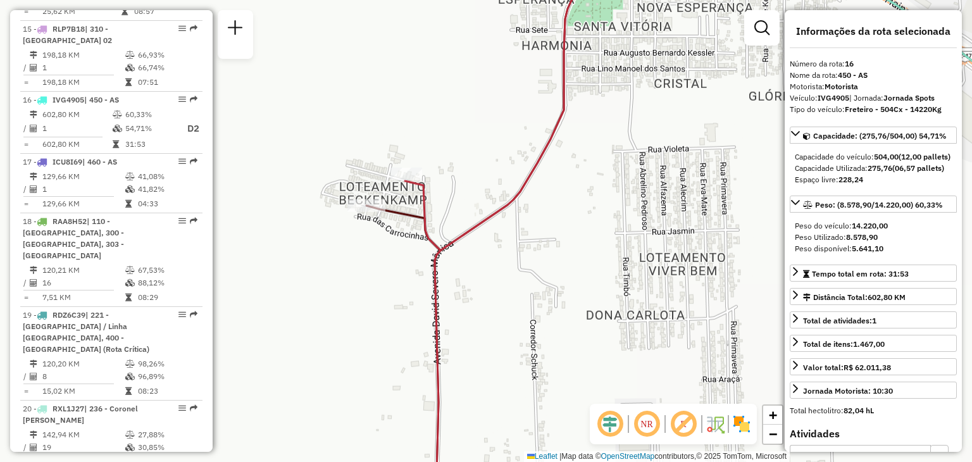
drag, startPoint x: 467, startPoint y: 199, endPoint x: 454, endPoint y: 194, distance: 14.2
click at [454, 194] on div "Rota 22 - Placa RLC7E98 41806808 - DIEGO OLIVEIRA DE FR Janela de atendimento G…" at bounding box center [486, 231] width 972 height 462
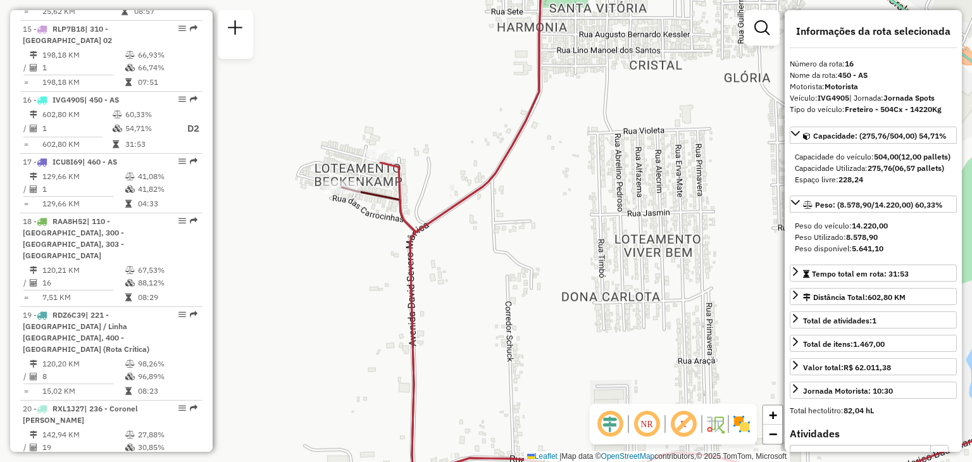
drag, startPoint x: 493, startPoint y: 206, endPoint x: 451, endPoint y: 166, distance: 58.2
click at [451, 166] on icon at bounding box center [715, 210] width 671 height 547
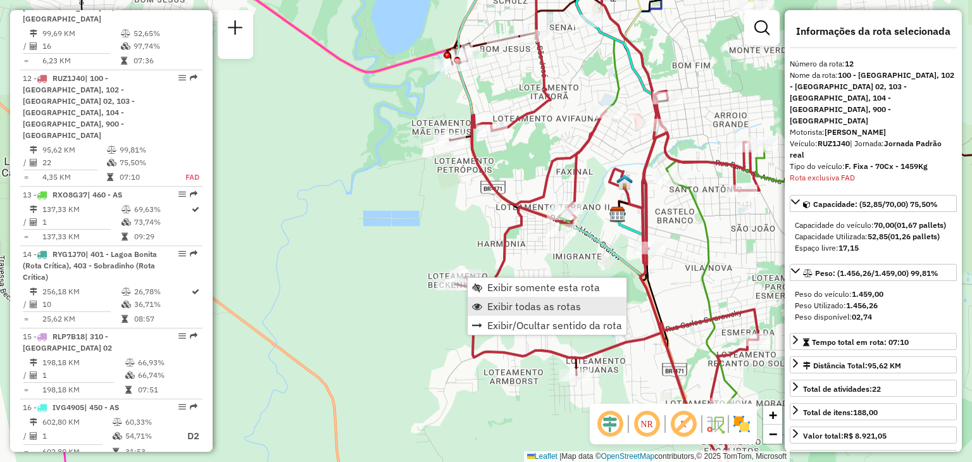
scroll to position [1262, 0]
click at [525, 288] on span "Exibir somente esta rota" at bounding box center [543, 287] width 113 height 10
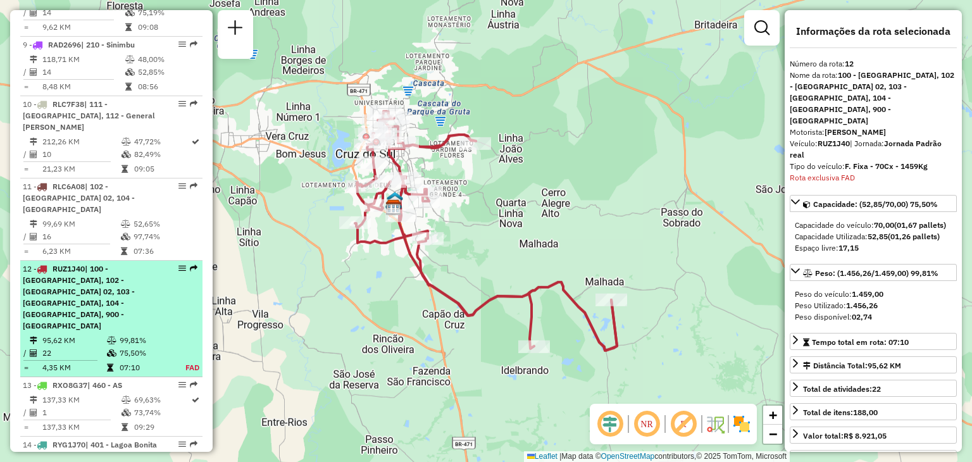
scroll to position [1136, 0]
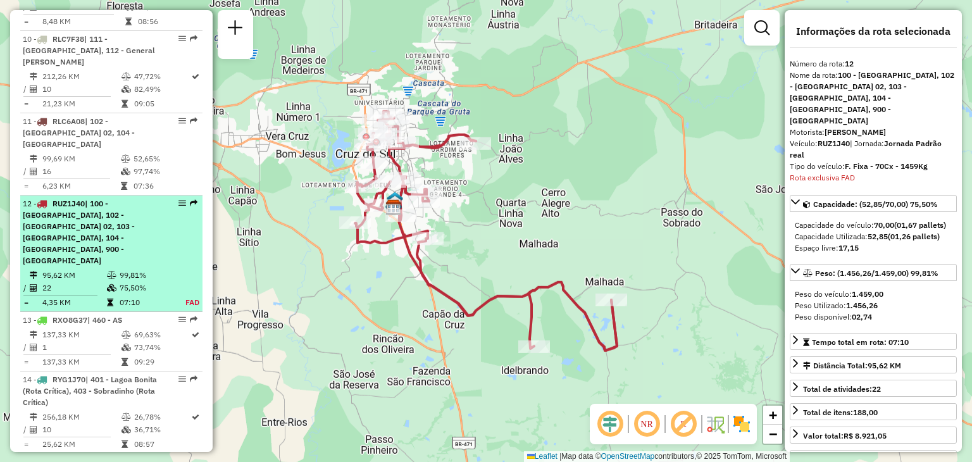
click at [151, 198] on div "12 - RUZ1J40 | 100 - Santa Cruz do Sul, 102 - Santa Cruz 02, 103 - Santo Inacio…" at bounding box center [90, 232] width 134 height 68
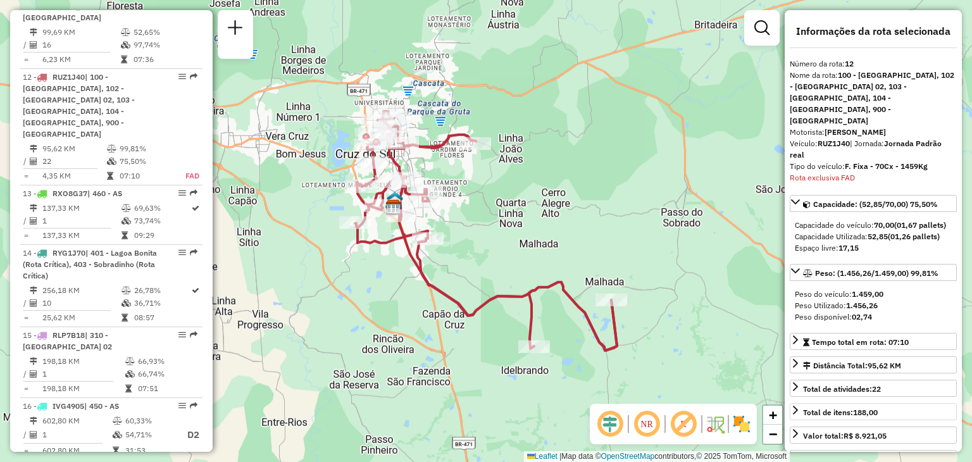
scroll to position [127, 0]
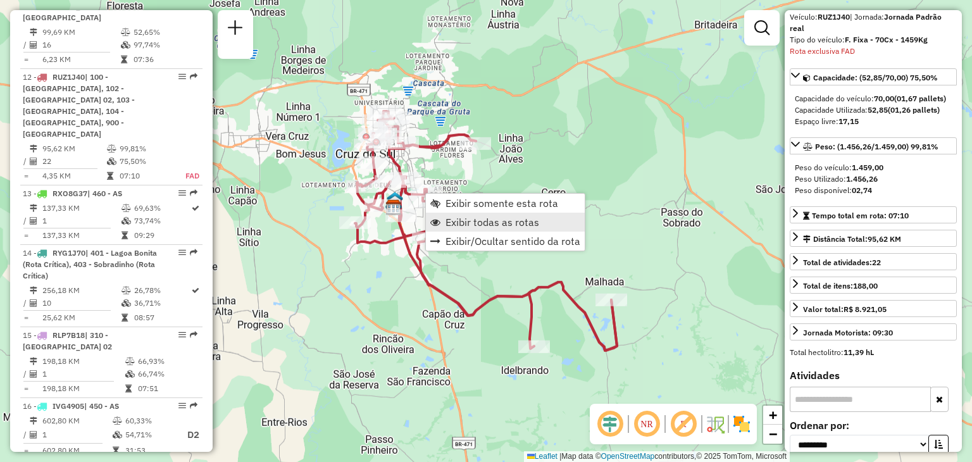
click at [483, 223] on span "Exibir todas as rotas" at bounding box center [492, 222] width 94 height 10
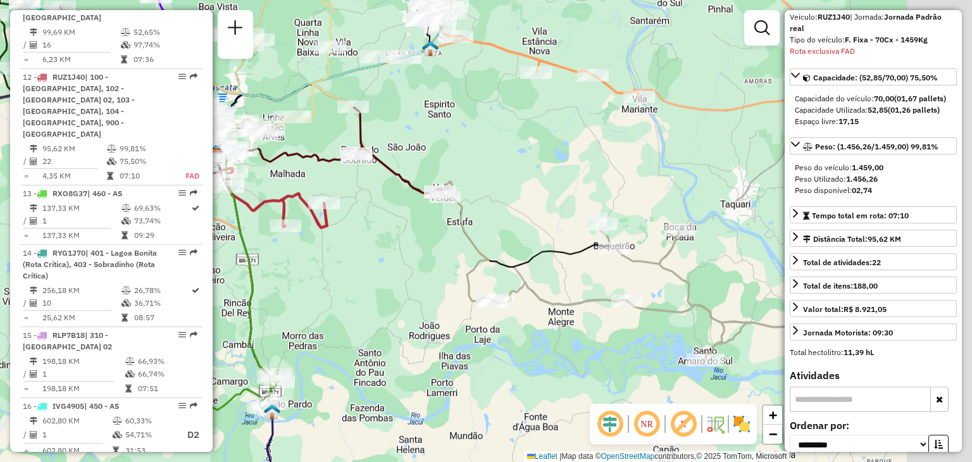
drag, startPoint x: 583, startPoint y: 289, endPoint x: 398, endPoint y: 245, distance: 190.0
click at [398, 245] on div "Janela de atendimento Grade de atendimento Capacidade Transportadoras Veículos …" at bounding box center [486, 231] width 972 height 462
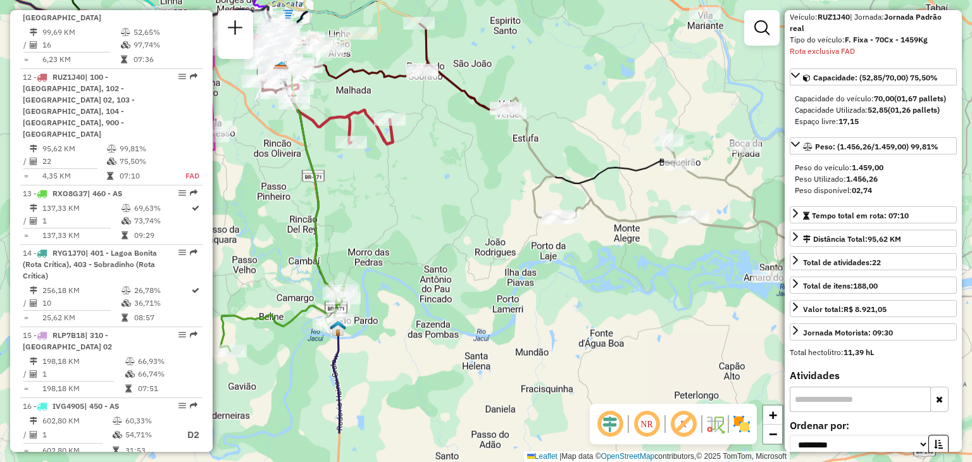
drag, startPoint x: 465, startPoint y: 356, endPoint x: 630, endPoint y: 230, distance: 207.3
click at [630, 230] on div "Janela de atendimento Grade de atendimento Capacidade Transportadoras Veículos …" at bounding box center [486, 231] width 972 height 462
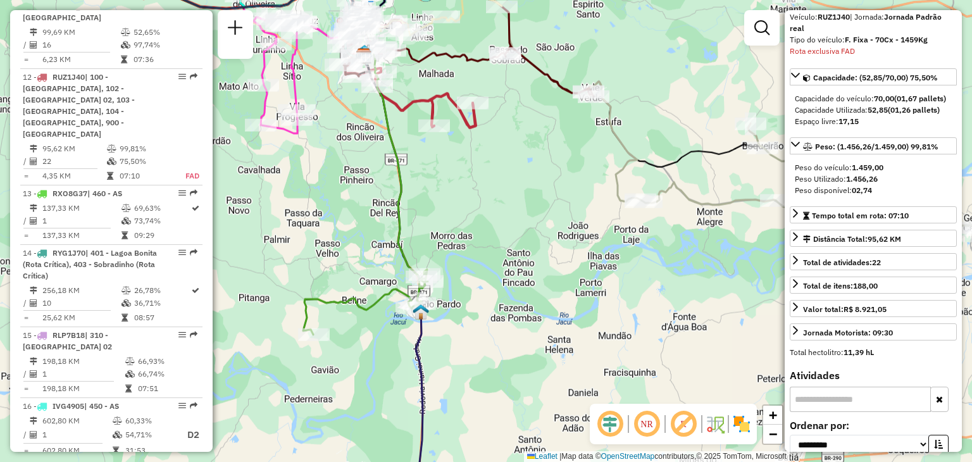
drag, startPoint x: 416, startPoint y: 146, endPoint x: 440, endPoint y: 188, distance: 48.4
click at [440, 188] on div "Janela de atendimento Grade de atendimento Capacidade Transportadoras Veículos …" at bounding box center [486, 231] width 972 height 462
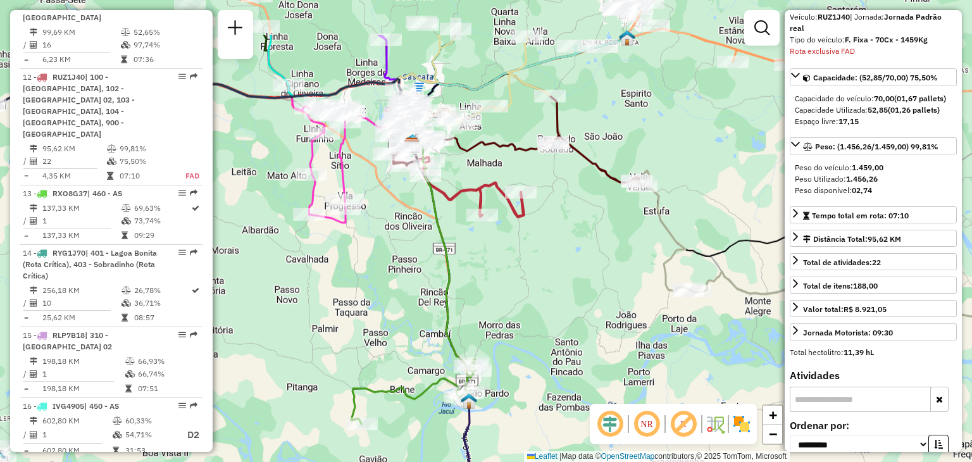
drag, startPoint x: 445, startPoint y: 173, endPoint x: 488, endPoint y: 251, distance: 89.8
click at [488, 251] on div "Janela de atendimento Grade de atendimento Capacidade Transportadoras Veículos …" at bounding box center [486, 231] width 972 height 462
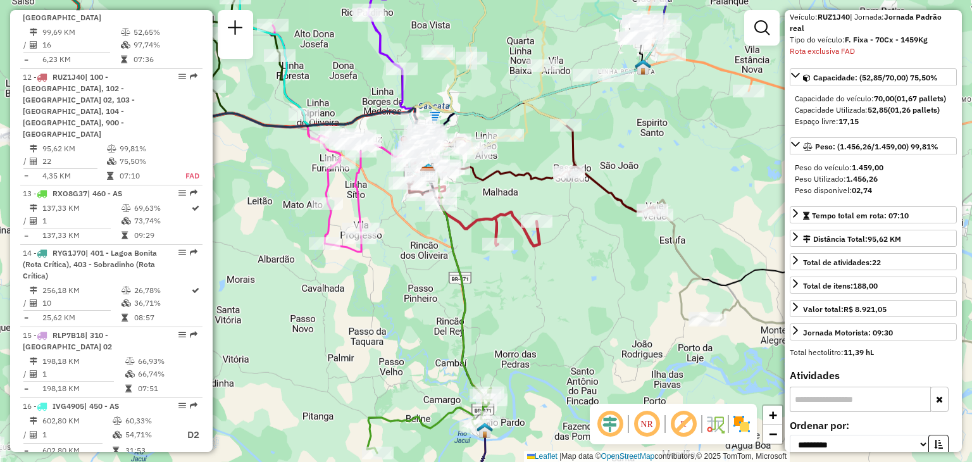
drag, startPoint x: 462, startPoint y: 159, endPoint x: 496, endPoint y: 214, distance: 64.5
click at [496, 214] on div "Janela de atendimento Grade de atendimento Capacidade Transportadoras Veículos …" at bounding box center [486, 231] width 972 height 462
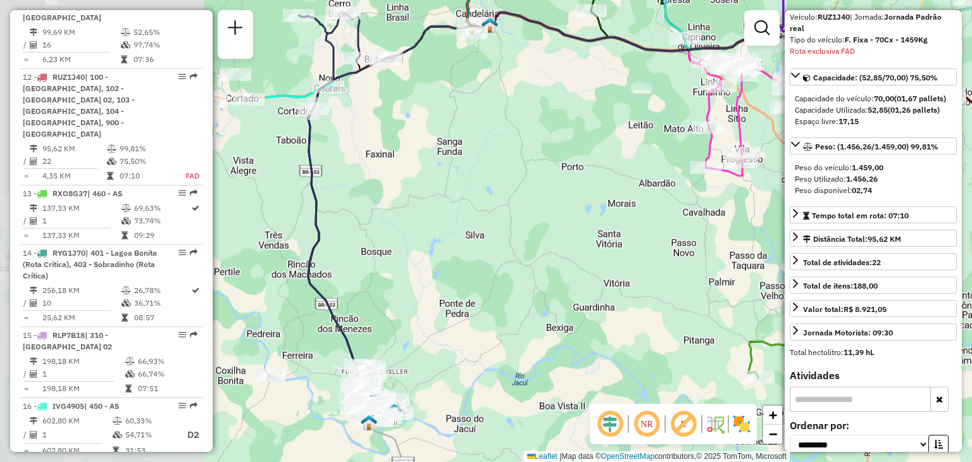
drag, startPoint x: 299, startPoint y: 221, endPoint x: 661, endPoint y: 119, distance: 375.3
click at [661, 119] on div "Janela de atendimento Grade de atendimento Capacidade Transportadoras Veículos …" at bounding box center [486, 231] width 972 height 462
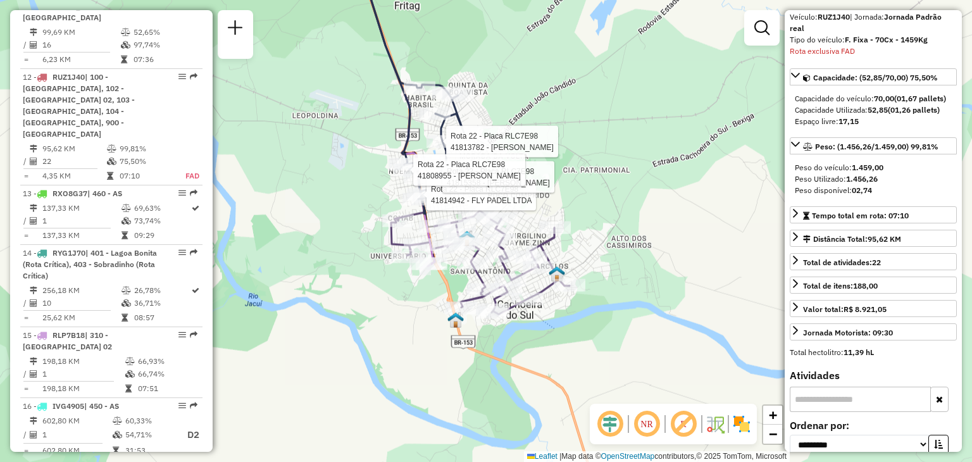
drag, startPoint x: 334, startPoint y: 325, endPoint x: 314, endPoint y: 344, distance: 27.3
click at [314, 344] on div "Rota 22 - Placa RLC7E98 41814942 - FLY PADEL LTDA Rota 22 - Placa RLC7E98 41815…" at bounding box center [486, 231] width 972 height 462
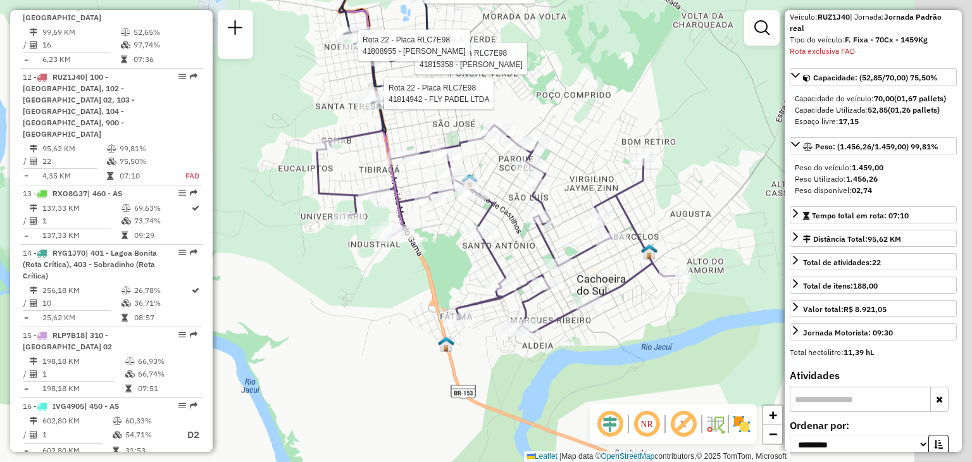
drag, startPoint x: 484, startPoint y: 268, endPoint x: 364, endPoint y: 327, distance: 134.1
click at [364, 327] on div "Rota 22 - Placa RLC7E98 41814942 - FLY PADEL LTDA Rota 22 - Placa RLC7E98 41815…" at bounding box center [486, 231] width 972 height 462
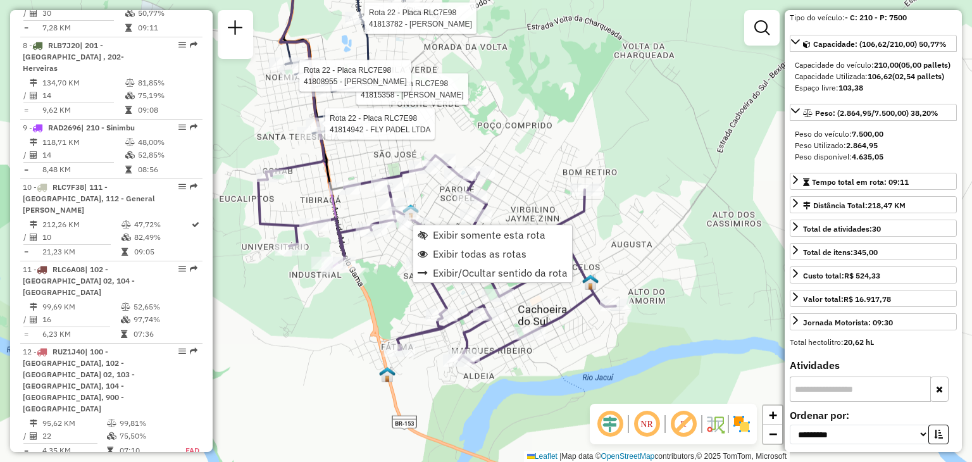
scroll to position [920, 0]
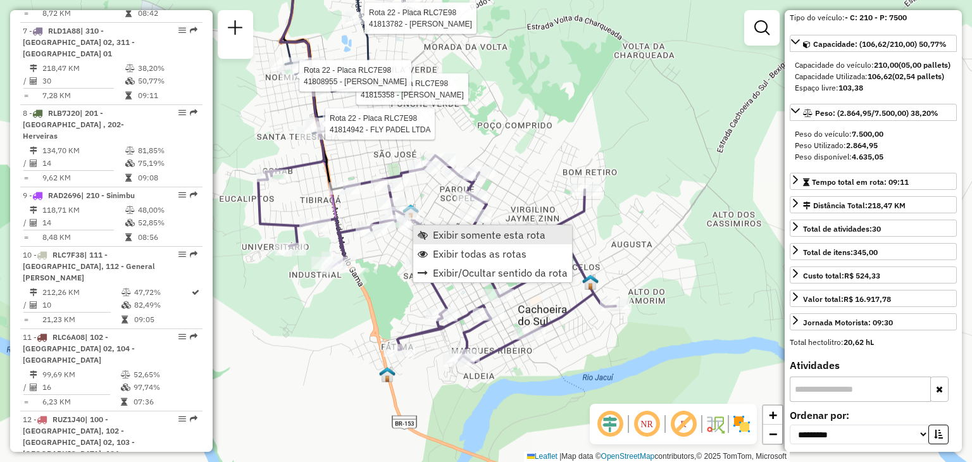
click at [455, 230] on span "Exibir somente esta rota" at bounding box center [489, 235] width 113 height 10
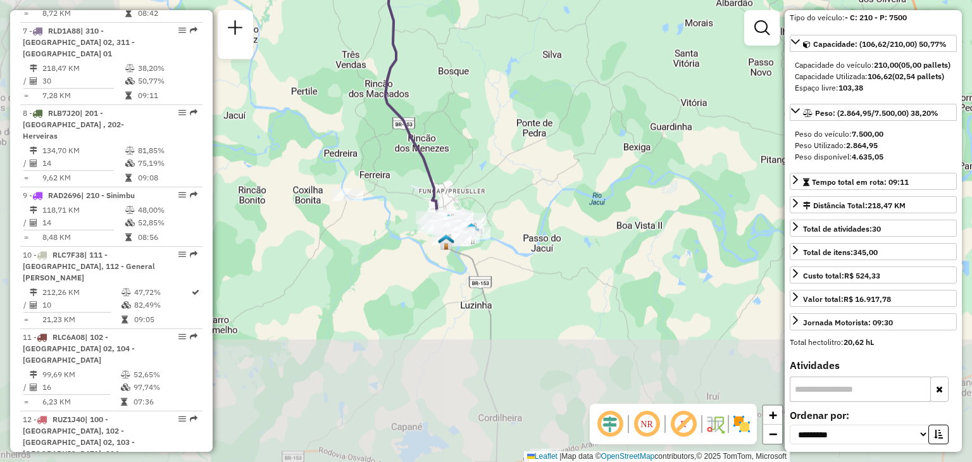
drag, startPoint x: 399, startPoint y: 340, endPoint x: 552, endPoint y: 145, distance: 247.8
click at [552, 145] on div "Janela de atendimento Grade de atendimento Capacidade Transportadoras Veículos …" at bounding box center [486, 231] width 972 height 462
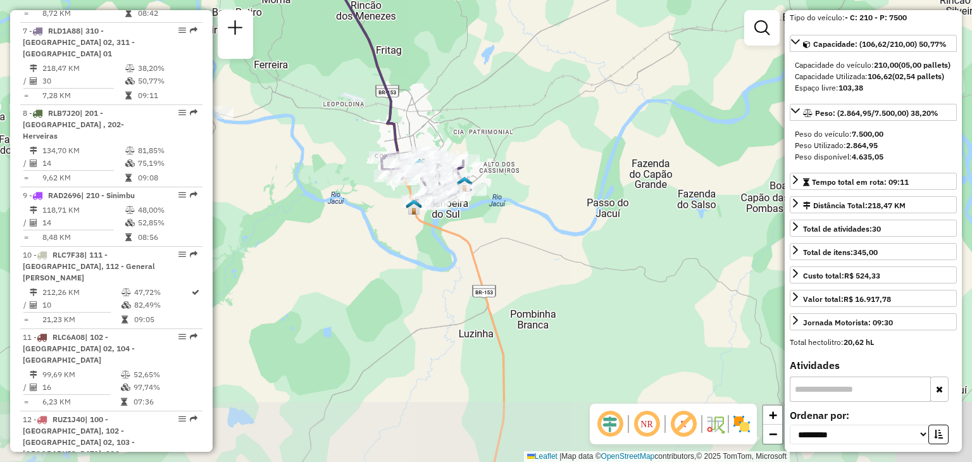
drag, startPoint x: 519, startPoint y: 220, endPoint x: 577, endPoint y: 161, distance: 83.2
click at [577, 161] on div "Janela de atendimento Grade de atendimento Capacidade Transportadoras Veículos …" at bounding box center [486, 231] width 972 height 462
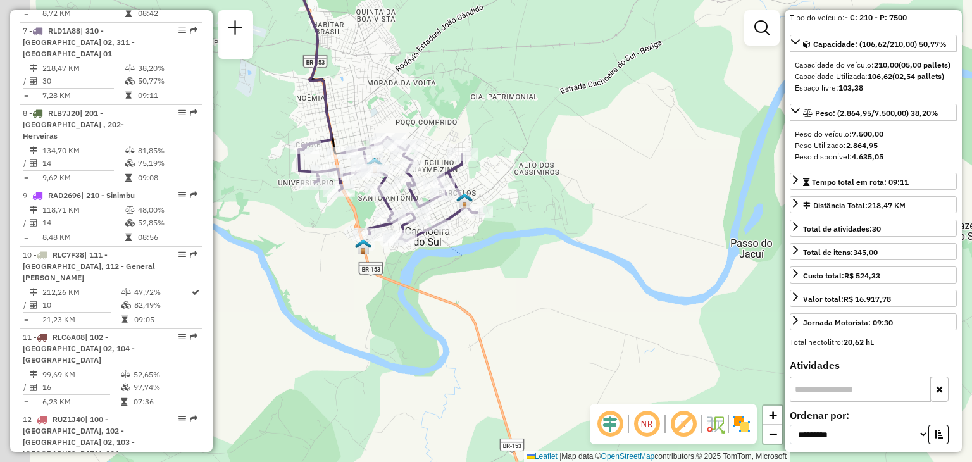
drag, startPoint x: 460, startPoint y: 199, endPoint x: 544, endPoint y: 183, distance: 85.7
click at [543, 183] on div "Janela de atendimento Grade de atendimento Capacidade Transportadoras Veículos …" at bounding box center [486, 231] width 972 height 462
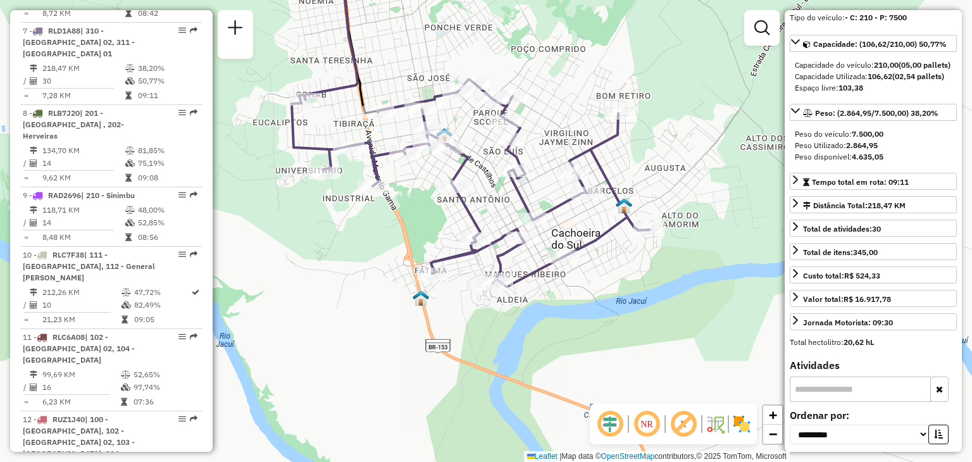
drag, startPoint x: 515, startPoint y: 185, endPoint x: 717, endPoint y: 183, distance: 201.8
click at [717, 183] on div "Janela de atendimento Grade de atendimento Capacidade Transportadoras Veículos …" at bounding box center [486, 231] width 972 height 462
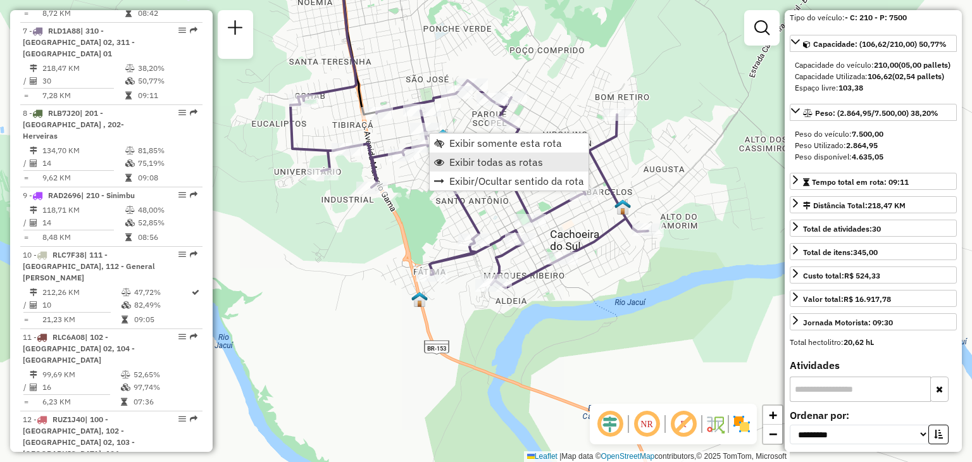
click at [466, 166] on span "Exibir todas as rotas" at bounding box center [496, 162] width 94 height 10
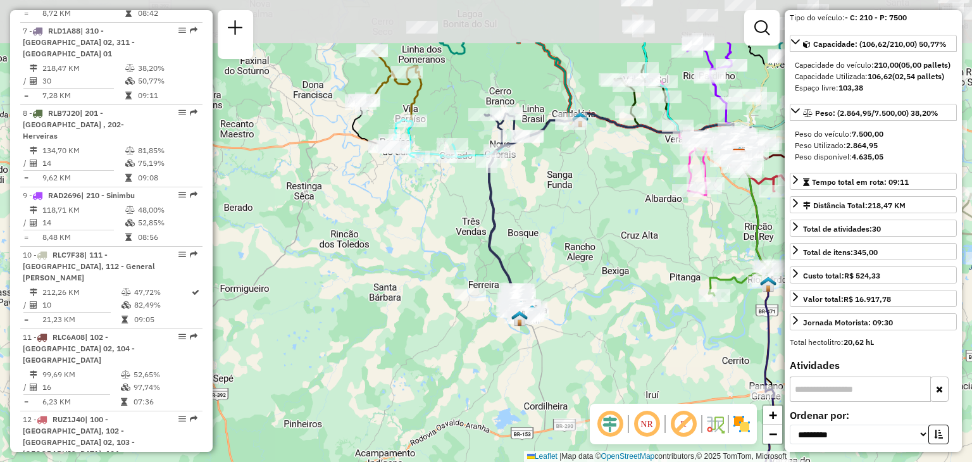
drag, startPoint x: 439, startPoint y: 158, endPoint x: 481, endPoint y: 223, distance: 77.4
click at [524, 254] on div "Janela de atendimento Grade de atendimento Capacidade Transportadoras Veículos …" at bounding box center [486, 231] width 972 height 462
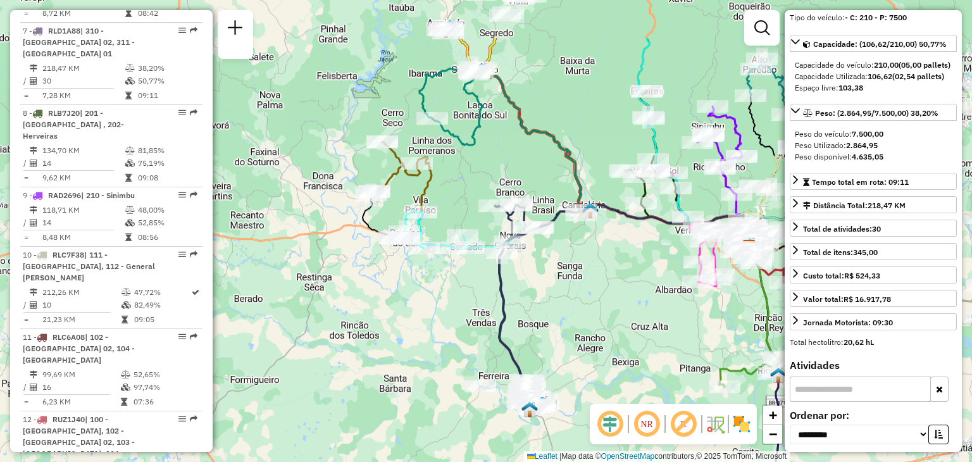
drag, startPoint x: 438, startPoint y: 194, endPoint x: 442, endPoint y: 280, distance: 86.2
click at [442, 280] on div "Janela de atendimento Grade de atendimento Capacidade Transportadoras Veículos …" at bounding box center [486, 231] width 972 height 462
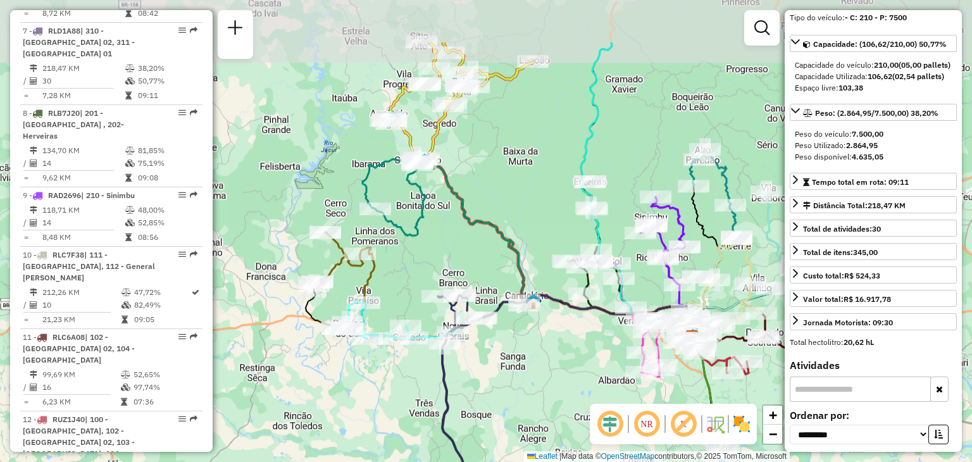
drag, startPoint x: 466, startPoint y: 173, endPoint x: 405, endPoint y: 270, distance: 114.6
click at [405, 268] on div "Janela de atendimento Grade de atendimento Capacidade Transportadoras Veículos …" at bounding box center [486, 231] width 972 height 462
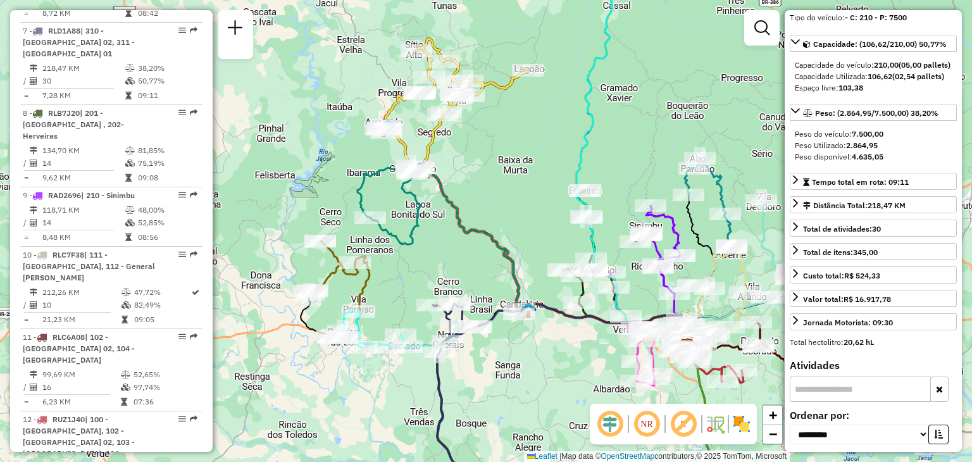
drag, startPoint x: 464, startPoint y: 132, endPoint x: 468, endPoint y: 162, distance: 30.6
click at [468, 162] on div "Janela de atendimento Grade de atendimento Capacidade Transportadoras Veículos …" at bounding box center [486, 231] width 972 height 462
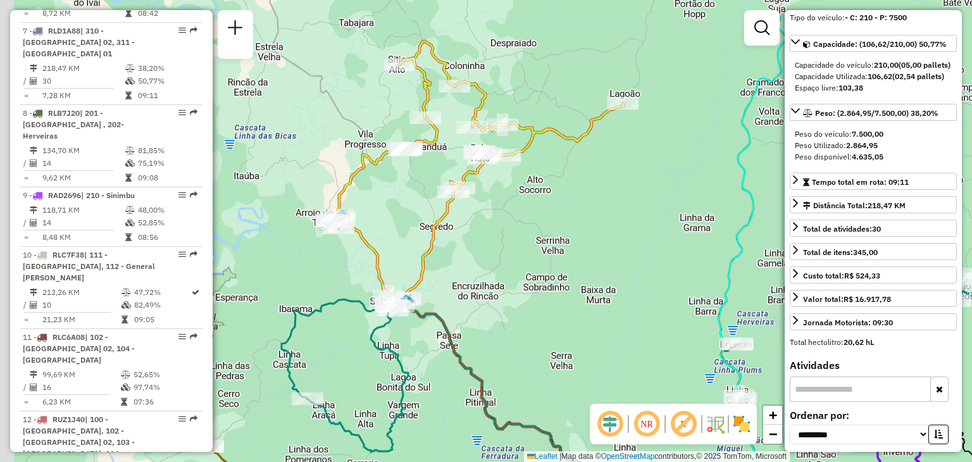
drag, startPoint x: 466, startPoint y: 150, endPoint x: 493, endPoint y: 212, distance: 67.7
click at [493, 212] on div "Janela de atendimento Grade de atendimento Capacidade Transportadoras Veículos …" at bounding box center [486, 231] width 972 height 462
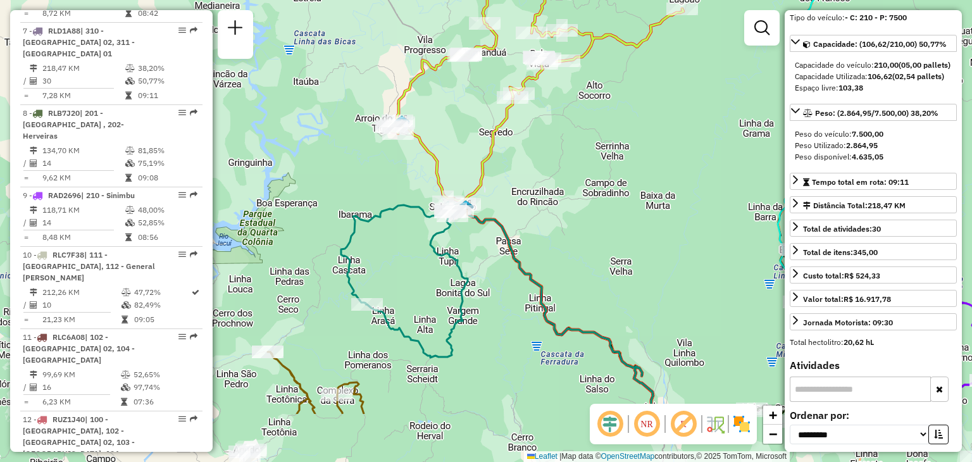
drag, startPoint x: 454, startPoint y: 266, endPoint x: 507, endPoint y: 181, distance: 100.4
click at [507, 181] on div "Janela de atendimento Grade de atendimento Capacidade Transportadoras Veículos …" at bounding box center [486, 231] width 972 height 462
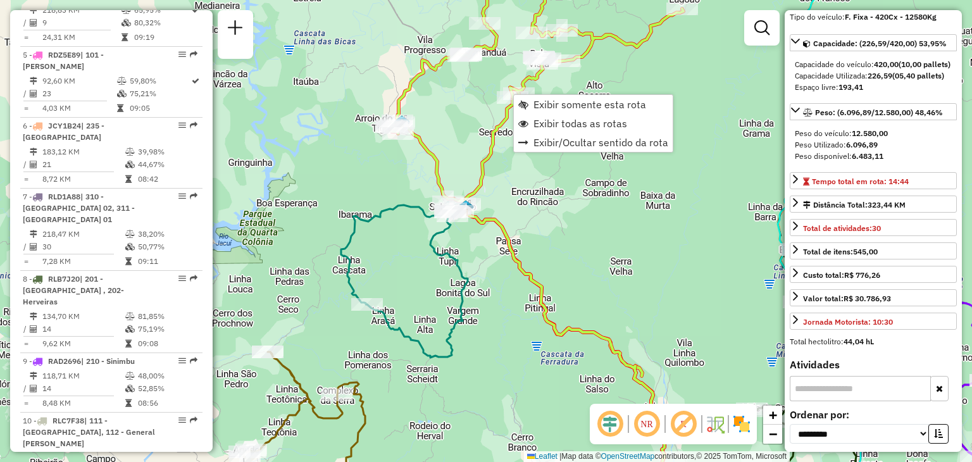
scroll to position [507, 0]
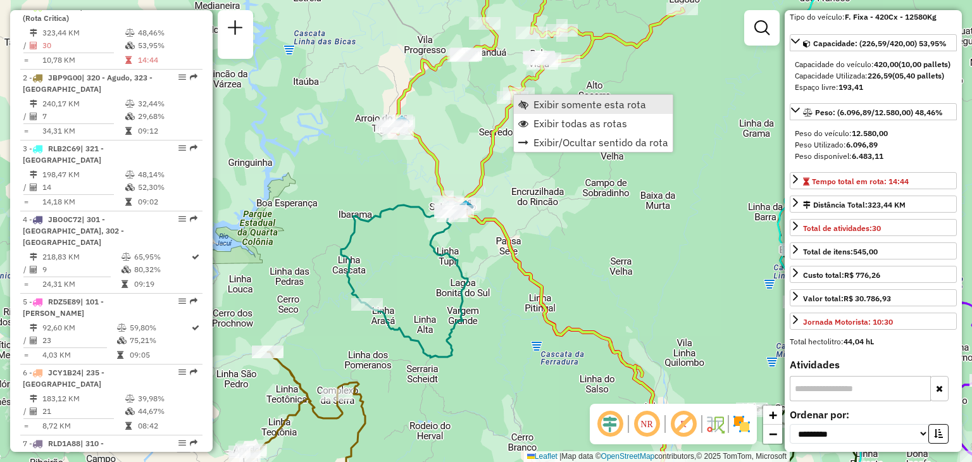
click at [543, 104] on span "Exibir somente esta rota" at bounding box center [589, 104] width 113 height 10
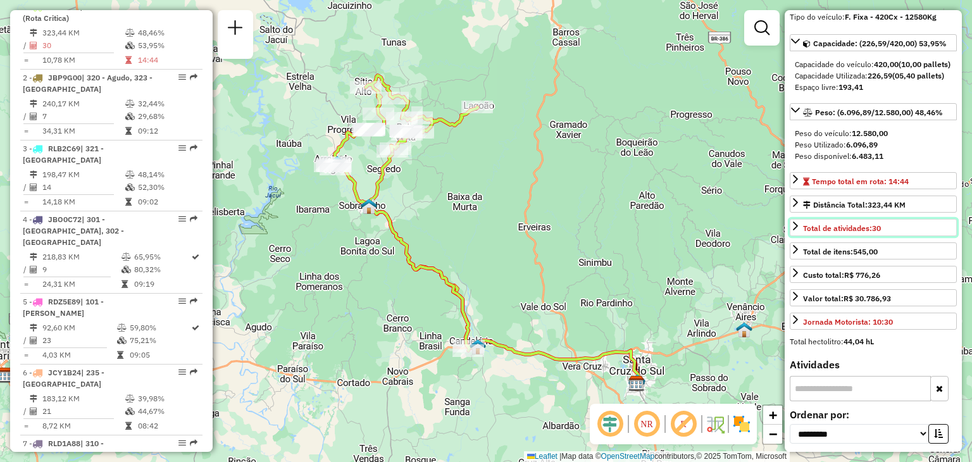
click at [898, 236] on link "Total de atividades: 30" at bounding box center [873, 227] width 167 height 17
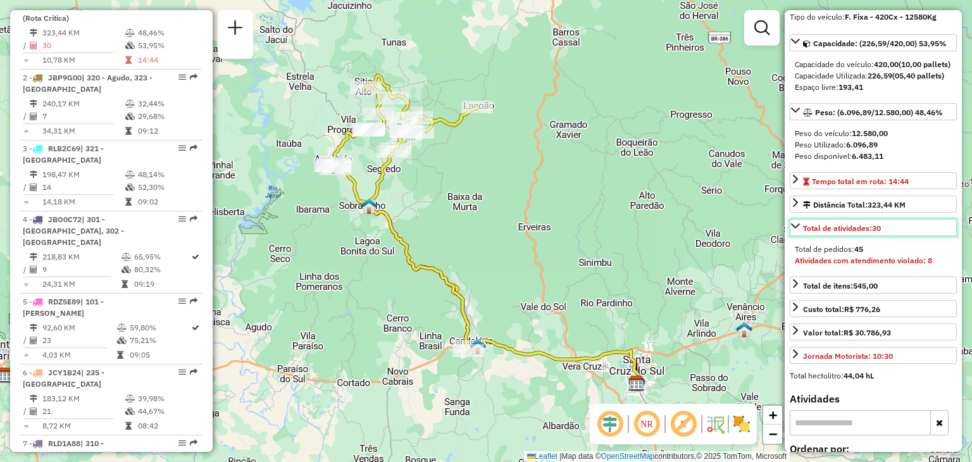
click at [898, 236] on link "Total de atividades: 30" at bounding box center [873, 227] width 167 height 17
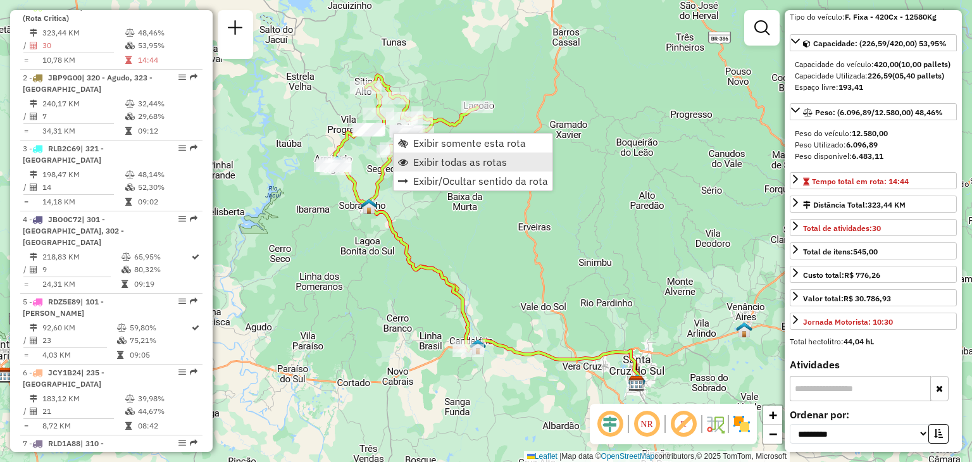
click at [428, 161] on span "Exibir todas as rotas" at bounding box center [460, 162] width 94 height 10
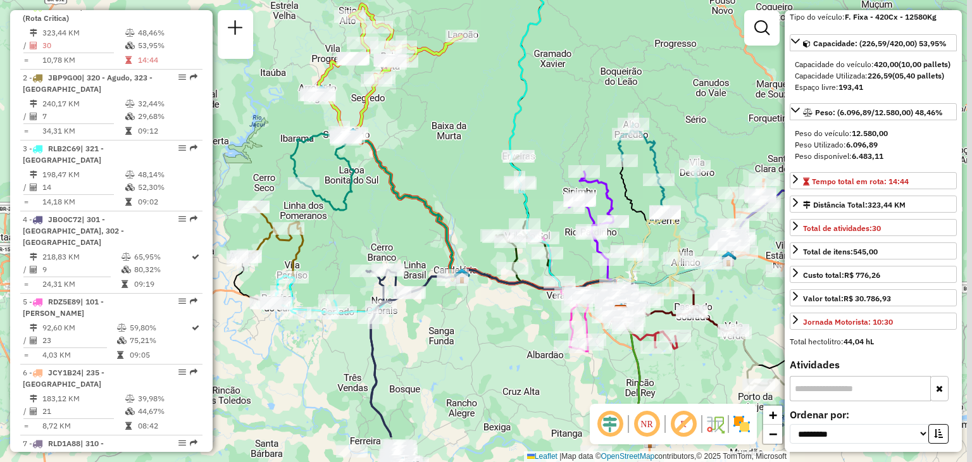
drag, startPoint x: 477, startPoint y: 236, endPoint x: 460, endPoint y: 159, distance: 79.1
click at [460, 159] on div "Janela de atendimento Grade de atendimento Capacidade Transportadoras Veículos …" at bounding box center [486, 231] width 972 height 462
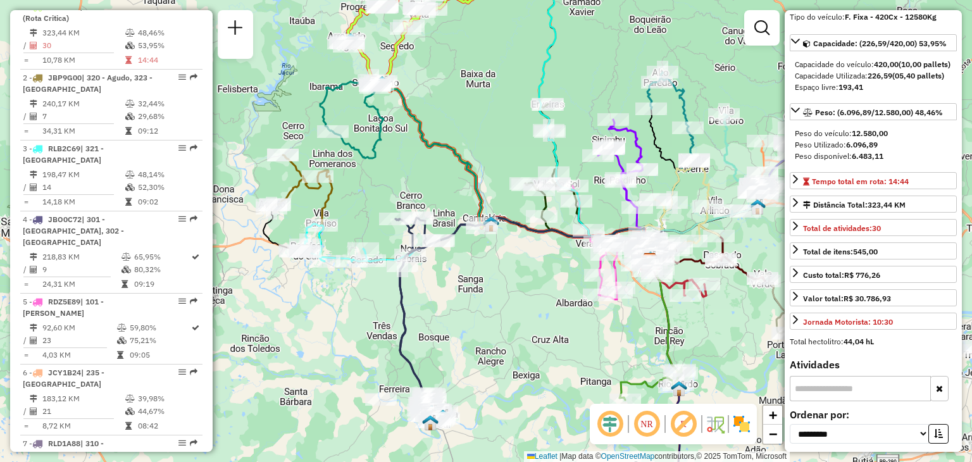
drag, startPoint x: 468, startPoint y: 170, endPoint x: 506, endPoint y: 107, distance: 74.1
click at [506, 107] on div "Janela de atendimento Grade de atendimento Capacidade Transportadoras Veículos …" at bounding box center [486, 231] width 972 height 462
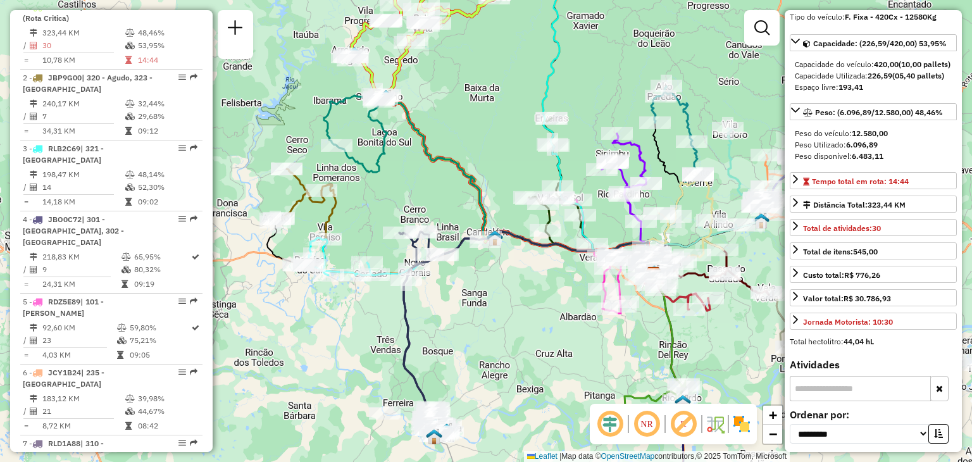
drag, startPoint x: 445, startPoint y: 87, endPoint x: 440, endPoint y: 118, distance: 31.9
click at [440, 118] on div "Janela de atendimento Grade de atendimento Capacidade Transportadoras Veículos …" at bounding box center [486, 231] width 972 height 462
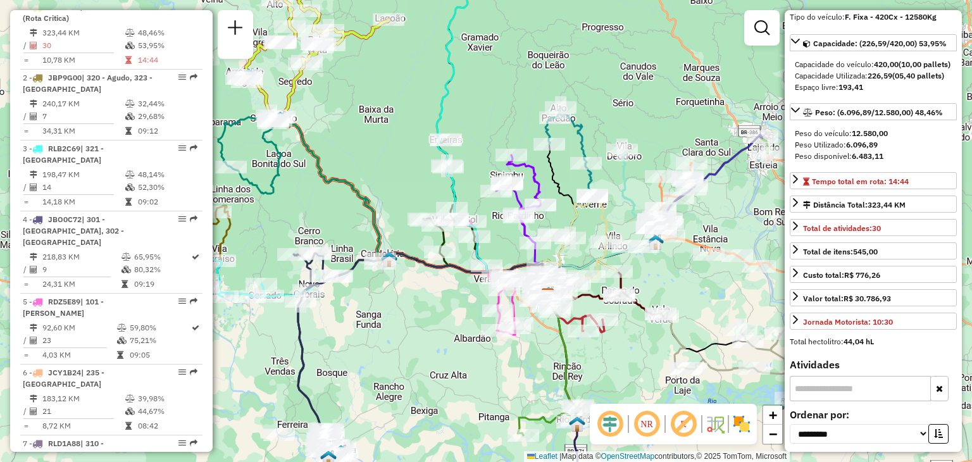
drag, startPoint x: 691, startPoint y: 110, endPoint x: 581, endPoint y: 132, distance: 111.7
click at [581, 131] on icon at bounding box center [568, 152] width 47 height 89
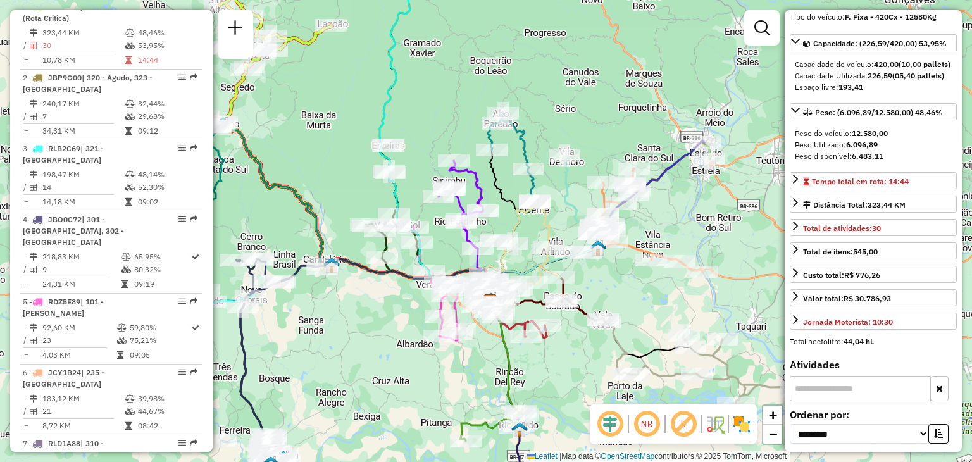
drag, startPoint x: 610, startPoint y: 179, endPoint x: 555, endPoint y: 185, distance: 54.7
click at [555, 185] on div "Janela de atendimento Grade de atendimento Capacidade Transportadoras Veículos …" at bounding box center [486, 231] width 972 height 462
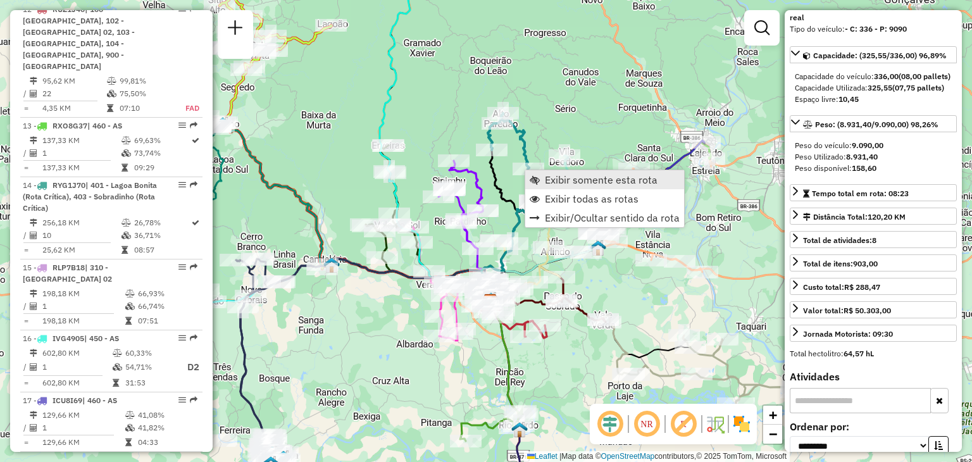
scroll to position [1772, 0]
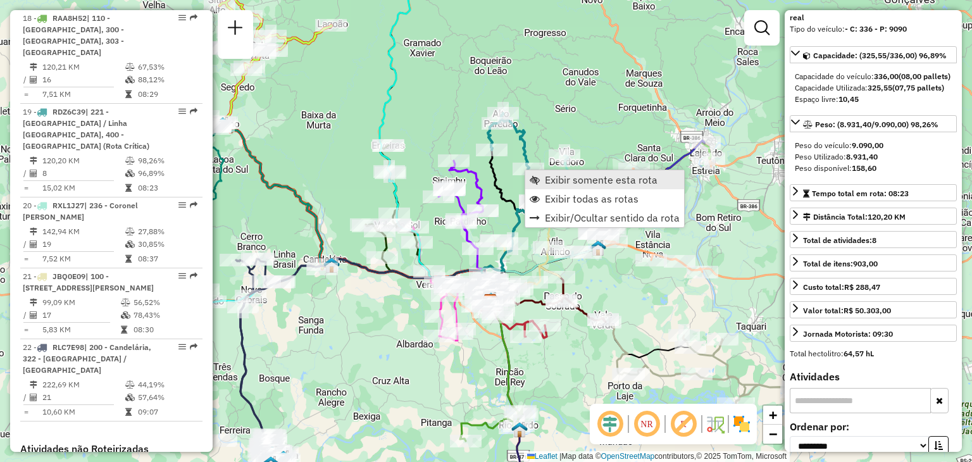
click at [545, 185] on span "Exibir somente esta rota" at bounding box center [601, 180] width 113 height 10
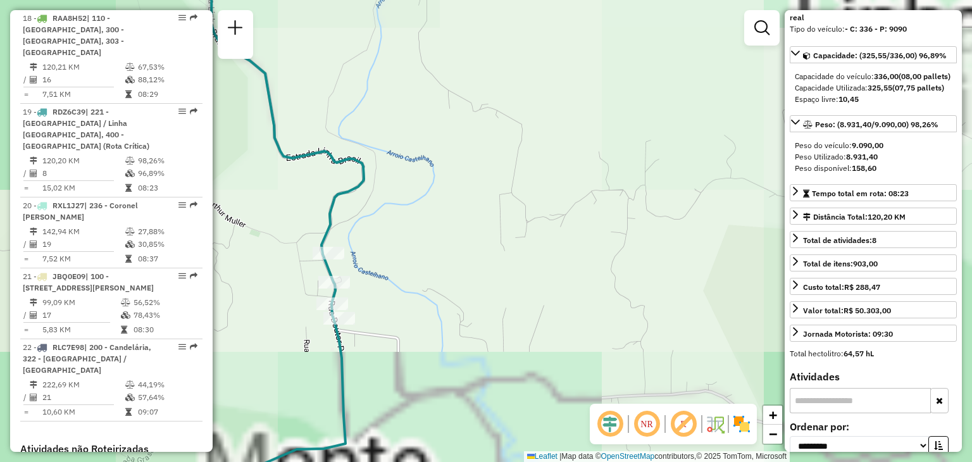
drag, startPoint x: 337, startPoint y: 297, endPoint x: 452, endPoint y: 270, distance: 118.3
click at [452, 269] on div "Janela de atendimento Grade de atendimento Capacidade Transportadoras Veículos …" at bounding box center [486, 231] width 972 height 462
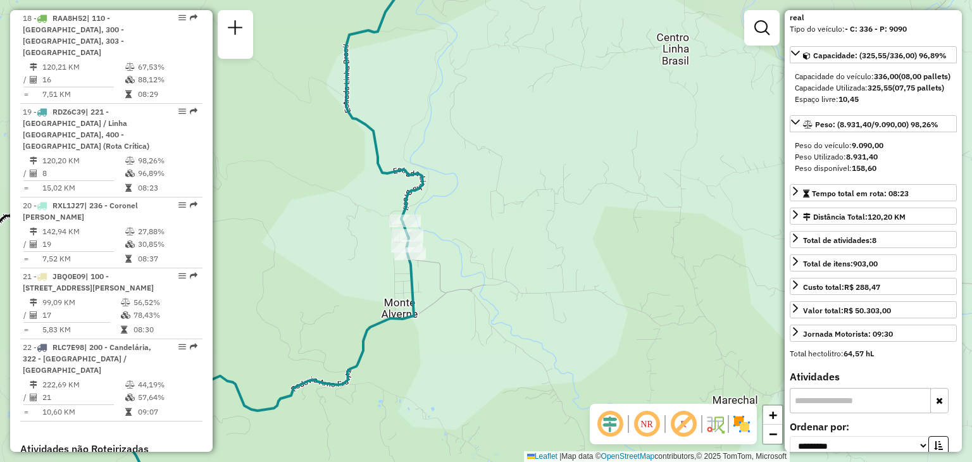
drag, startPoint x: 380, startPoint y: 137, endPoint x: 362, endPoint y: 349, distance: 212.7
click at [362, 254] on icon at bounding box center [383, 112] width 77 height 284
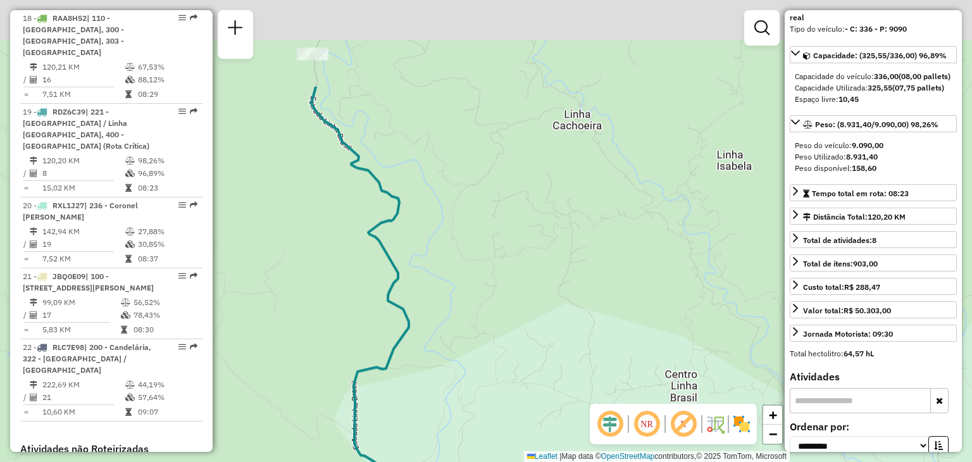
drag, startPoint x: 367, startPoint y: 165, endPoint x: 410, endPoint y: 373, distance: 211.9
click at [410, 373] on icon at bounding box center [371, 339] width 120 height 504
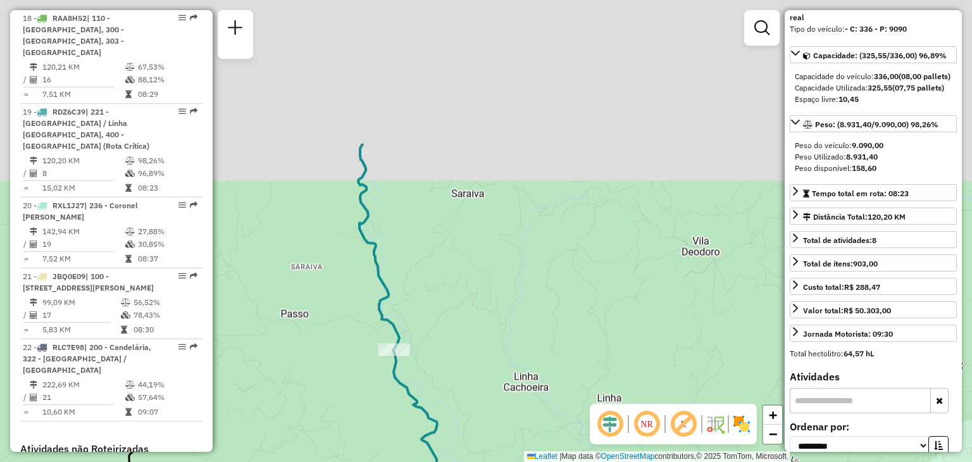
drag, startPoint x: 294, startPoint y: 170, endPoint x: 372, endPoint y: 366, distance: 211.2
click at [372, 366] on div "Janela de atendimento Grade de atendimento Capacidade Transportadoras Veículos …" at bounding box center [486, 231] width 972 height 462
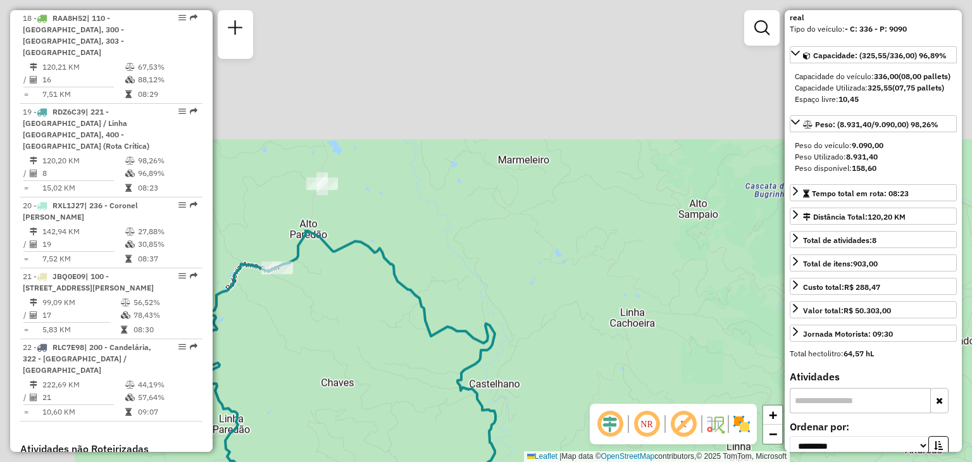
drag, startPoint x: 344, startPoint y: 165, endPoint x: 462, endPoint y: 414, distance: 275.9
click at [462, 414] on div "Janela de atendimento Grade de atendimento Capacidade Transportadoras Veículos …" at bounding box center [486, 231] width 972 height 462
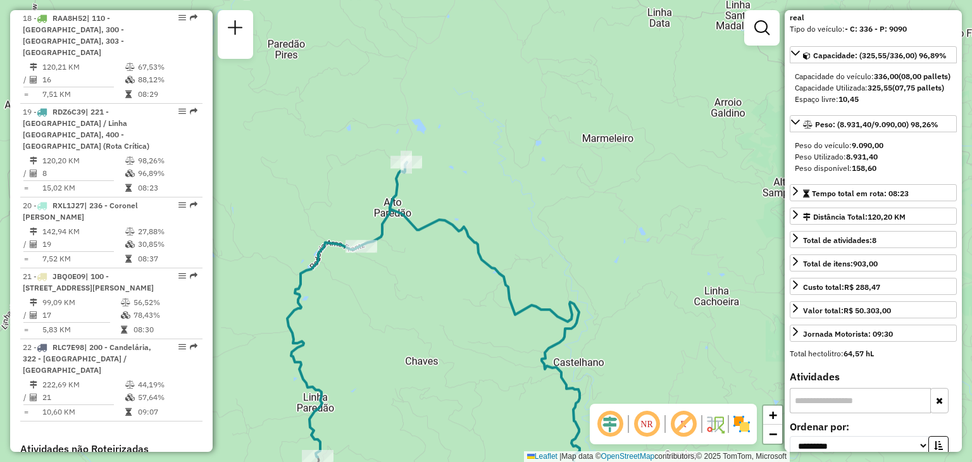
drag, startPoint x: 344, startPoint y: 319, endPoint x: 464, endPoint y: 280, distance: 126.4
click at [464, 280] on div "Janela de atendimento Grade de atendimento Capacidade Transportadoras Veículos …" at bounding box center [486, 231] width 972 height 462
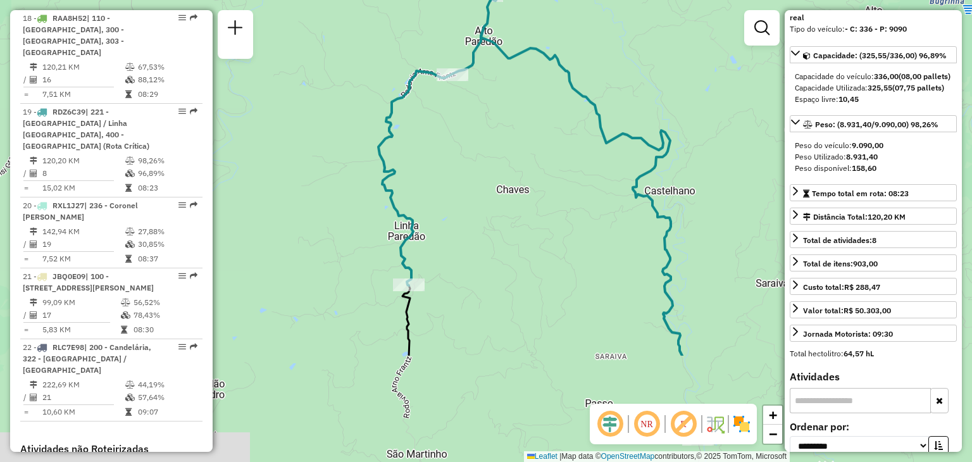
drag, startPoint x: 407, startPoint y: 328, endPoint x: 462, endPoint y: 150, distance: 186.5
click at [462, 150] on div "Janela de atendimento Grade de atendimento Capacidade Transportadoras Veículos …" at bounding box center [486, 231] width 972 height 462
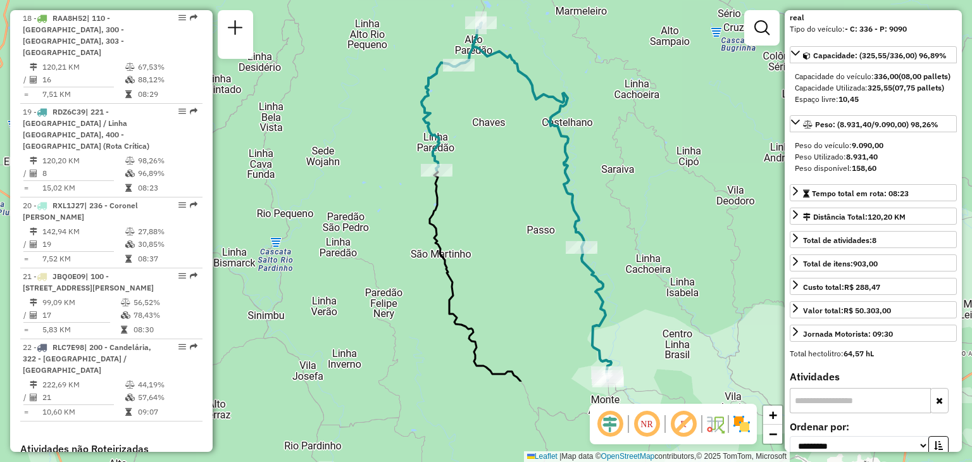
drag, startPoint x: 524, startPoint y: 369, endPoint x: 497, endPoint y: 240, distance: 131.8
click at [497, 240] on div "Janela de atendimento Grade de atendimento Capacidade Transportadoras Veículos …" at bounding box center [486, 231] width 972 height 462
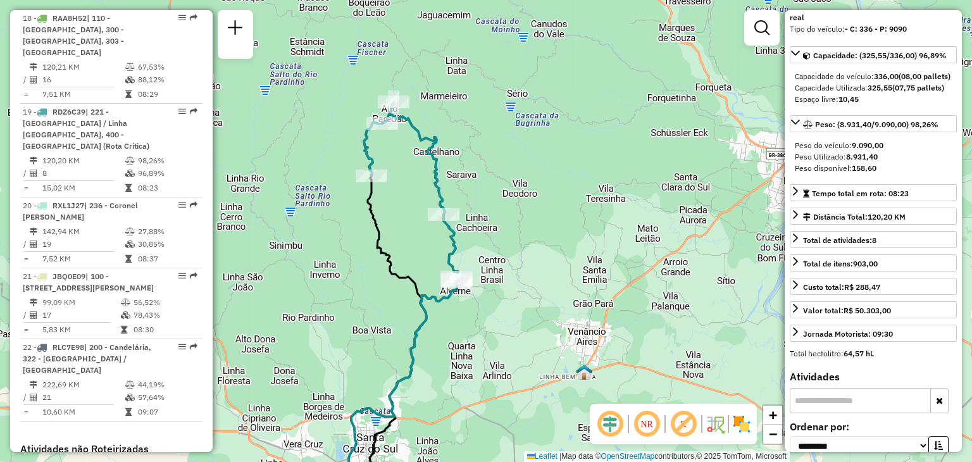
drag, startPoint x: 506, startPoint y: 293, endPoint x: 409, endPoint y: 260, distance: 102.2
click at [410, 260] on div "Janela de atendimento Grade de atendimento Capacidade Transportadoras Veículos …" at bounding box center [486, 231] width 972 height 462
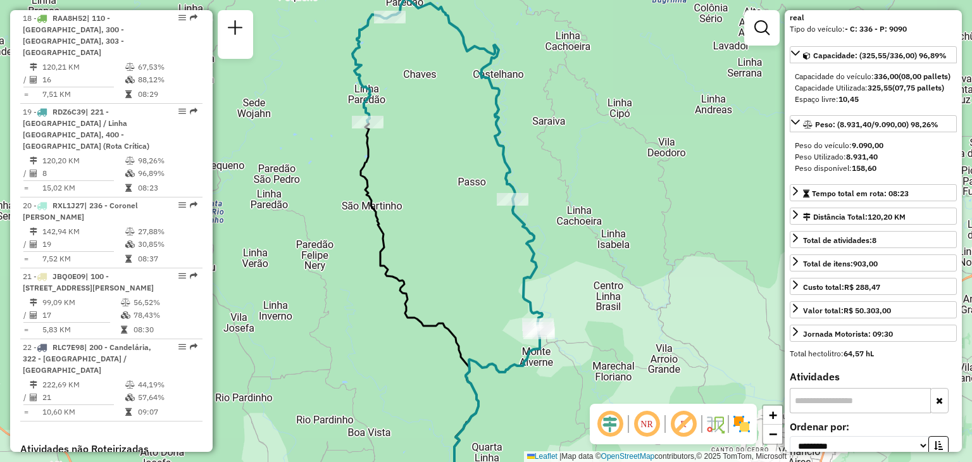
drag, startPoint x: 402, startPoint y: 244, endPoint x: 454, endPoint y: 264, distance: 55.5
click at [454, 264] on div "Janela de atendimento Grade de atendimento Capacidade Transportadoras Veículos …" at bounding box center [486, 231] width 972 height 462
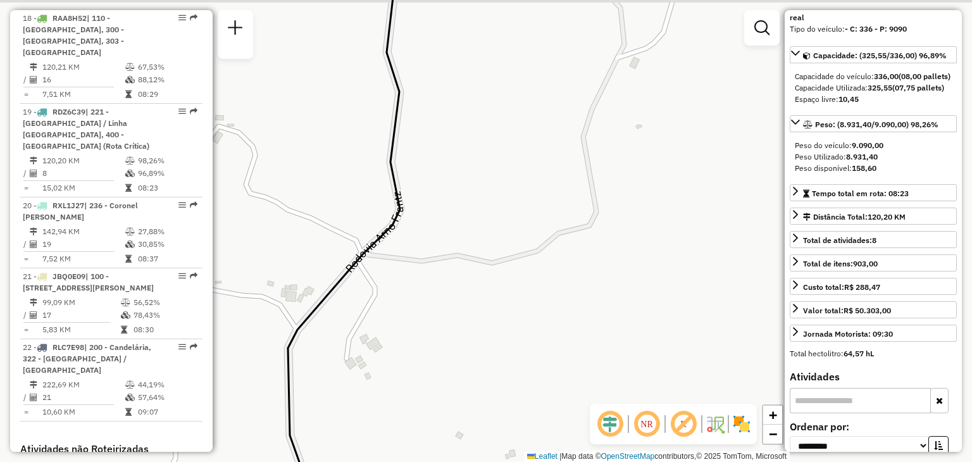
drag, startPoint x: 453, startPoint y: 121, endPoint x: 446, endPoint y: 152, distance: 32.4
click at [446, 152] on div "Janela de atendimento Grade de atendimento Capacidade Transportadoras Veículos …" at bounding box center [486, 231] width 972 height 462
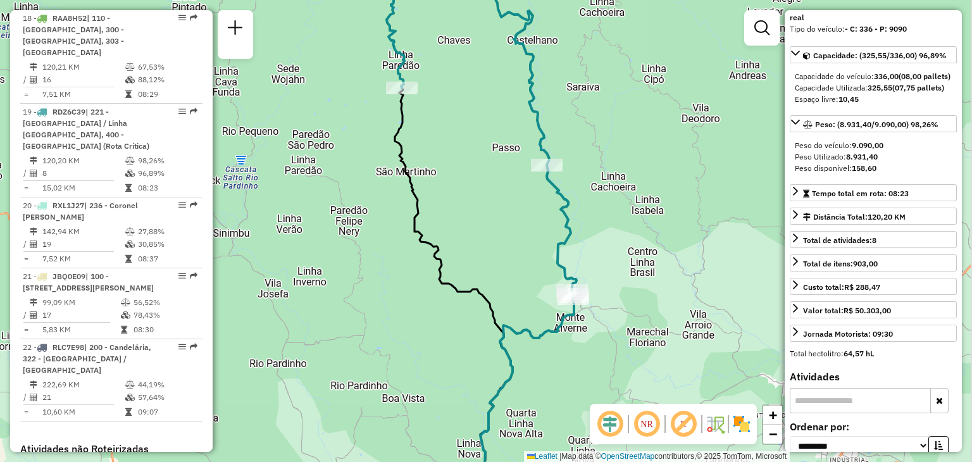
drag, startPoint x: 454, startPoint y: 178, endPoint x: 438, endPoint y: 211, distance: 36.5
click at [438, 211] on div "Janela de atendimento Grade de atendimento Capacidade Transportadoras Veículos …" at bounding box center [486, 231] width 972 height 462
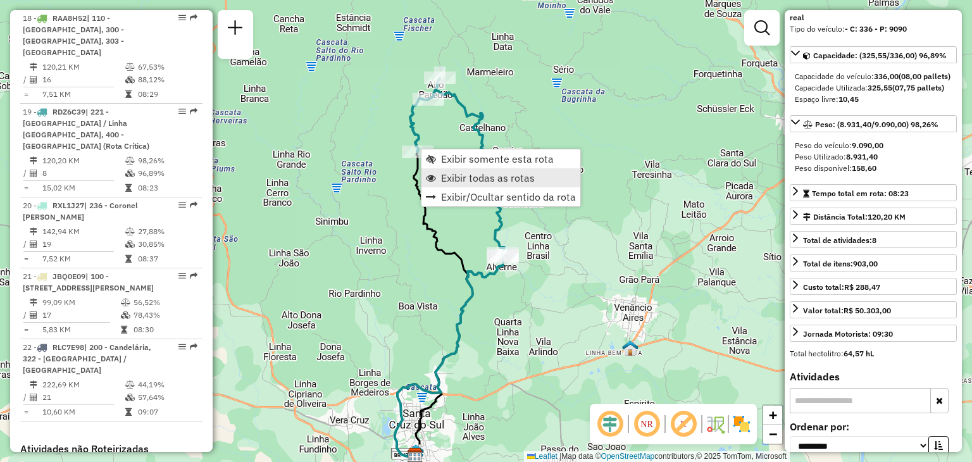
click at [458, 178] on span "Exibir todas as rotas" at bounding box center [488, 178] width 94 height 10
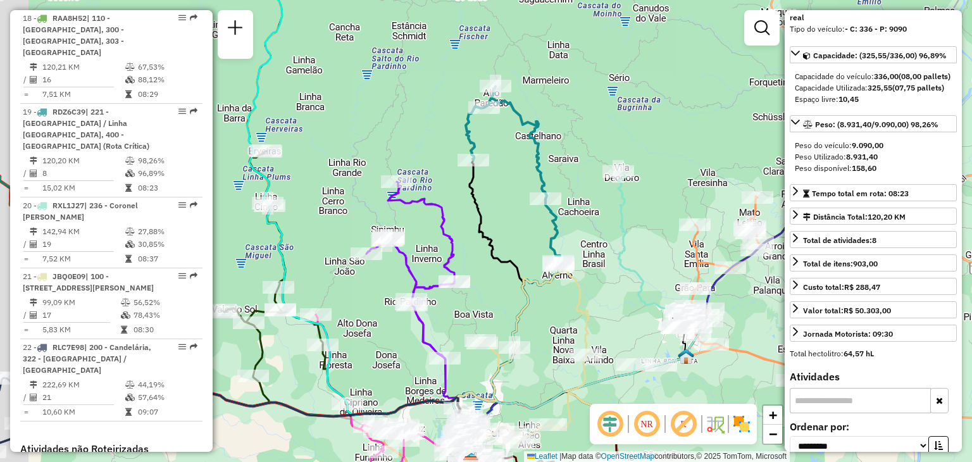
drag, startPoint x: 370, startPoint y: 276, endPoint x: 451, endPoint y: 276, distance: 81.0
click at [451, 276] on icon at bounding box center [410, 270] width 88 height 177
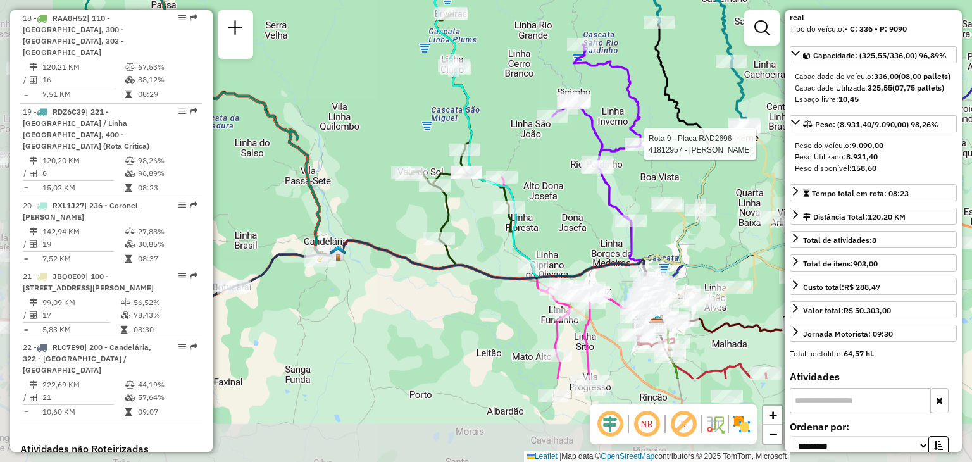
drag, startPoint x: 302, startPoint y: 332, endPoint x: 462, endPoint y: 203, distance: 206.1
click at [462, 203] on div "Rota 9 - Placa RAD2696 41812957 - FERNANDO LUIZ FISCHE Janela de atendimento Gr…" at bounding box center [486, 231] width 972 height 462
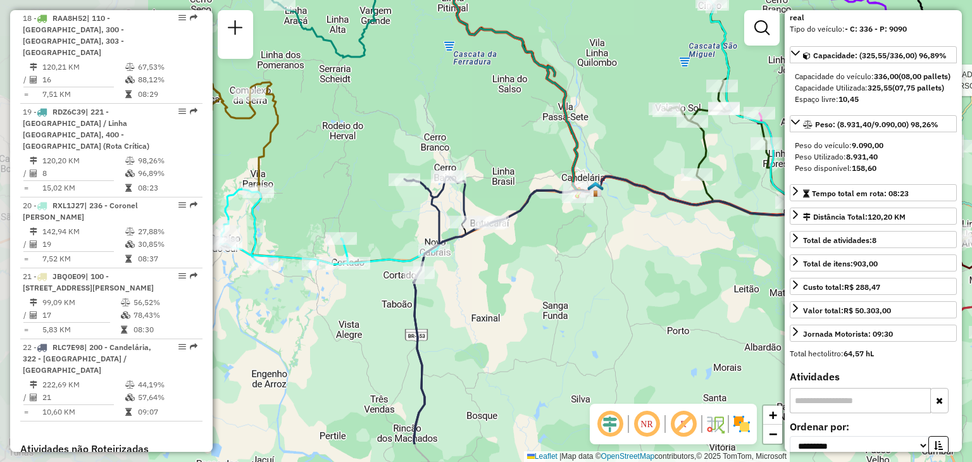
drag, startPoint x: 285, startPoint y: 289, endPoint x: 541, endPoint y: 225, distance: 263.5
click at [541, 225] on div "Rota 9 - Placa RAD2696 41812957 - FERNANDO LUIZ FISCHE Janela de atendimento Gr…" at bounding box center [486, 231] width 972 height 462
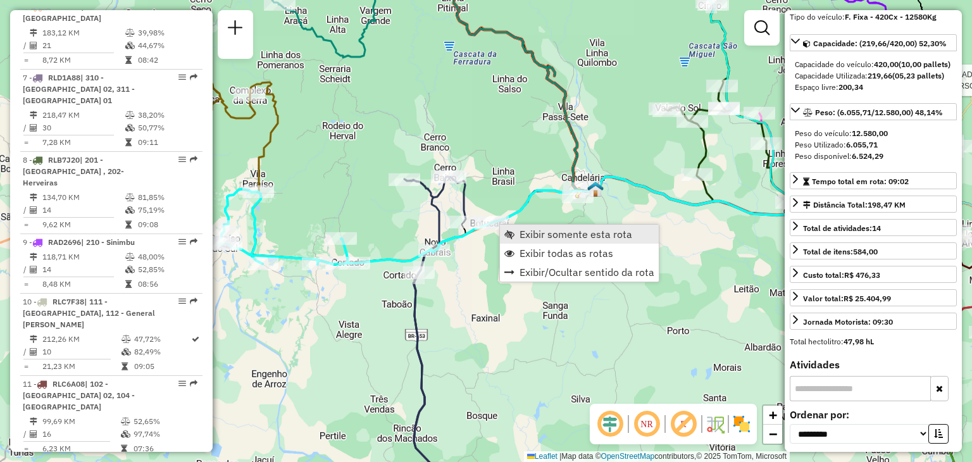
scroll to position [648, 0]
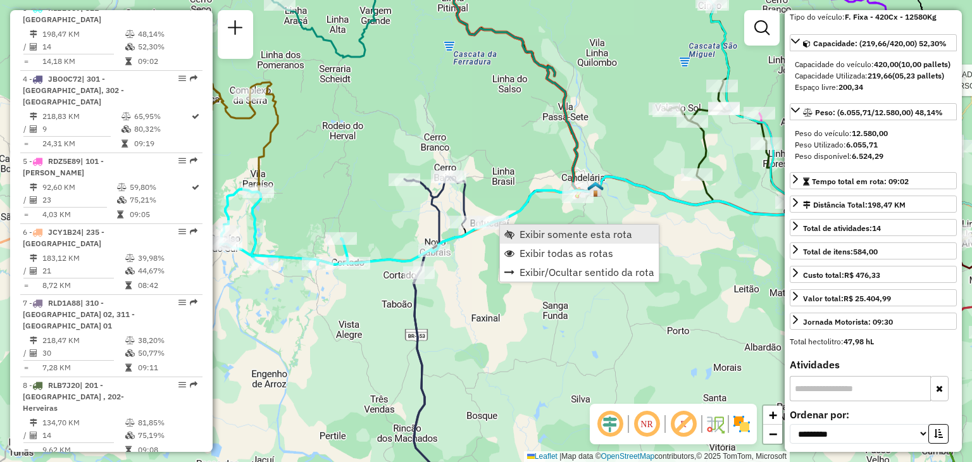
click at [523, 235] on span "Exibir somente esta rota" at bounding box center [575, 234] width 113 height 10
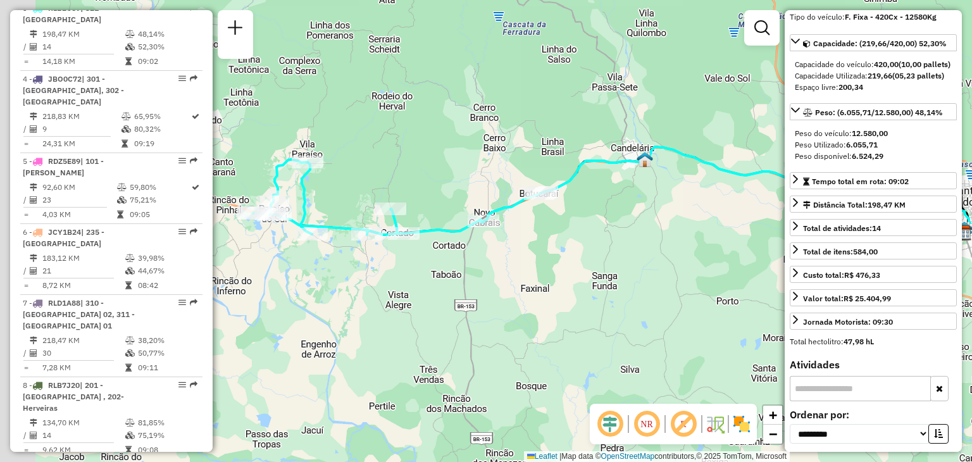
drag, startPoint x: 431, startPoint y: 266, endPoint x: 619, endPoint y: 192, distance: 201.4
click at [619, 192] on div "Janela de atendimento Grade de atendimento Capacidade Transportadoras Veículos …" at bounding box center [486, 231] width 972 height 462
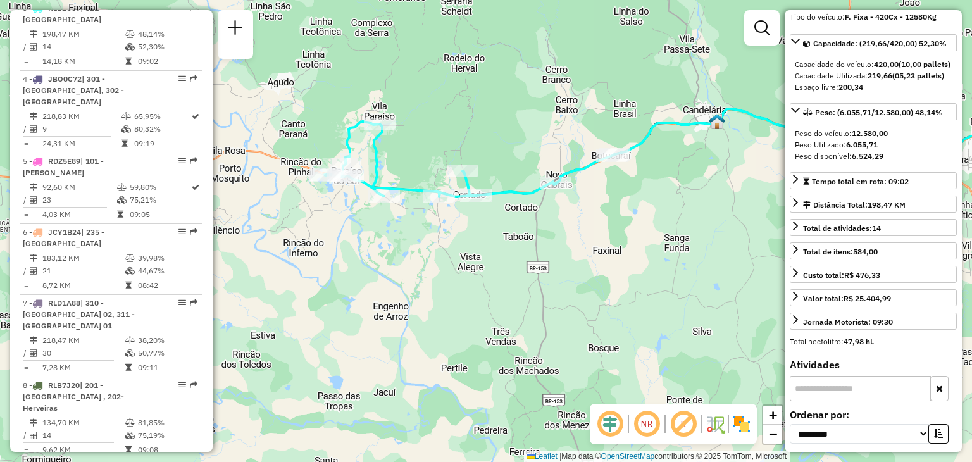
drag, startPoint x: 480, startPoint y: 248, endPoint x: 490, endPoint y: 247, distance: 10.8
click at [490, 247] on div "Janela de atendimento Grade de atendimento Capacidade Transportadoras Veículos …" at bounding box center [486, 231] width 972 height 462
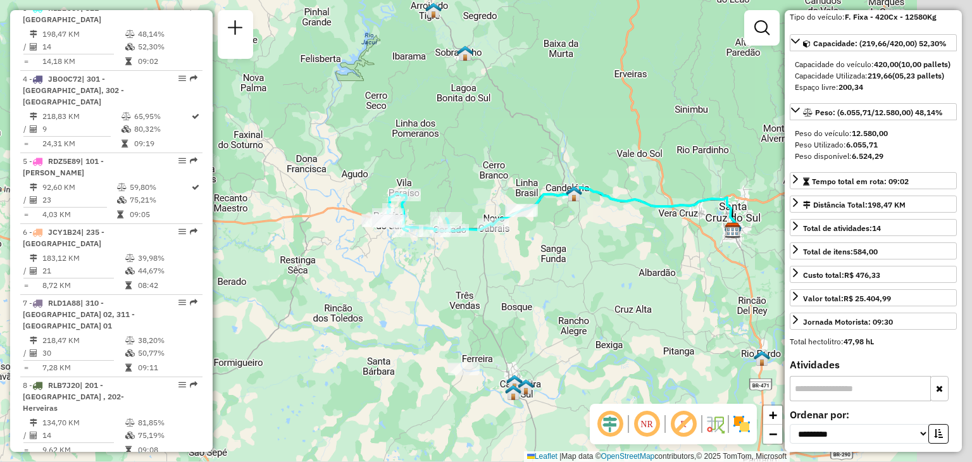
drag, startPoint x: 622, startPoint y: 252, endPoint x: 529, endPoint y: 266, distance: 94.1
click at [529, 266] on div "Janela de atendimento Grade de atendimento Capacidade Transportadoras Veículos …" at bounding box center [486, 231] width 972 height 462
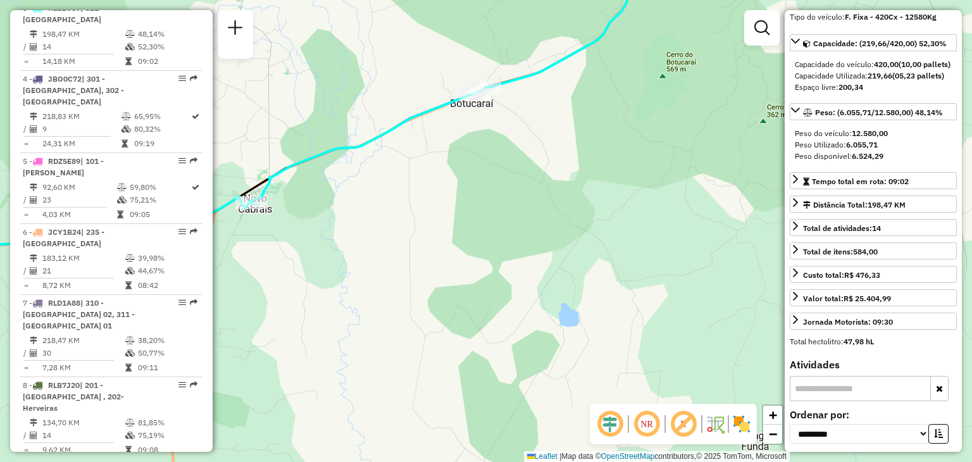
click at [501, 122] on div "Janela de atendimento Grade de atendimento Capacidade Transportadoras Veículos …" at bounding box center [486, 231] width 972 height 462
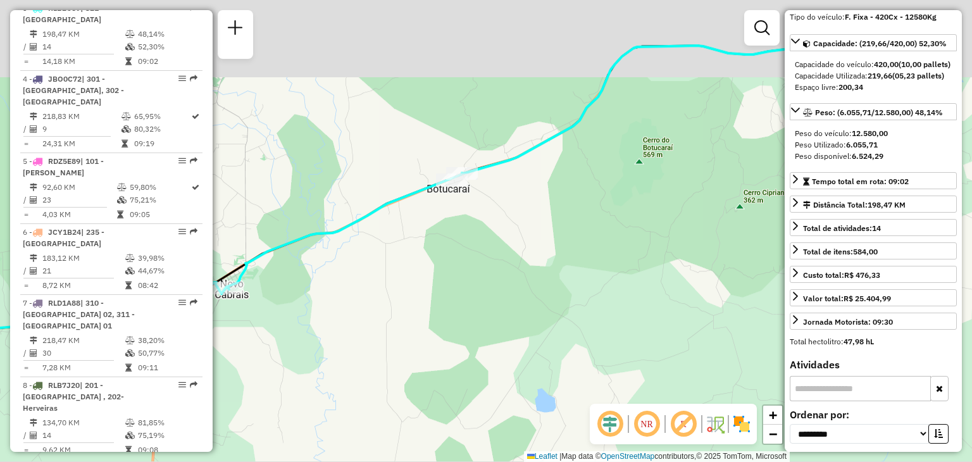
drag, startPoint x: 502, startPoint y: 122, endPoint x: 476, endPoint y: 209, distance: 90.9
click at [478, 208] on div "Janela de atendimento Grade de atendimento Capacidade Transportadoras Veículos …" at bounding box center [486, 231] width 972 height 462
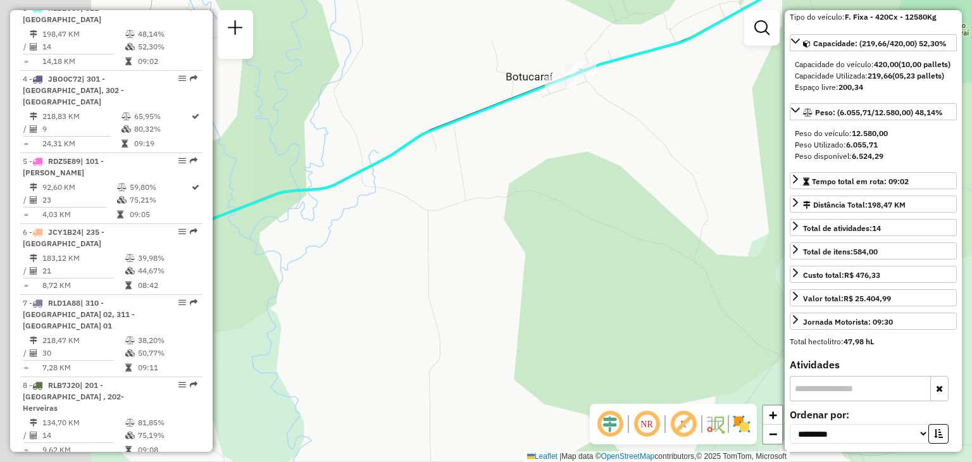
drag, startPoint x: 323, startPoint y: 208, endPoint x: 638, endPoint y: 116, distance: 328.3
click at [638, 116] on div "Janela de atendimento Grade de atendimento Capacidade Transportadoras Veículos …" at bounding box center [486, 231] width 972 height 462
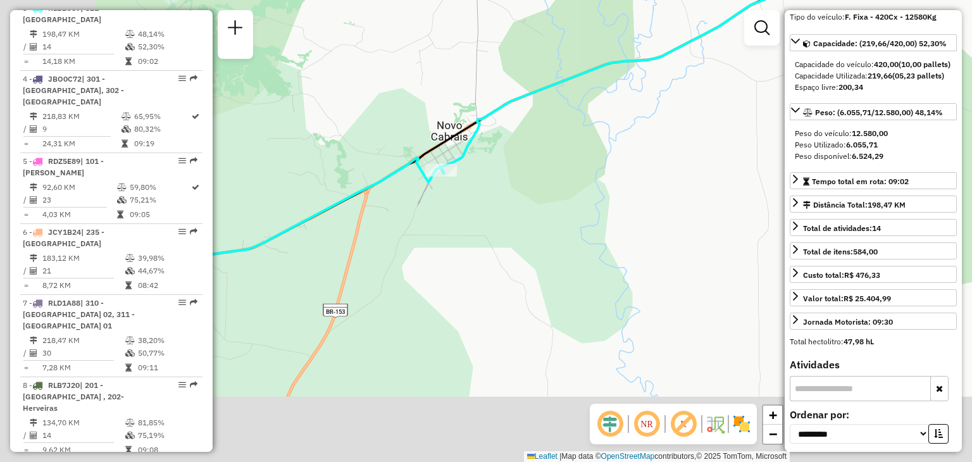
drag, startPoint x: 380, startPoint y: 221, endPoint x: 595, endPoint y: 117, distance: 238.8
click at [595, 117] on div "Janela de atendimento Grade de atendimento Capacidade Transportadoras Veículos …" at bounding box center [486, 231] width 972 height 462
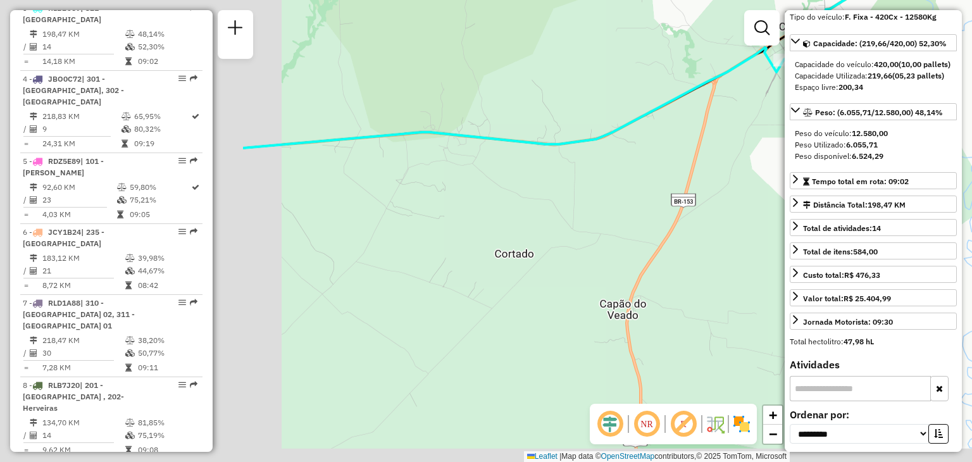
drag, startPoint x: 392, startPoint y: 244, endPoint x: 759, endPoint y: 127, distance: 385.8
click at [759, 127] on div "Janela de atendimento Grade de atendimento Capacidade Transportadoras Veículos …" at bounding box center [486, 231] width 972 height 462
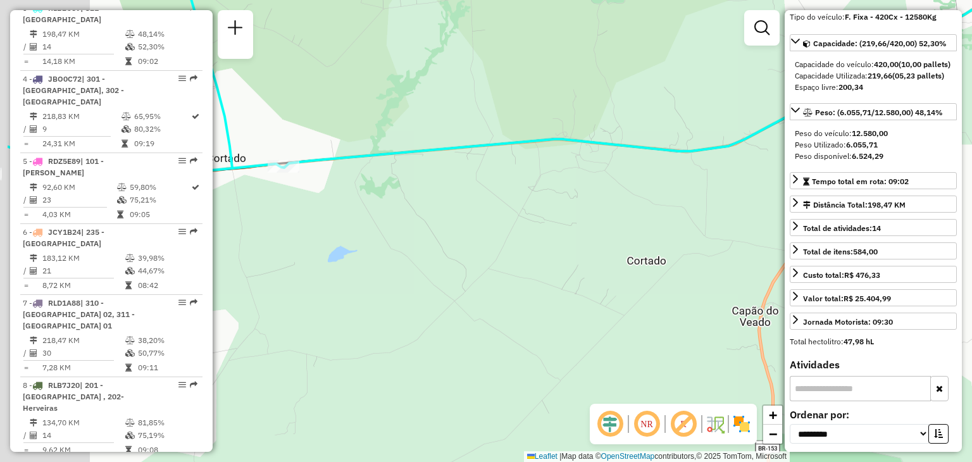
drag, startPoint x: 465, startPoint y: 148, endPoint x: 576, endPoint y: 166, distance: 112.1
click at [574, 166] on div "Janela de atendimento Grade de atendimento Capacidade Transportadoras Veículos …" at bounding box center [486, 231] width 972 height 462
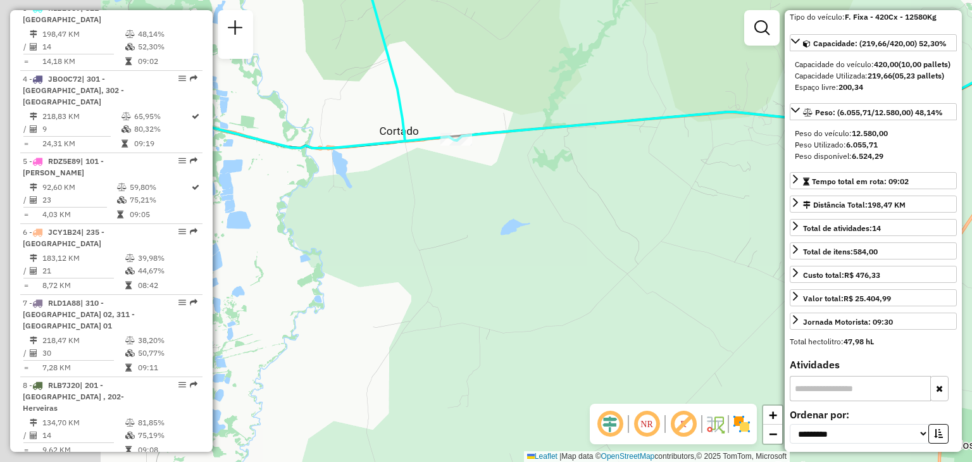
drag, startPoint x: 392, startPoint y: 199, endPoint x: 574, endPoint y: 170, distance: 184.5
click at [574, 170] on div "Janela de atendimento Grade de atendimento Capacidade Transportadoras Veículos …" at bounding box center [486, 231] width 972 height 462
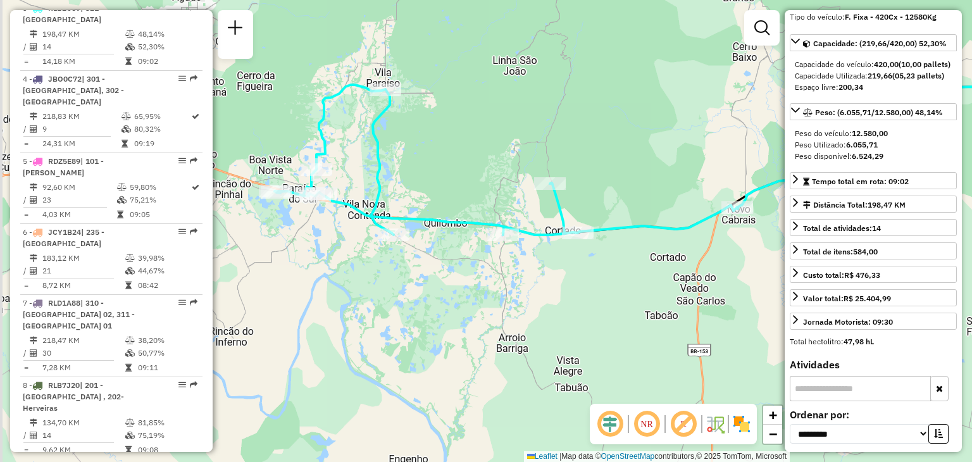
drag, startPoint x: 290, startPoint y: 84, endPoint x: 418, endPoint y: 185, distance: 163.0
click at [415, 192] on div "Janela de atendimento Grade de atendimento Capacidade Transportadoras Veículos …" at bounding box center [486, 231] width 972 height 462
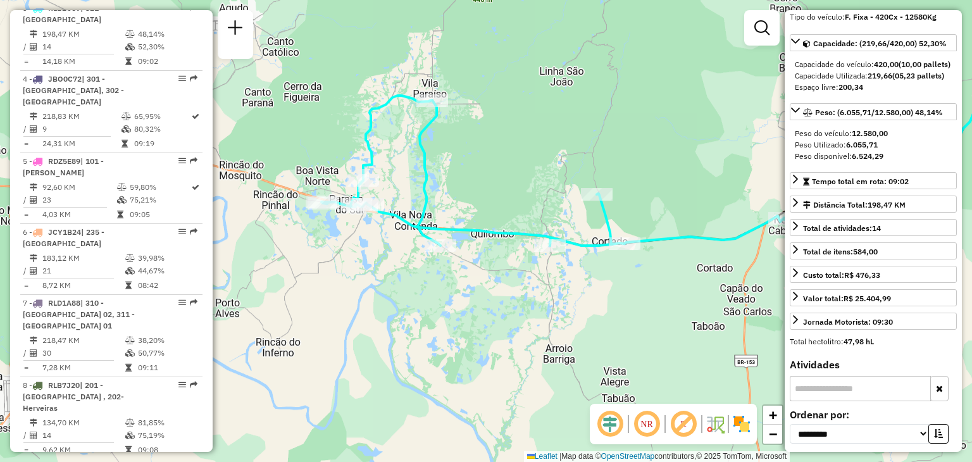
drag, startPoint x: 381, startPoint y: 140, endPoint x: 456, endPoint y: 145, distance: 74.8
click at [454, 139] on div "Janela de atendimento Grade de atendimento Capacidade Transportadoras Veículos …" at bounding box center [486, 231] width 972 height 462
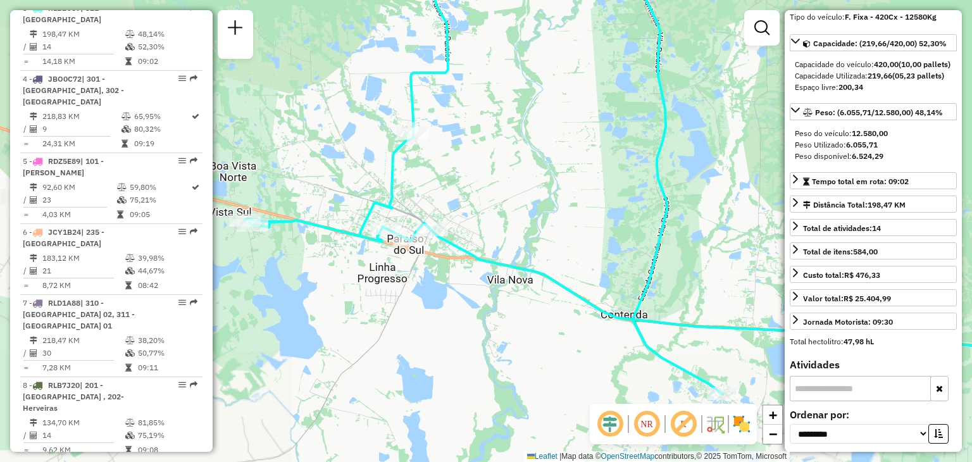
drag, startPoint x: 423, startPoint y: 203, endPoint x: 493, endPoint y: 180, distance: 73.8
click at [493, 180] on div "Janela de atendimento Grade de atendimento Capacidade Transportadoras Veículos …" at bounding box center [486, 231] width 972 height 462
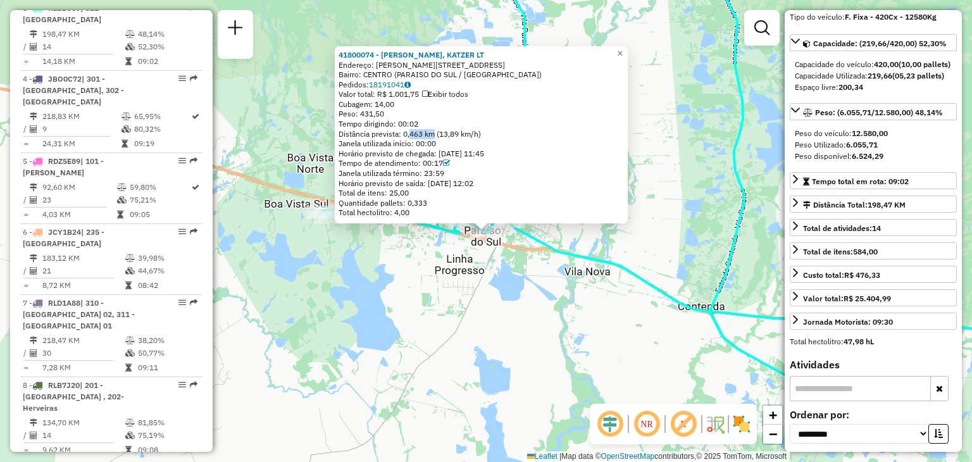
drag, startPoint x: 411, startPoint y: 132, endPoint x: 435, endPoint y: 132, distance: 23.4
click at [435, 132] on div "Distância prevista: 0,463 km (13,89 km/h)" at bounding box center [480, 134] width 285 height 10
click at [402, 115] on div "Peso: 431,50" at bounding box center [480, 114] width 285 height 10
drag, startPoint x: 363, startPoint y: 115, endPoint x: 379, endPoint y: 115, distance: 16.4
click at [379, 115] on span "Peso: 431,50" at bounding box center [361, 113] width 46 height 9
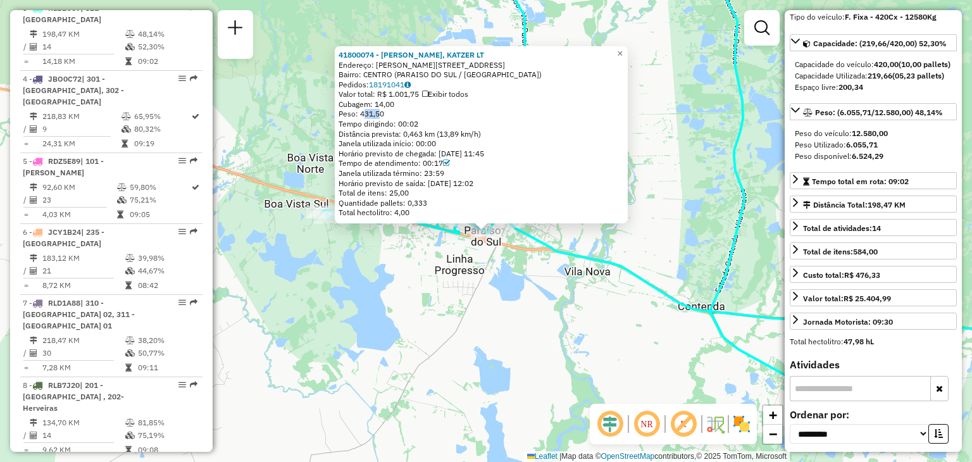
click at [405, 269] on div "41800074 - WOHLMANN, KATZER LT Endereço: R AUGUSTO ROHDE 55 55 Bairro: CENTRO (…" at bounding box center [486, 231] width 972 height 462
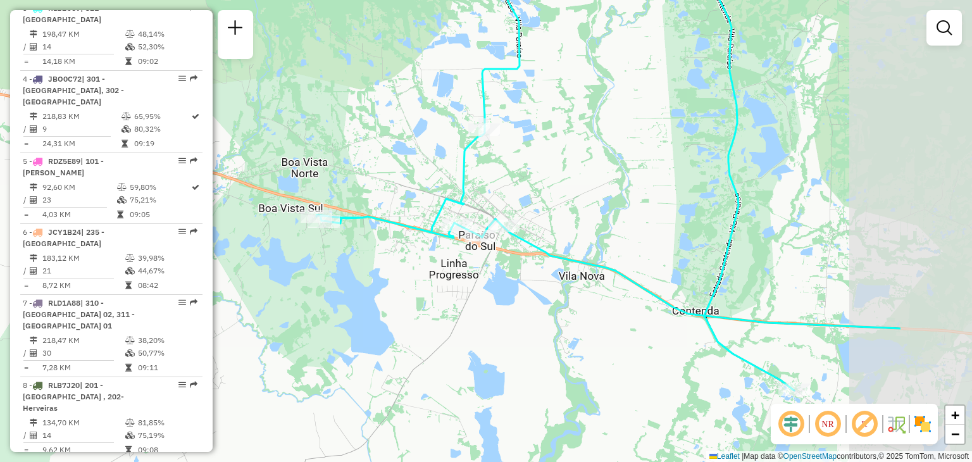
drag, startPoint x: 558, startPoint y: 234, endPoint x: 390, endPoint y: 250, distance: 169.0
click at [390, 250] on div "Janela de atendimento Grade de atendimento Capacidade Transportadoras Veículos …" at bounding box center [486, 231] width 972 height 462
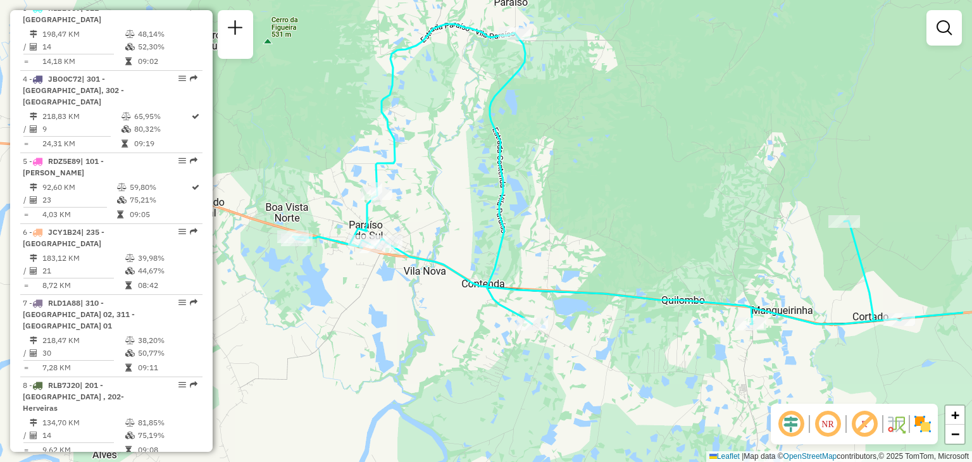
drag, startPoint x: 595, startPoint y: 263, endPoint x: 489, endPoint y: 253, distance: 106.7
click at [489, 253] on div "Janela de atendimento Grade de atendimento Capacidade Transportadoras Veículos …" at bounding box center [486, 231] width 972 height 462
select select "**********"
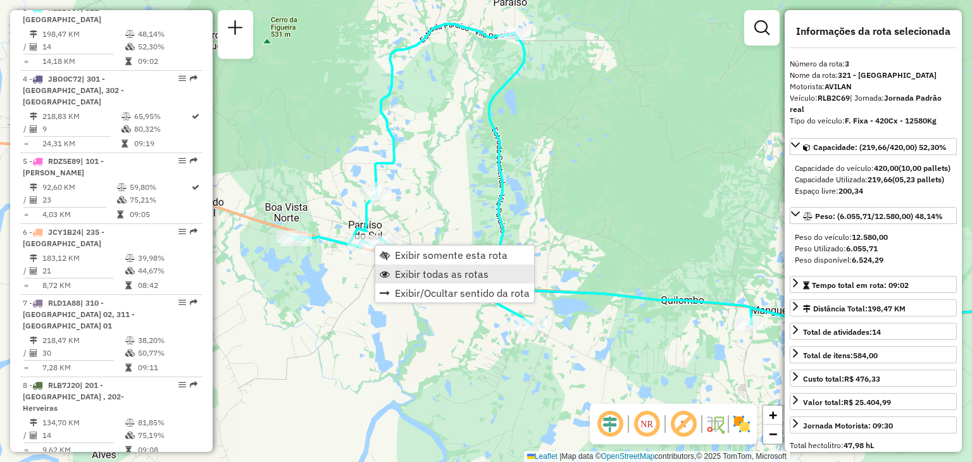
drag, startPoint x: 422, startPoint y: 274, endPoint x: 440, endPoint y: 275, distance: 18.4
click at [422, 273] on span "Exibir todas as rotas" at bounding box center [442, 274] width 94 height 10
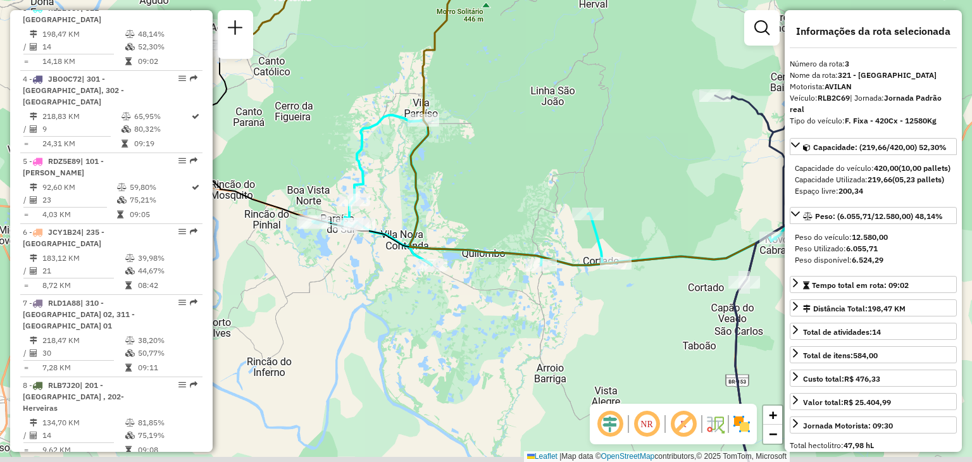
drag, startPoint x: 574, startPoint y: 230, endPoint x: 452, endPoint y: 221, distance: 123.1
click at [452, 221] on div "Janela de atendimento Grade de atendimento Capacidade Transportadoras Veículos …" at bounding box center [486, 231] width 972 height 462
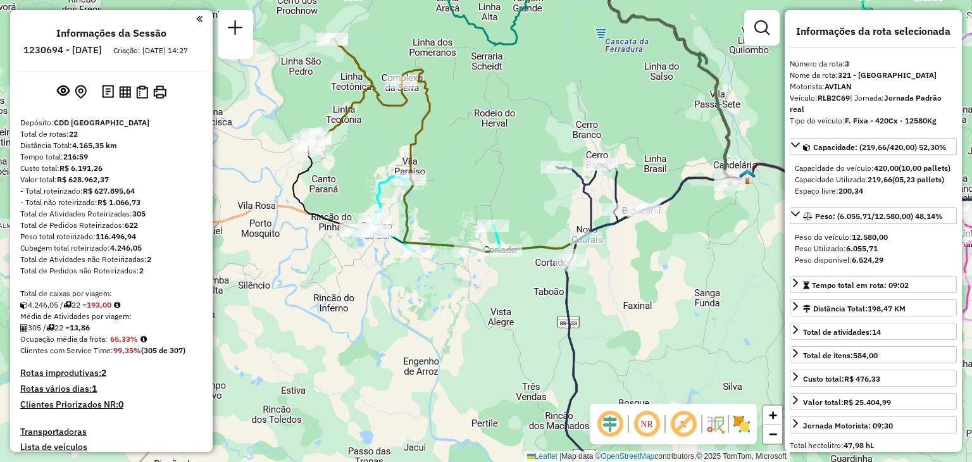
select select "**********"
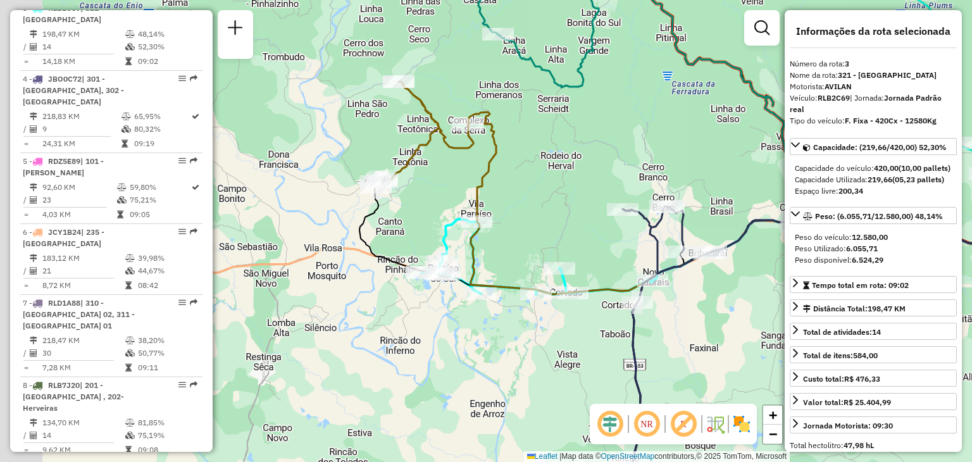
drag, startPoint x: 458, startPoint y: 140, endPoint x: 544, endPoint y: 192, distance: 100.1
click at [531, 186] on div "Janela de atendimento Grade de atendimento Capacidade Transportadoras Veículos …" at bounding box center [486, 231] width 972 height 462
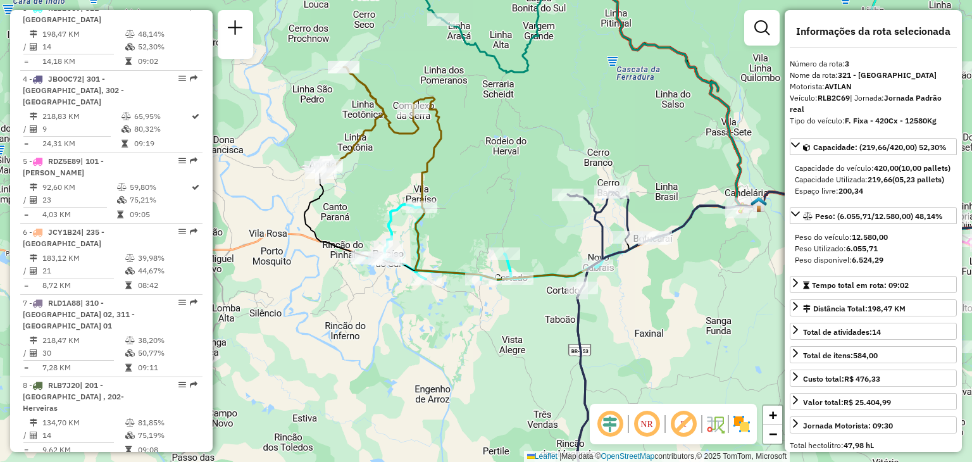
drag, startPoint x: 559, startPoint y: 207, endPoint x: 486, endPoint y: 182, distance: 77.6
click at [486, 182] on div "Janela de atendimento Grade de atendimento Capacidade Transportadoras Veículos …" at bounding box center [486, 231] width 972 height 462
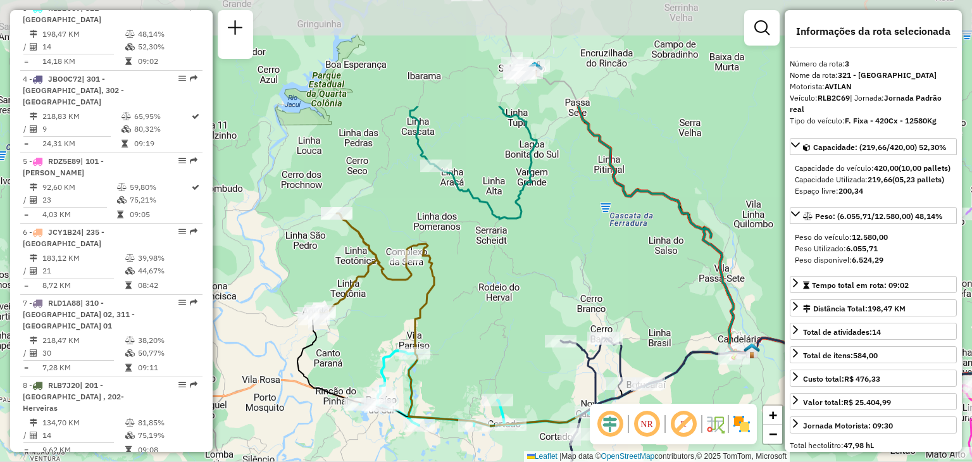
drag, startPoint x: 491, startPoint y: 200, endPoint x: 492, endPoint y: 323, distance: 123.4
click at [492, 323] on div "Janela de atendimento Grade de atendimento Capacidade Transportadoras Veículos …" at bounding box center [486, 231] width 972 height 462
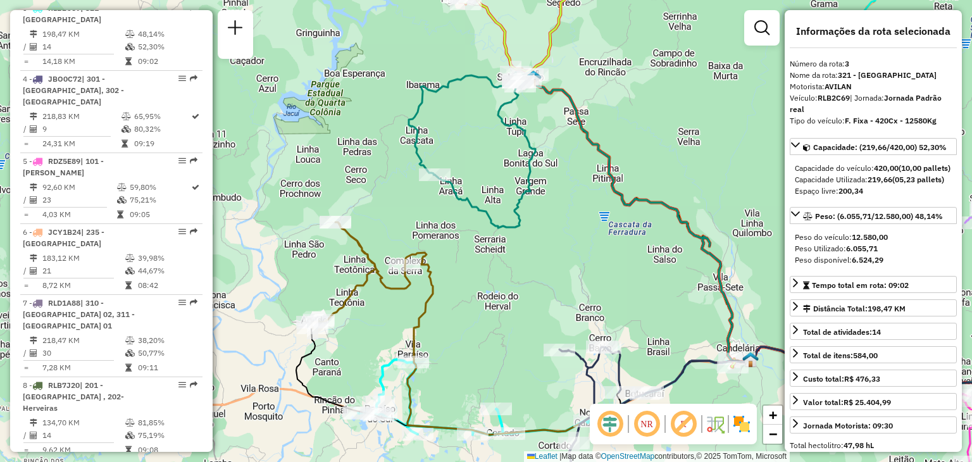
drag, startPoint x: 513, startPoint y: 127, endPoint x: 473, endPoint y: 215, distance: 96.8
click at [473, 213] on icon at bounding box center [485, 149] width 101 height 157
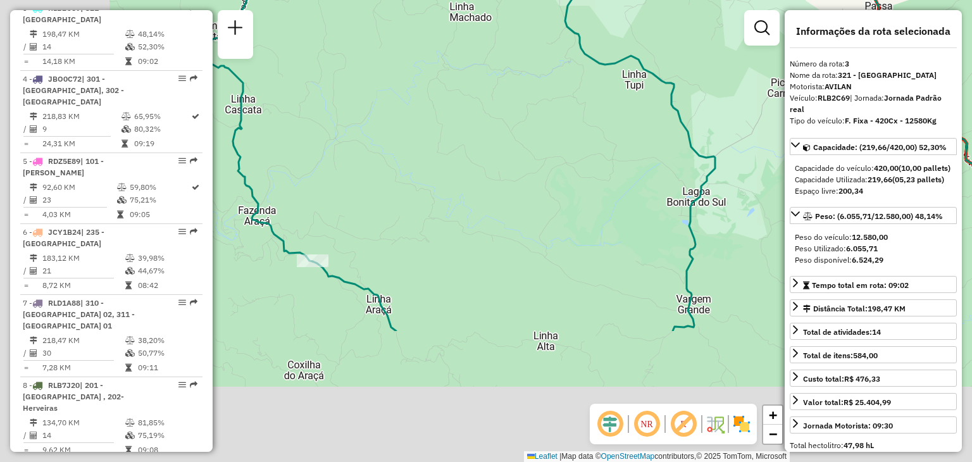
drag, startPoint x: 428, startPoint y: 270, endPoint x: 596, endPoint y: 77, distance: 256.0
click at [596, 77] on div "Janela de atendimento Grade de atendimento Capacidade Transportadoras Veículos …" at bounding box center [486, 231] width 972 height 462
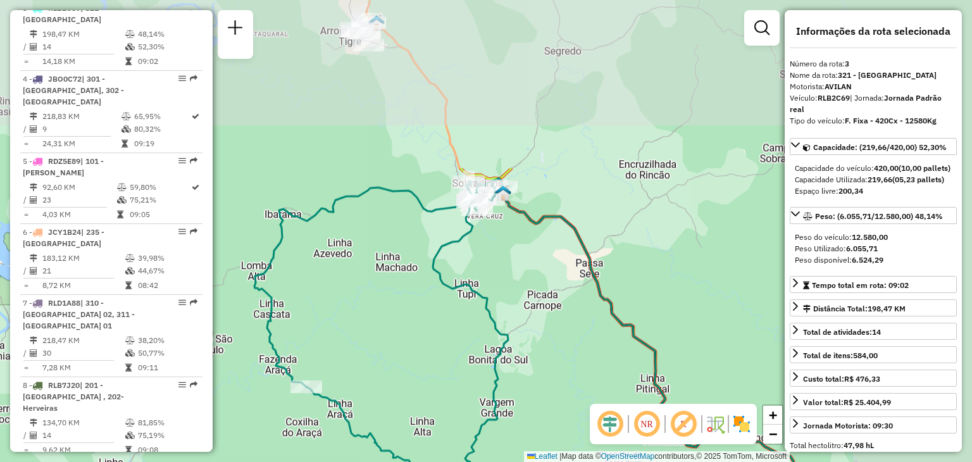
drag, startPoint x: 595, startPoint y: 111, endPoint x: 457, endPoint y: 316, distance: 247.1
click at [457, 316] on div "Janela de atendimento Grade de atendimento Capacidade Transportadoras Veículos …" at bounding box center [486, 231] width 972 height 462
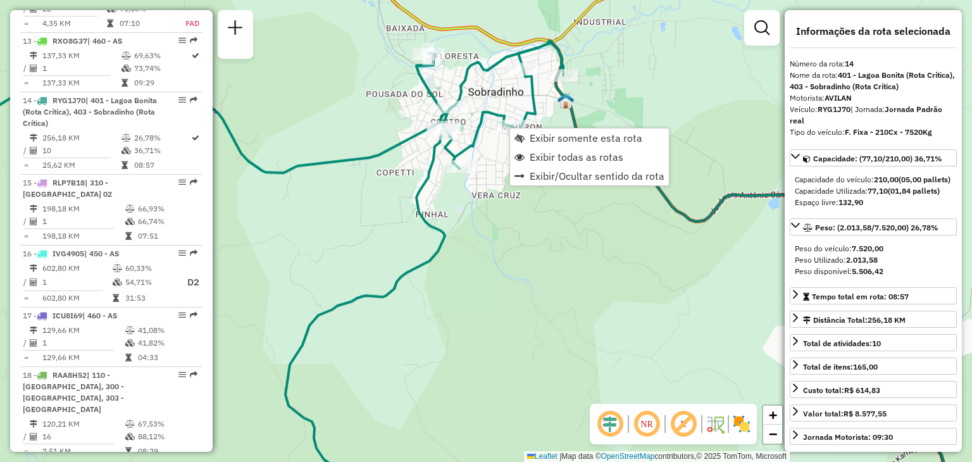
scroll to position [1415, 0]
click at [523, 133] on span "Exibir somente esta rota" at bounding box center [519, 138] width 10 height 10
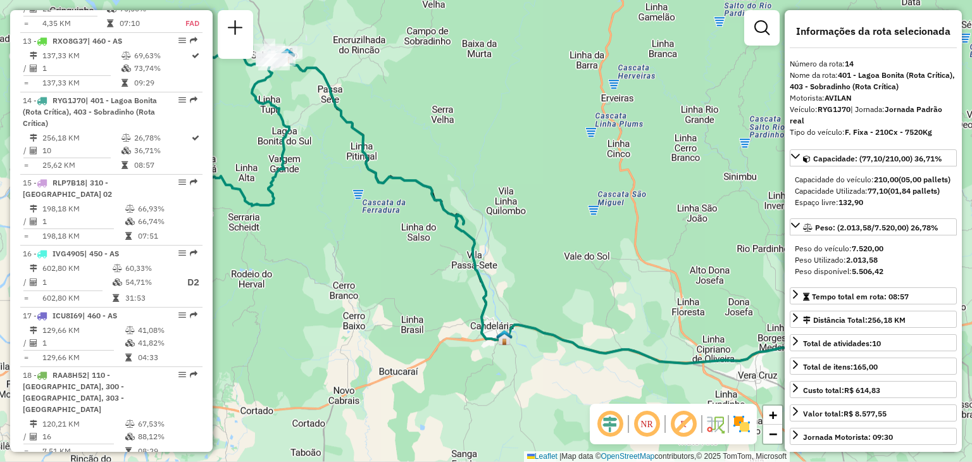
drag, startPoint x: 445, startPoint y: 171, endPoint x: 650, endPoint y: 266, distance: 225.9
click at [650, 266] on div "Janela de atendimento Grade de atendimento Capacidade Transportadoras Veículos …" at bounding box center [486, 231] width 972 height 462
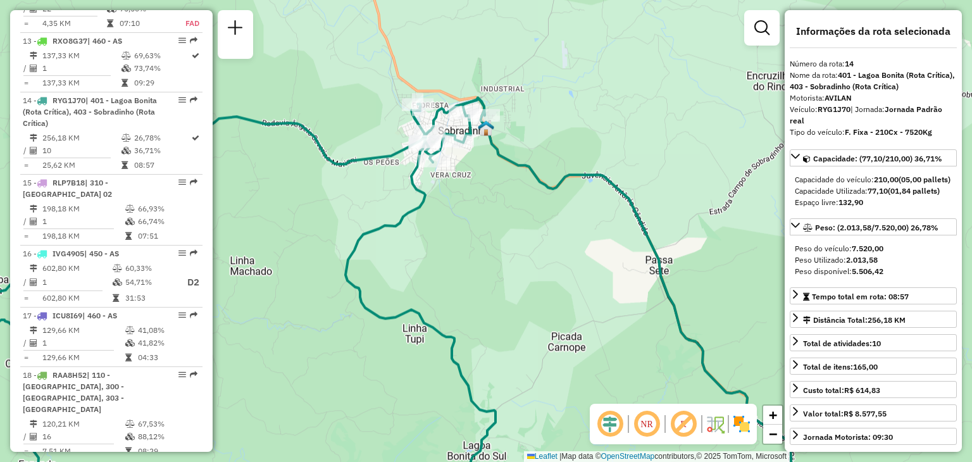
drag, startPoint x: 449, startPoint y: 106, endPoint x: 459, endPoint y: 230, distance: 123.8
click at [461, 225] on div "Janela de atendimento Grade de atendimento Capacidade Transportadoras Veículos …" at bounding box center [486, 231] width 972 height 462
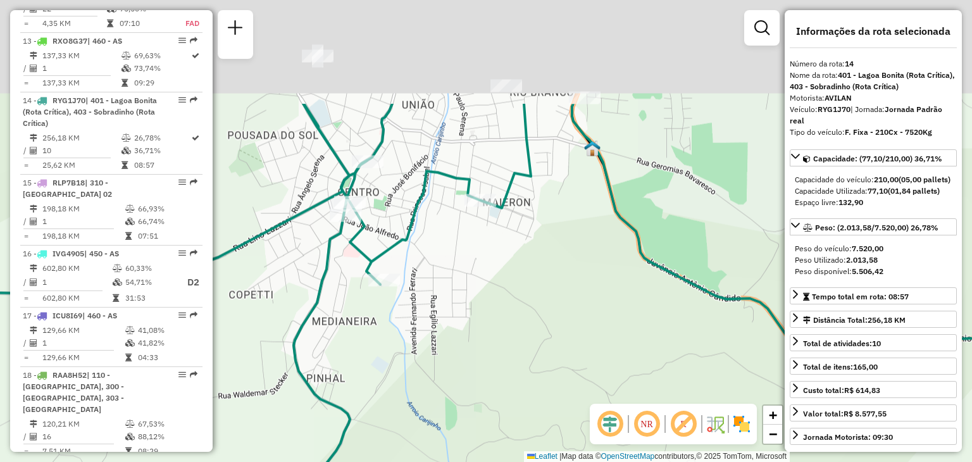
drag, startPoint x: 450, startPoint y: 144, endPoint x: 456, endPoint y: 277, distance: 133.0
click at [456, 277] on div "Janela de atendimento Grade de atendimento Capacidade Transportadoras Veículos …" at bounding box center [486, 231] width 972 height 462
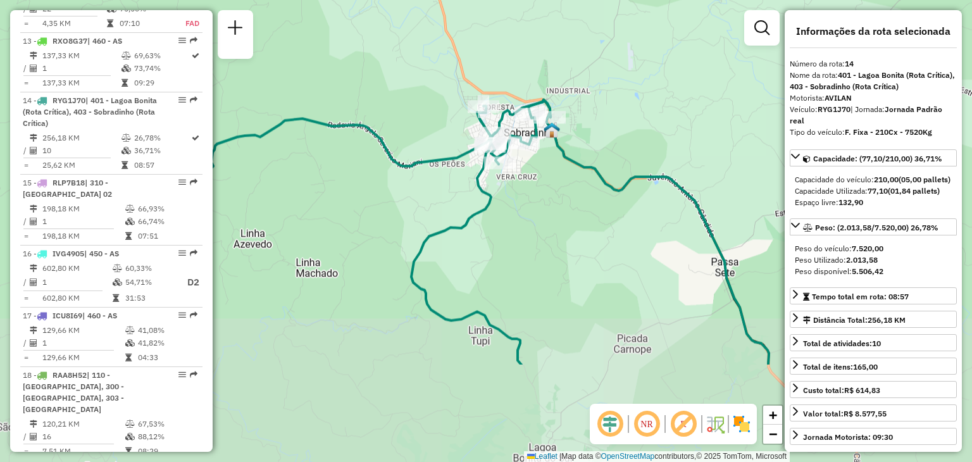
drag, startPoint x: 447, startPoint y: 370, endPoint x: 535, endPoint y: 174, distance: 214.7
click at [534, 175] on div "Janela de atendimento Grade de atendimento Capacidade Transportadoras Veículos …" at bounding box center [486, 231] width 972 height 462
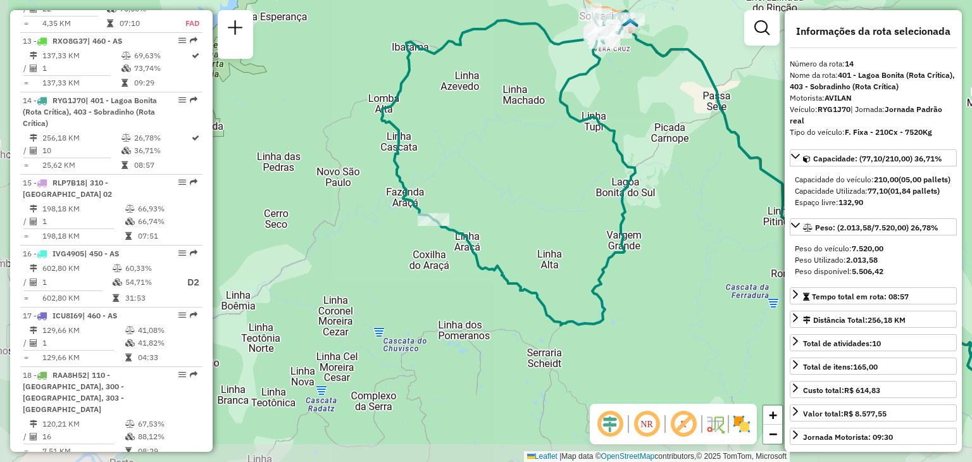
drag, startPoint x: 456, startPoint y: 334, endPoint x: 547, endPoint y: 206, distance: 157.5
click at [547, 206] on div "Janela de atendimento Grade de atendimento Capacidade Transportadoras Veículos …" at bounding box center [486, 231] width 972 height 462
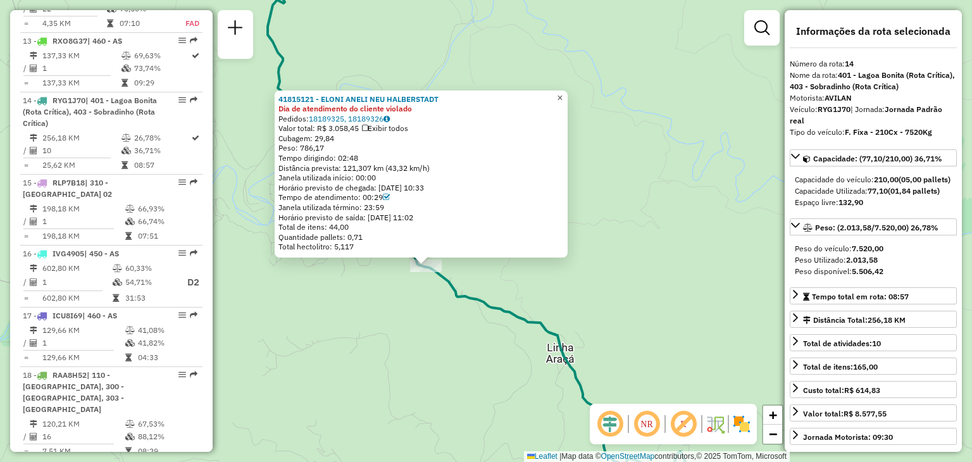
click at [562, 94] on span "×" at bounding box center [560, 97] width 6 height 11
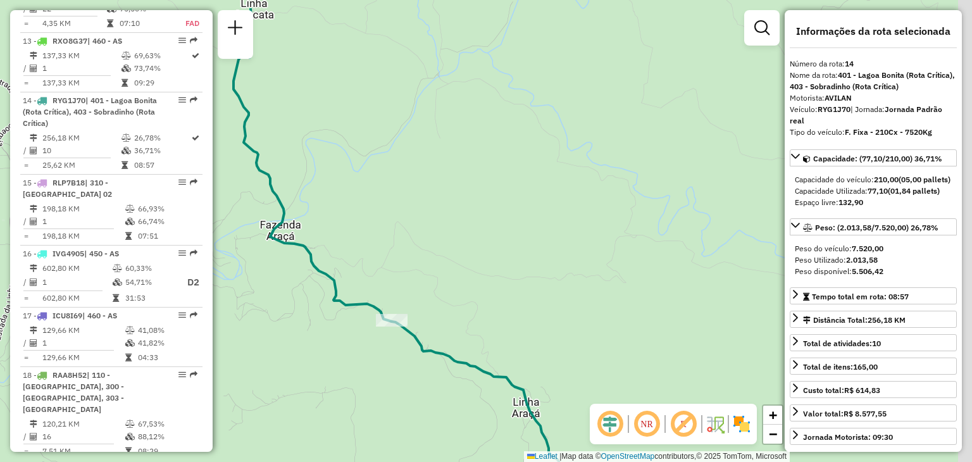
drag, startPoint x: 468, startPoint y: 158, endPoint x: 434, endPoint y: 212, distance: 64.2
click at [434, 212] on div "Janela de atendimento Grade de atendimento Capacidade Transportadoras Veículos …" at bounding box center [486, 231] width 972 height 462
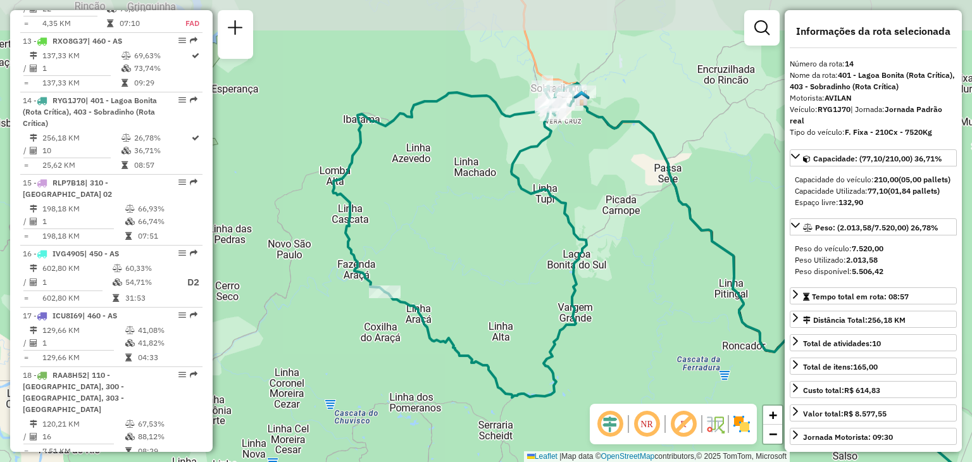
drag, startPoint x: 447, startPoint y: 195, endPoint x: 408, endPoint y: 249, distance: 65.7
click at [408, 249] on div "Janela de atendimento Grade de atendimento Capacidade Transportadoras Veículos …" at bounding box center [486, 231] width 972 height 462
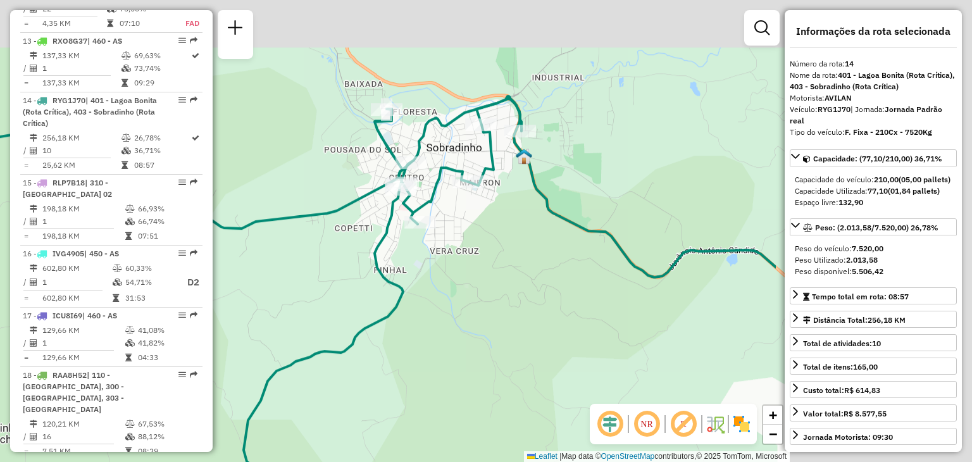
drag, startPoint x: 623, startPoint y: 166, endPoint x: 344, endPoint y: 263, distance: 295.1
click at [344, 263] on div "Janela de atendimento Grade de atendimento Capacidade Transportadoras Veículos …" at bounding box center [486, 231] width 972 height 462
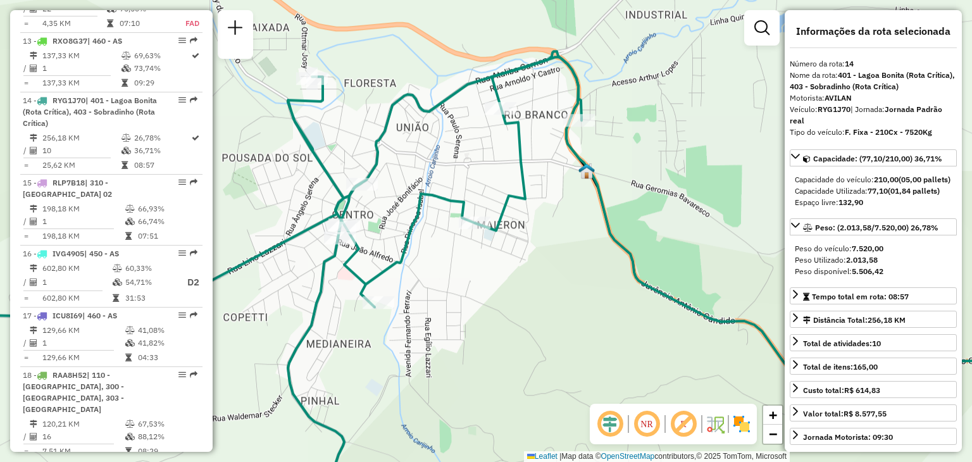
drag, startPoint x: 538, startPoint y: 120, endPoint x: 551, endPoint y: 204, distance: 84.5
click at [551, 204] on div "Janela de atendimento Grade de atendimento Capacidade Transportadoras Veículos …" at bounding box center [486, 231] width 972 height 462
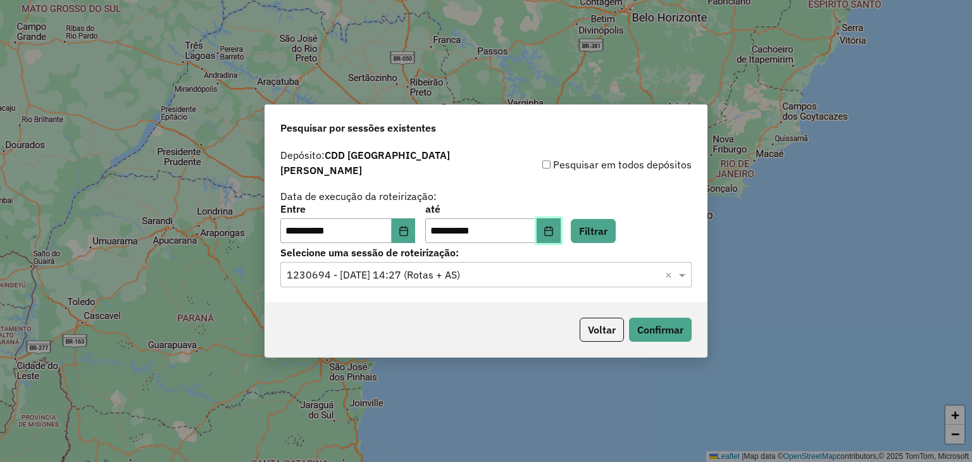
click at [554, 226] on icon "Choose Date" at bounding box center [548, 231] width 10 height 10
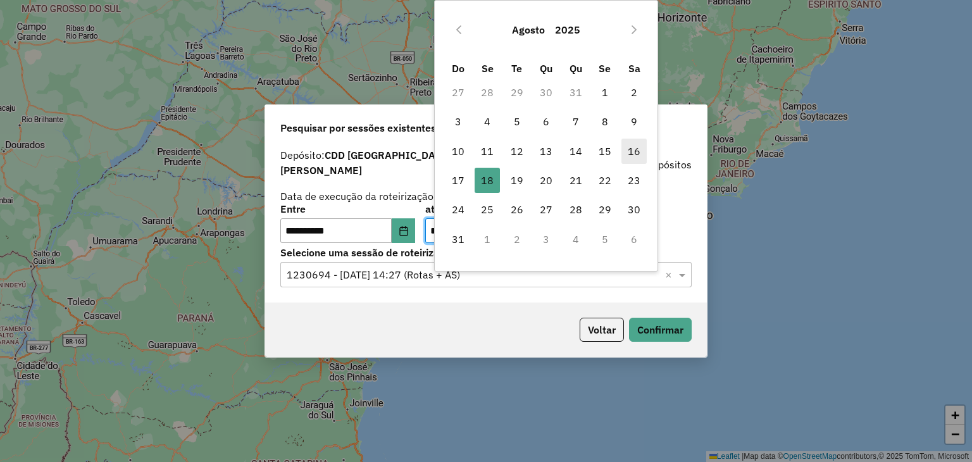
click at [631, 147] on span "16" at bounding box center [633, 151] width 25 height 25
type input "**********"
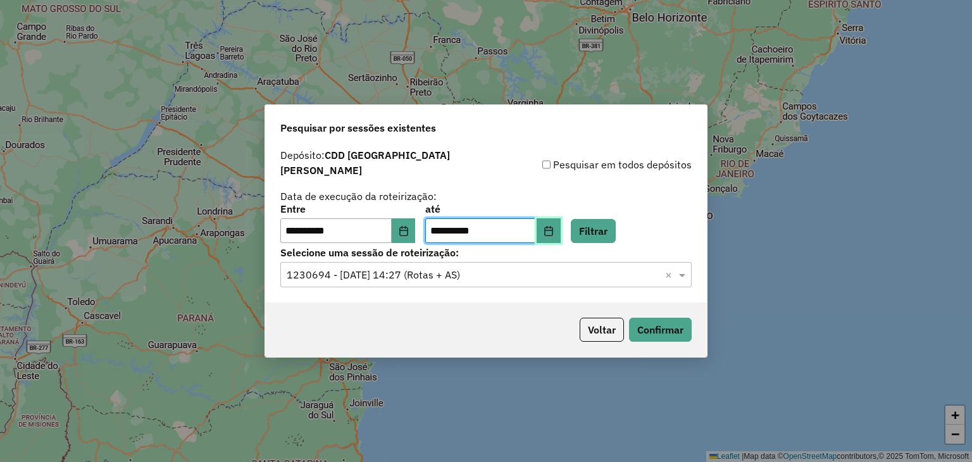
click at [554, 226] on icon "Choose Date" at bounding box center [548, 231] width 10 height 10
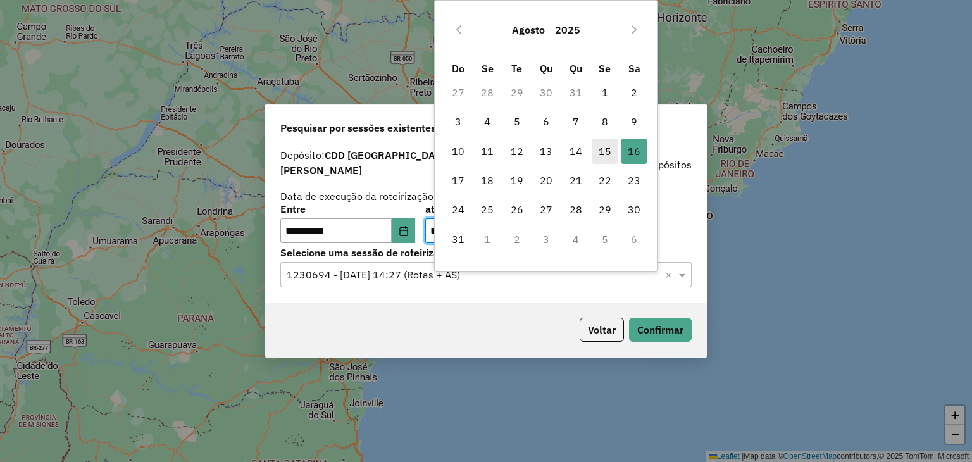
click at [616, 140] on span "15" at bounding box center [604, 151] width 25 height 25
type input "**********"
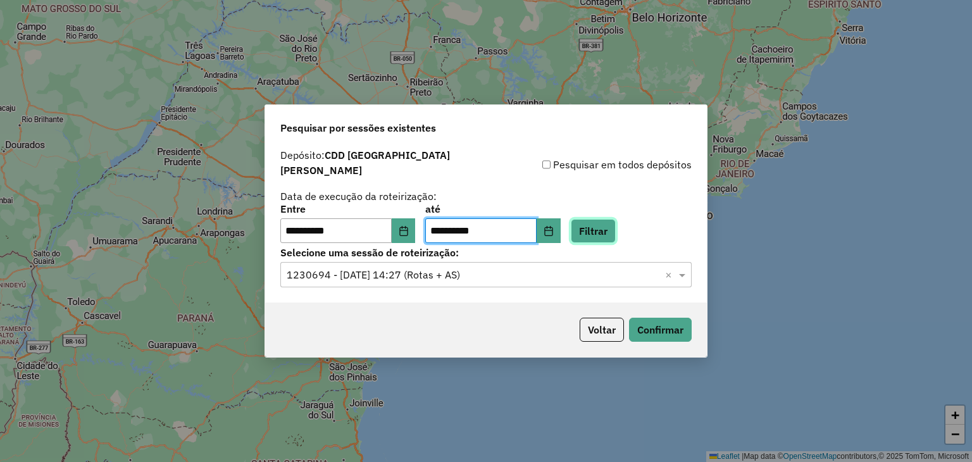
click at [597, 223] on button "Filtrar" at bounding box center [593, 231] width 45 height 24
